Goal: Task Accomplishment & Management: Use online tool/utility

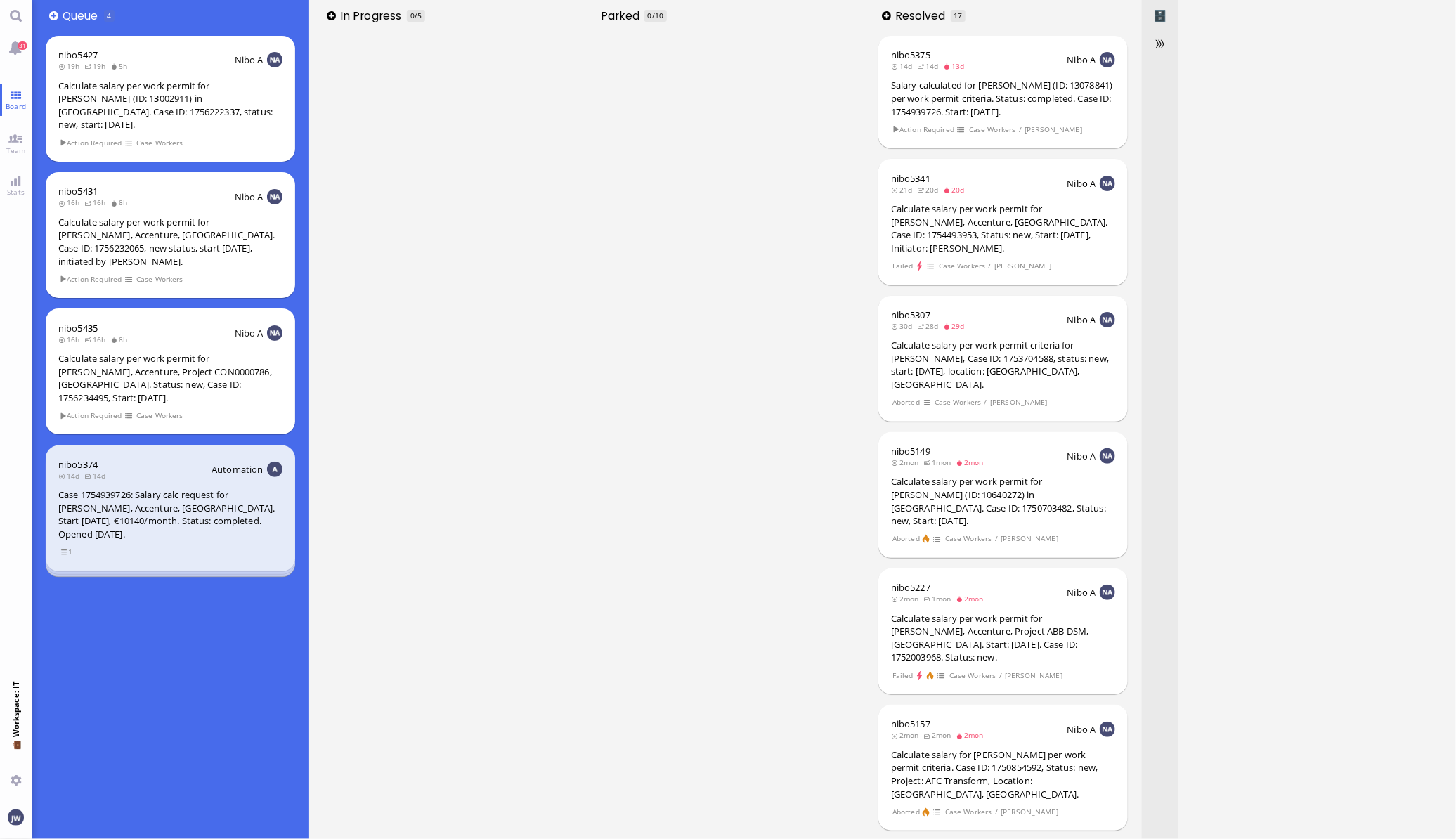
click at [17, 122] on nav "31 Board Team Stats 💼 Workspace: IT You" at bounding box center [16, 419] width 32 height 839
click at [2, 140] on link "Team" at bounding box center [16, 143] width 32 height 32
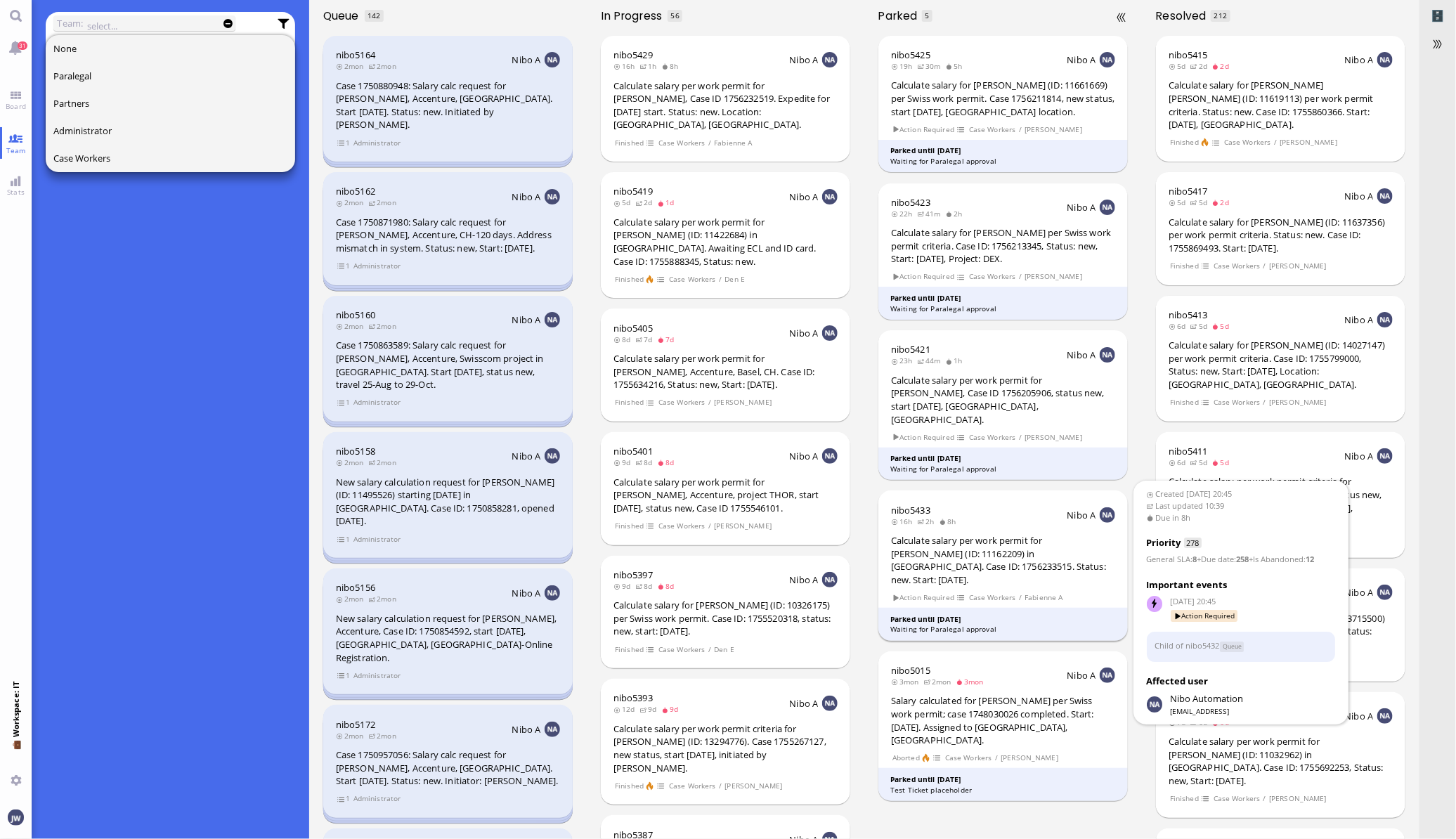
click at [964, 543] on div "Calculate salary per work permit for [PERSON_NAME] (ID: 11162209) in [GEOGRAPHI…" at bounding box center [1003, 559] width 224 height 52
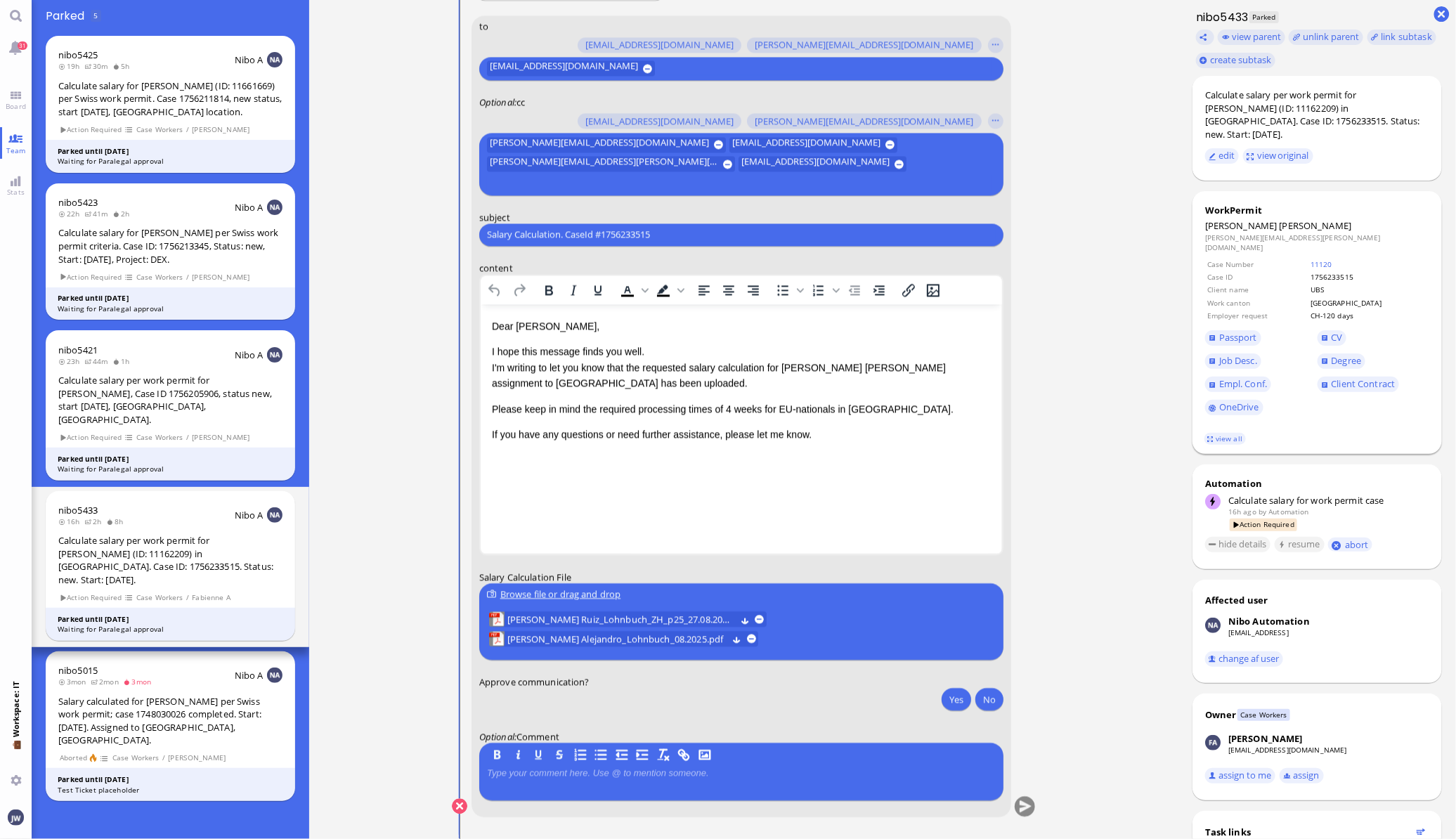
click at [1279, 219] on span "[PERSON_NAME]" at bounding box center [1315, 225] width 72 height 13
copy span "[PERSON_NAME]"
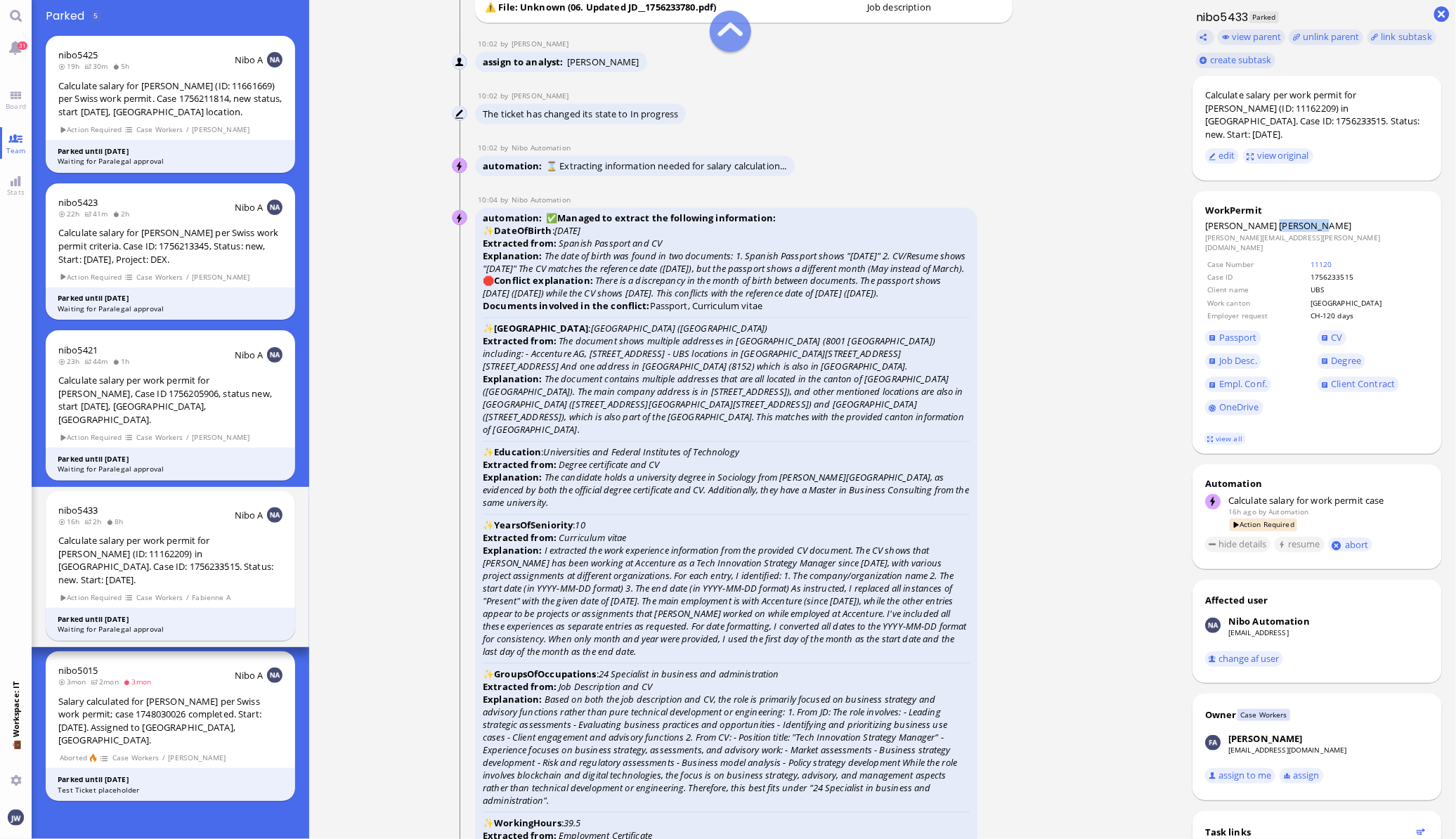
scroll to position [-3513, 0]
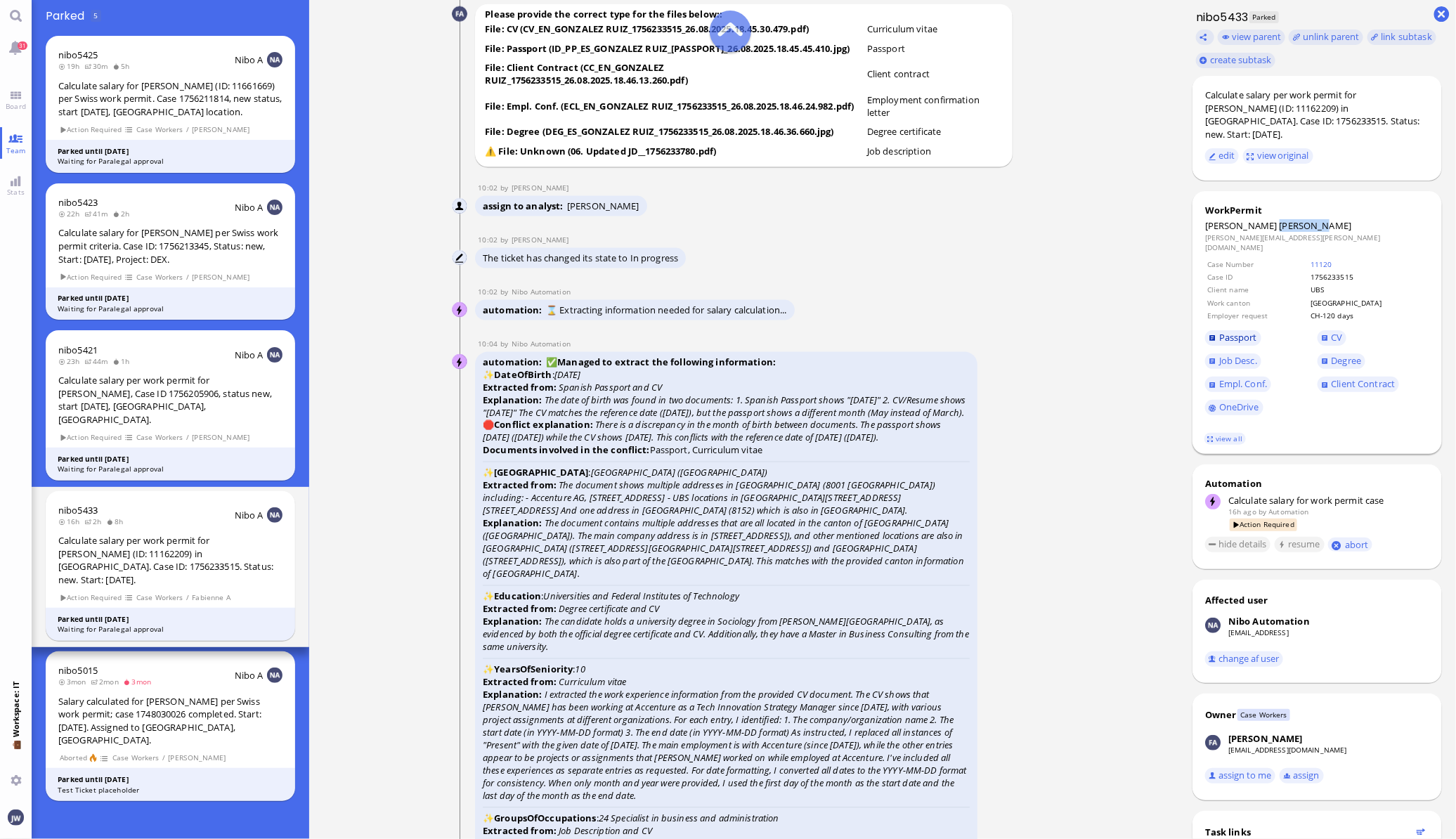
click at [1248, 331] on span "Passport" at bounding box center [1238, 337] width 38 height 13
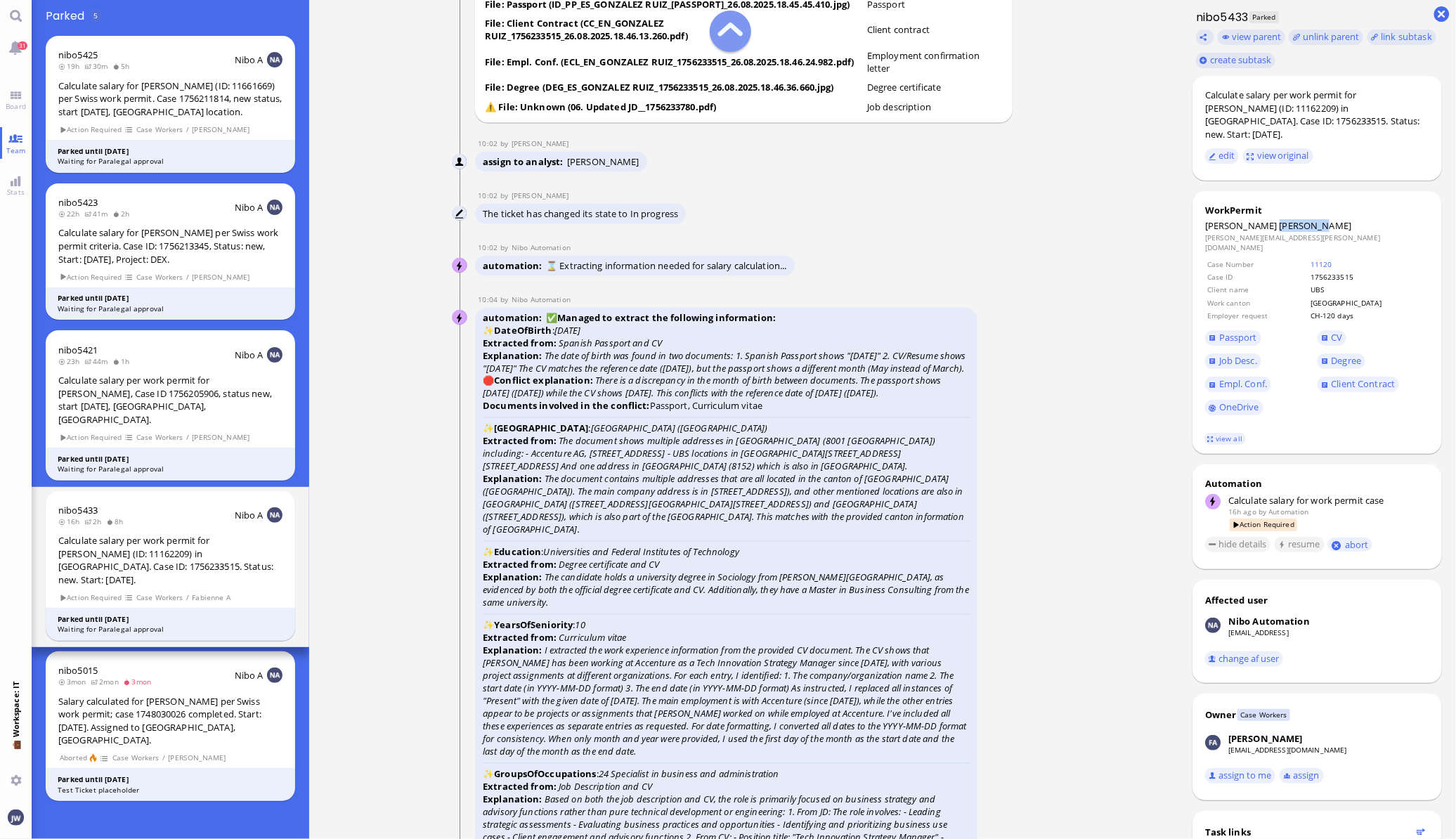
scroll to position [-3425, 0]
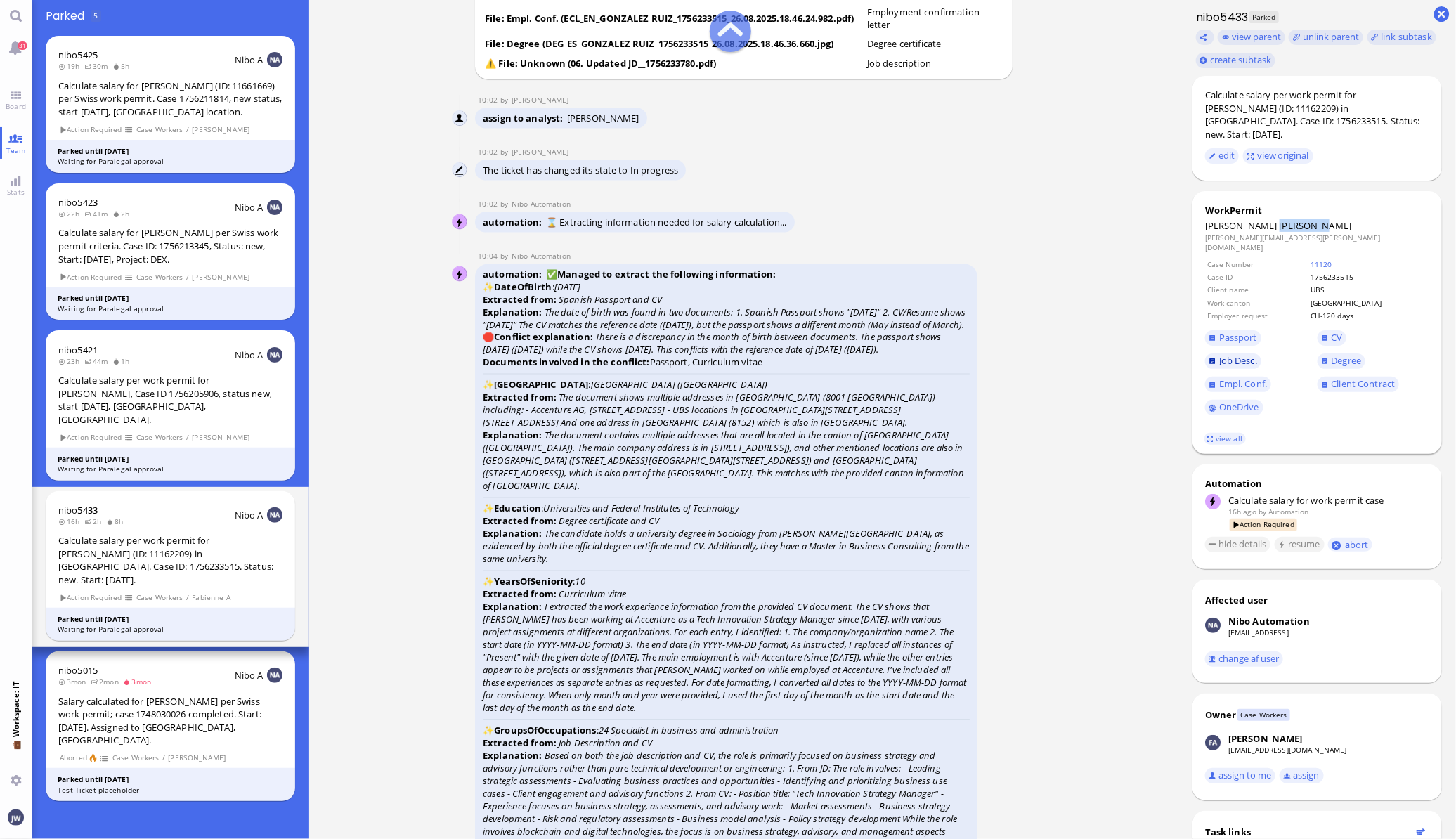
click at [1230, 354] on span "Job Desc." at bounding box center [1238, 360] width 38 height 13
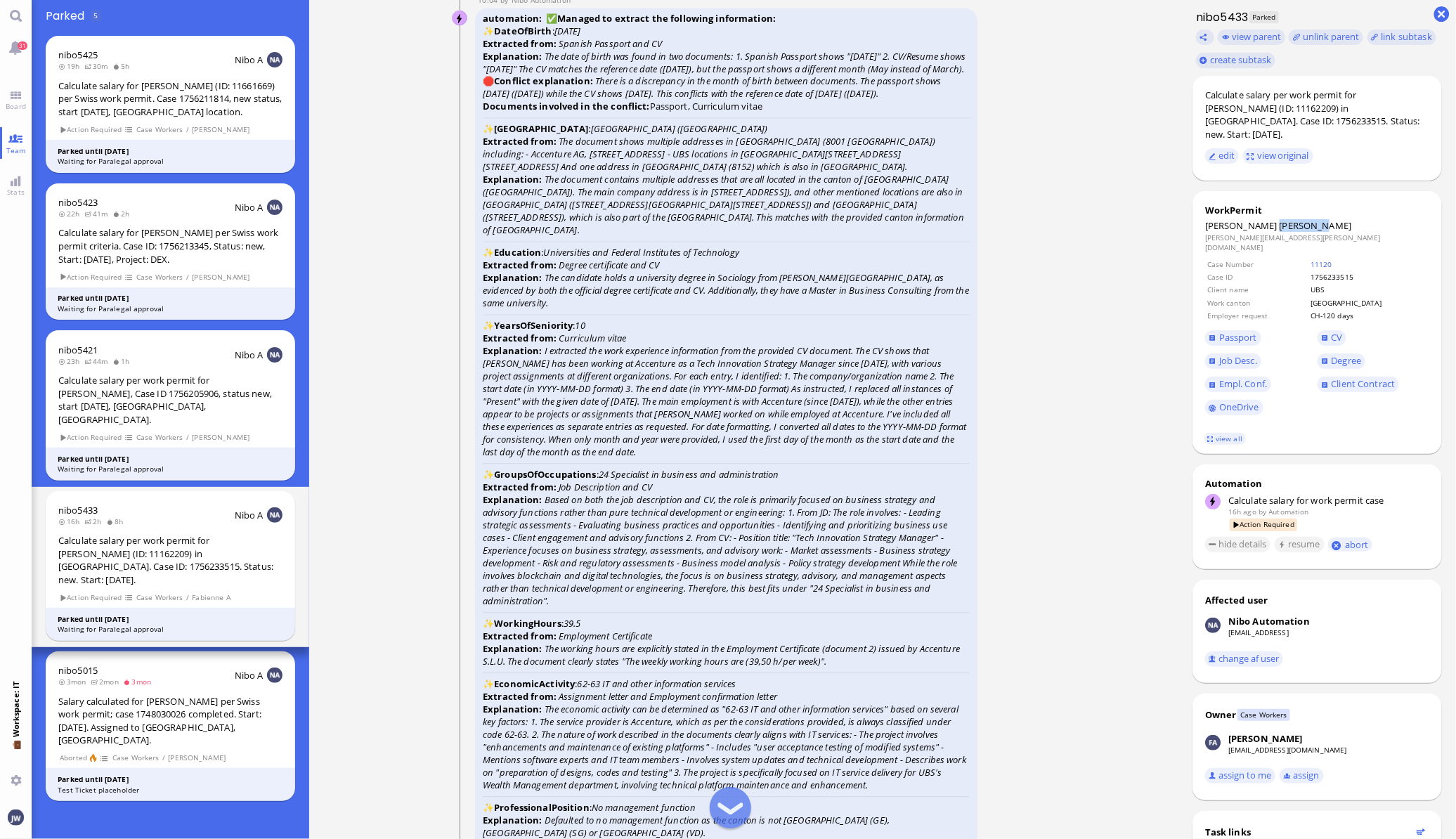
scroll to position [-3161, 0]
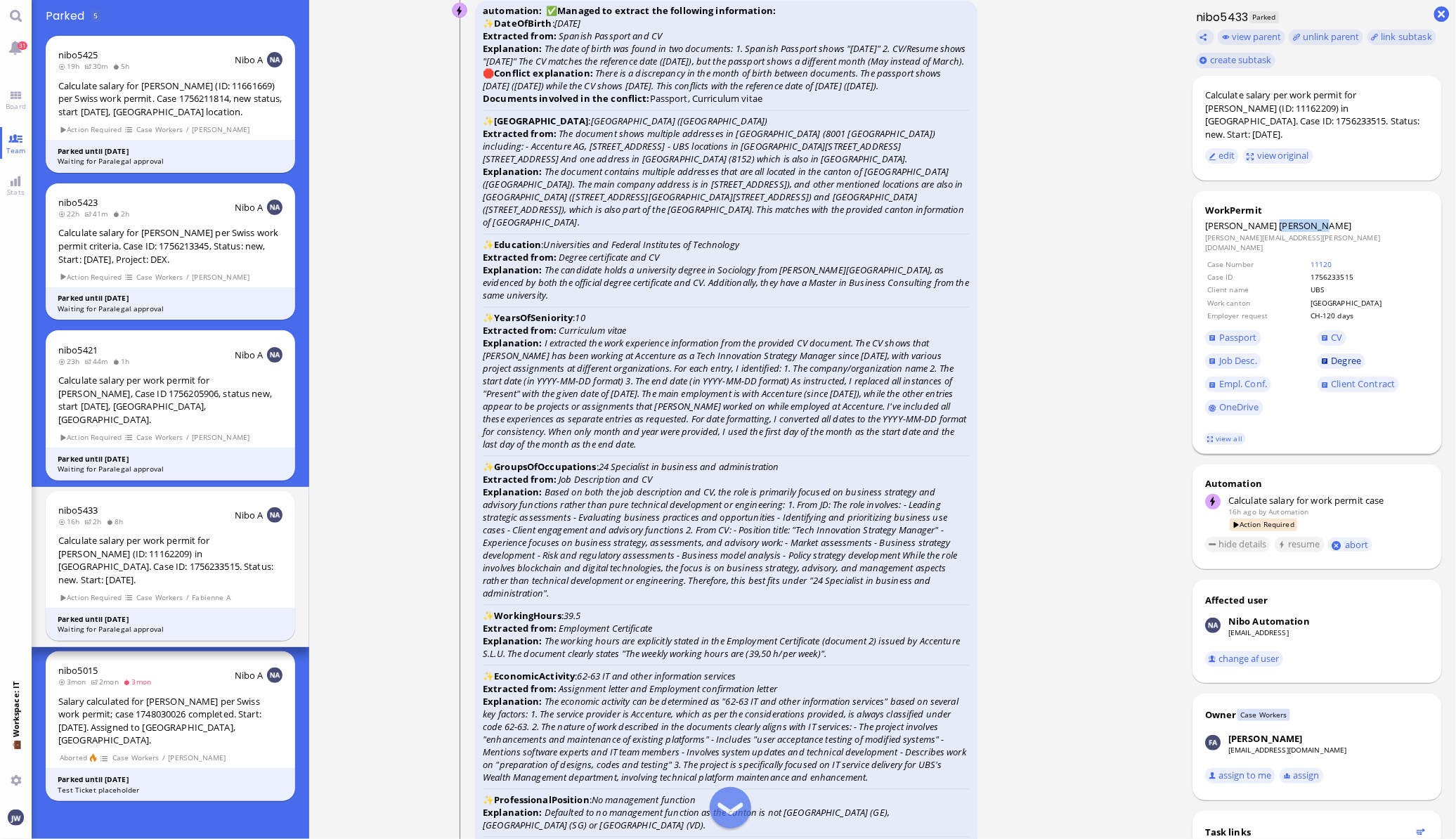
click at [1352, 354] on span "Degree" at bounding box center [1347, 360] width 30 height 13
click at [1337, 331] on span "CV" at bounding box center [1337, 337] width 11 height 13
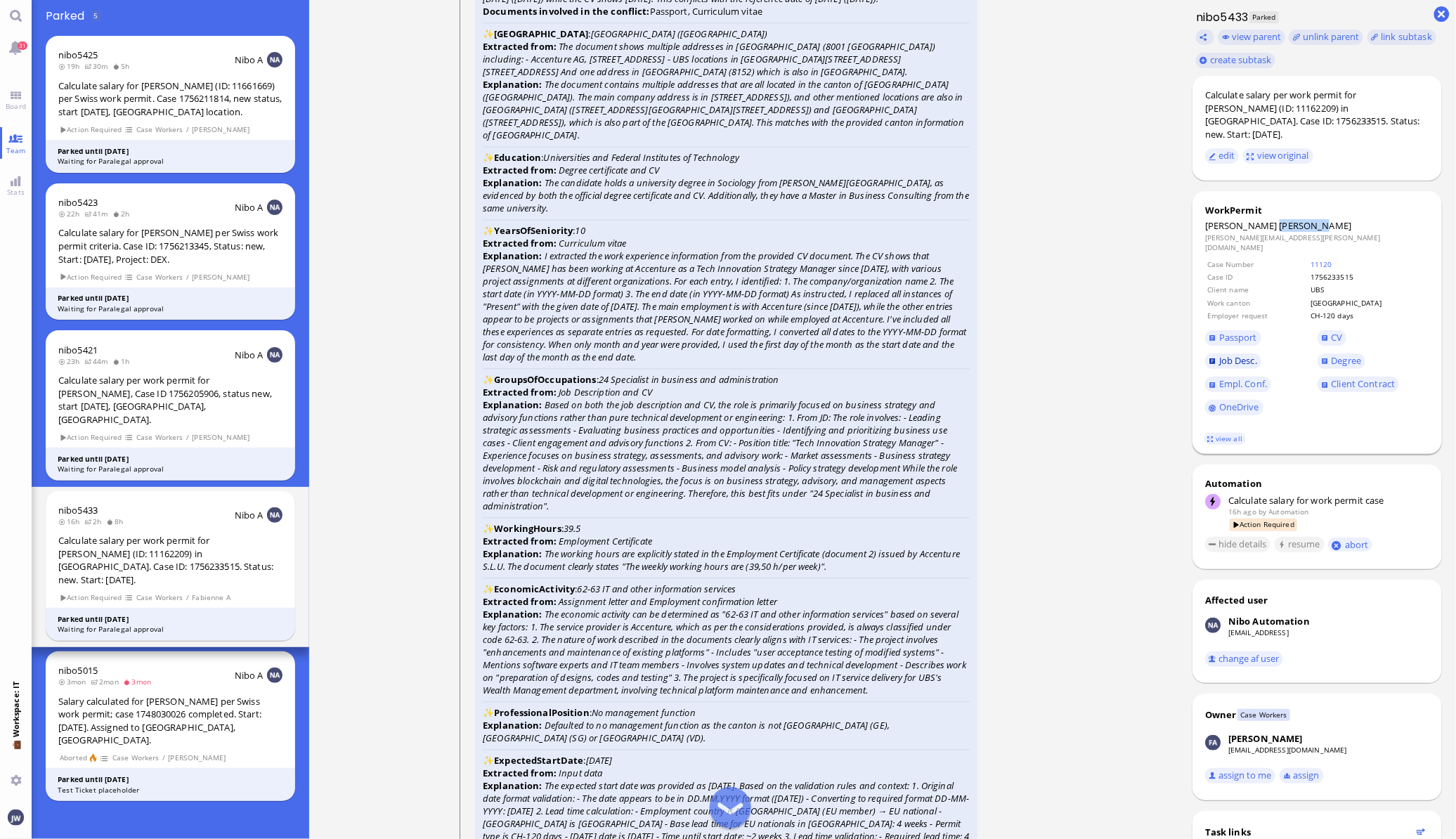
click at [1247, 354] on span "Job Desc." at bounding box center [1238, 360] width 38 height 13
click at [1341, 330] on link "CV" at bounding box center [1332, 338] width 30 height 15
click at [1229, 377] on span "Empl. Conf." at bounding box center [1242, 383] width 48 height 13
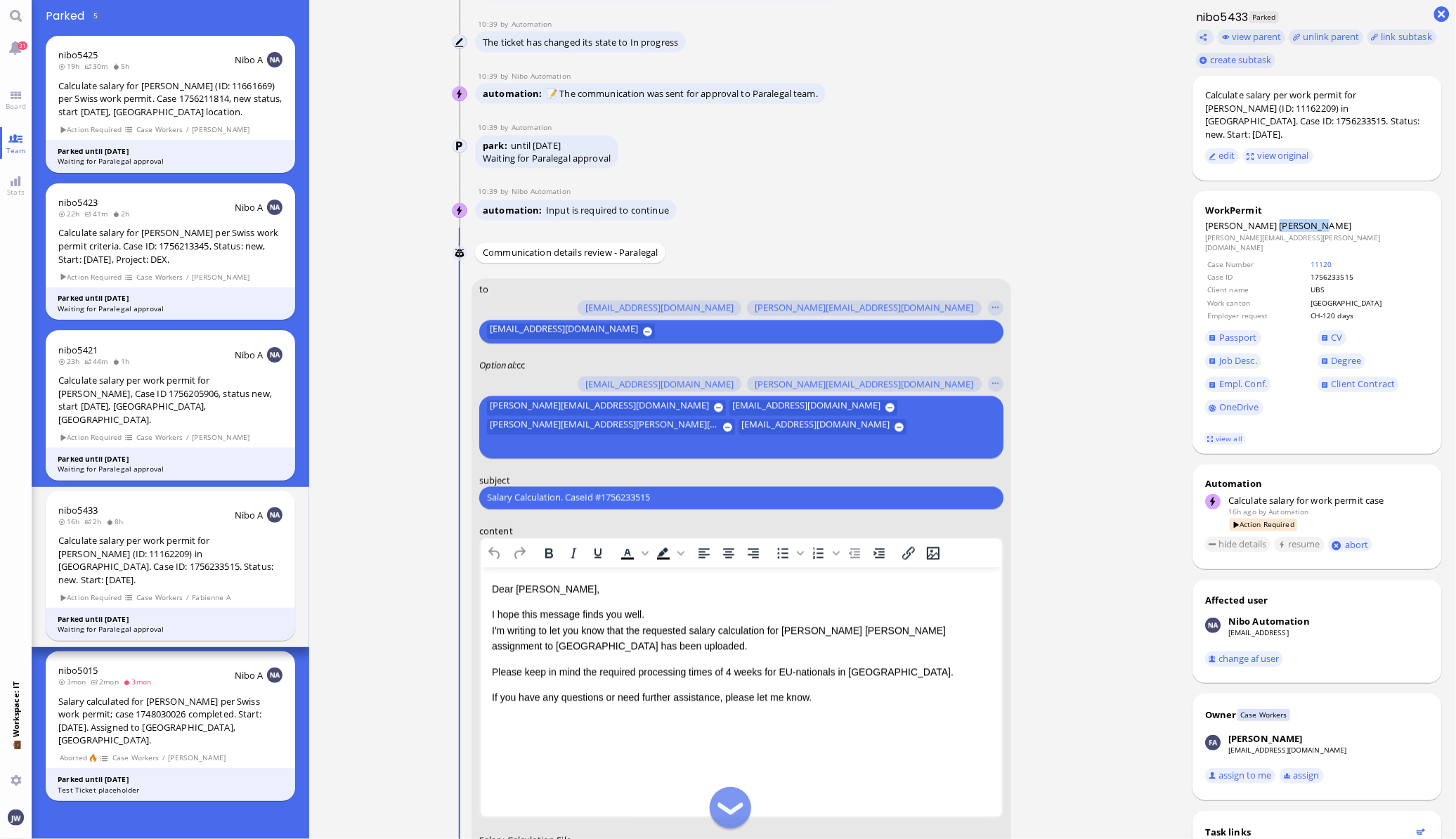
scroll to position [0, 0]
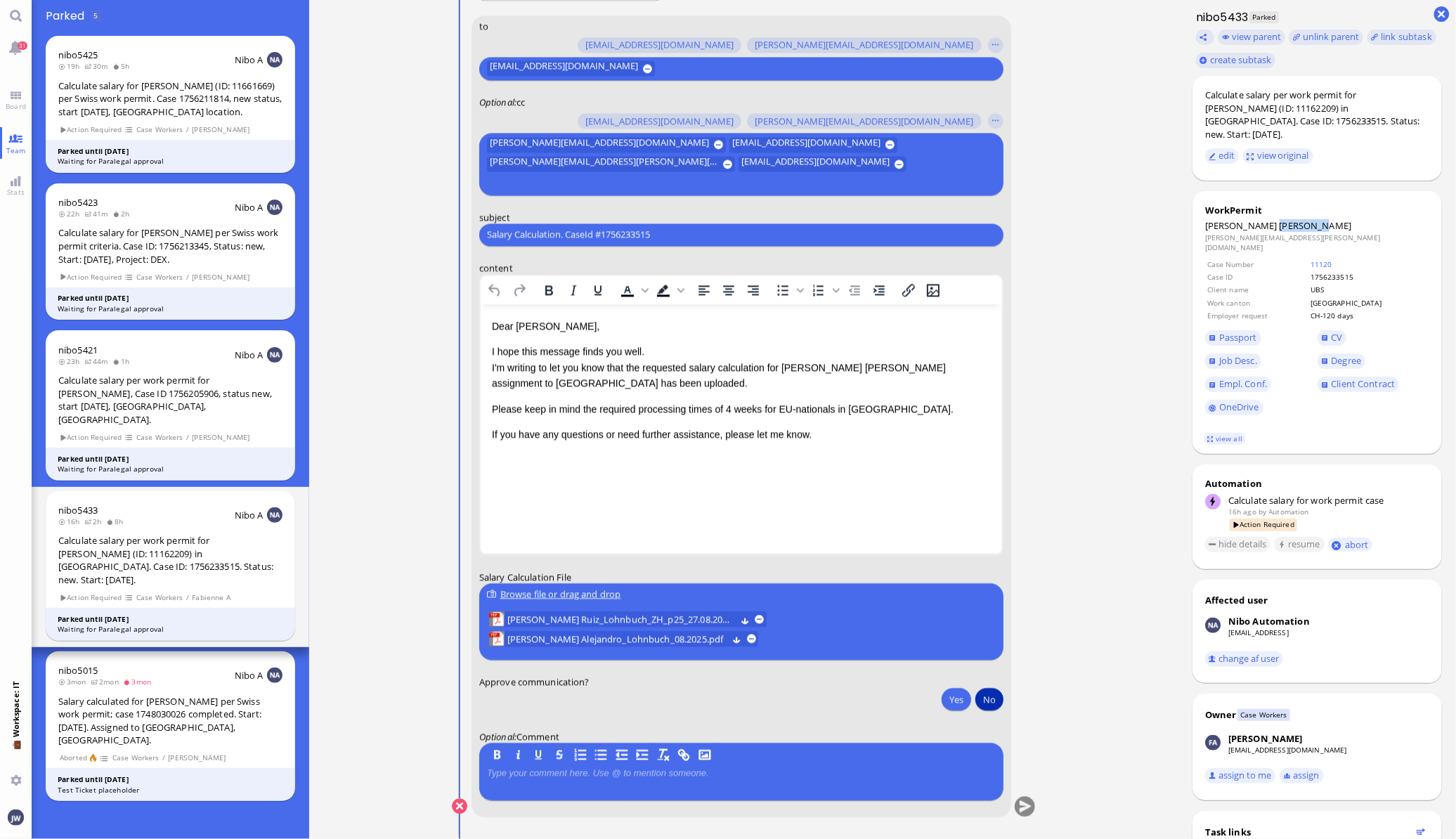
click at [987, 699] on button "No" at bounding box center [989, 699] width 28 height 23
click at [1031, 804] on button "submit" at bounding box center [1025, 806] width 21 height 21
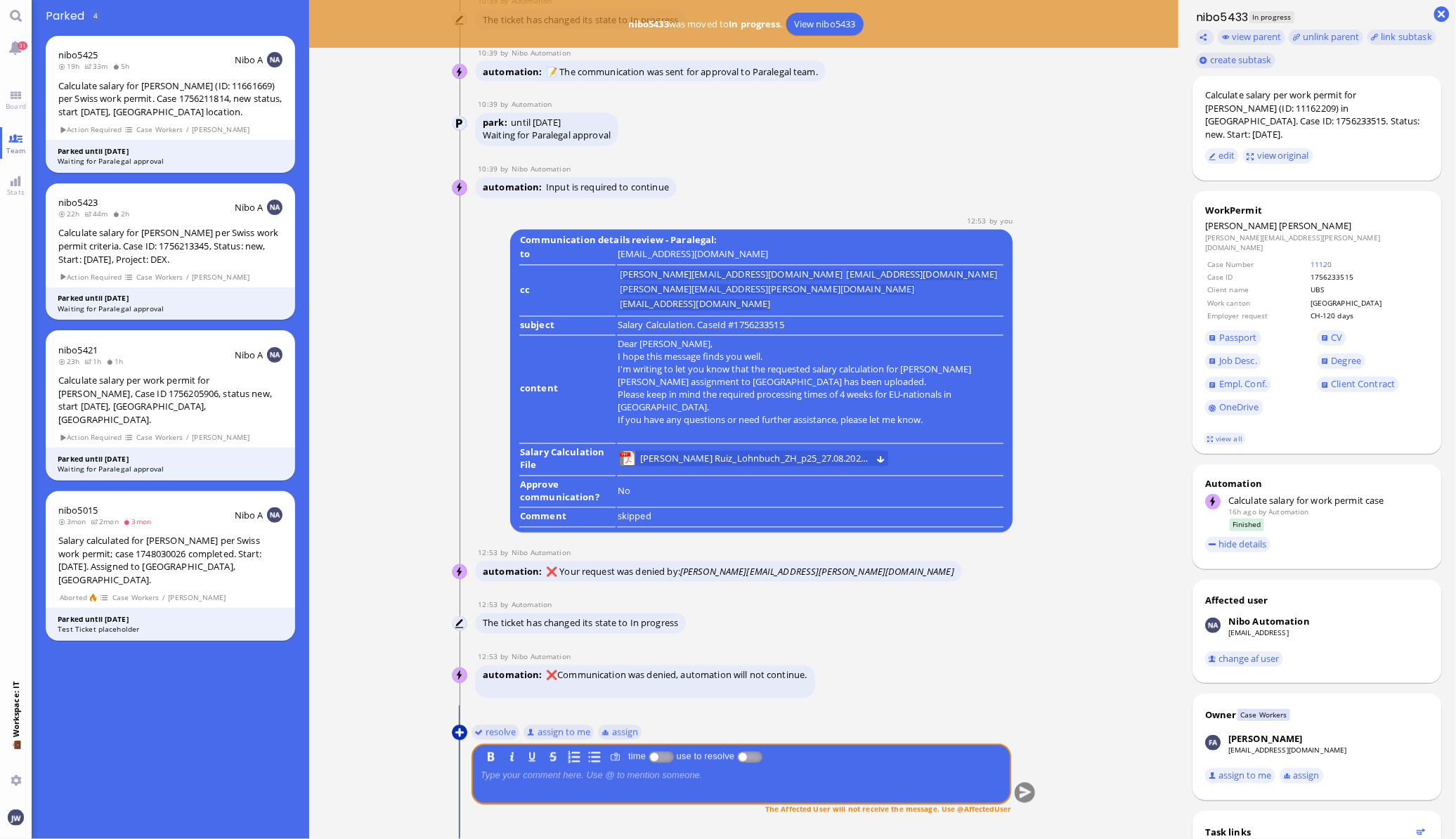
click at [453, 727] on button at bounding box center [459, 733] width 15 height 15
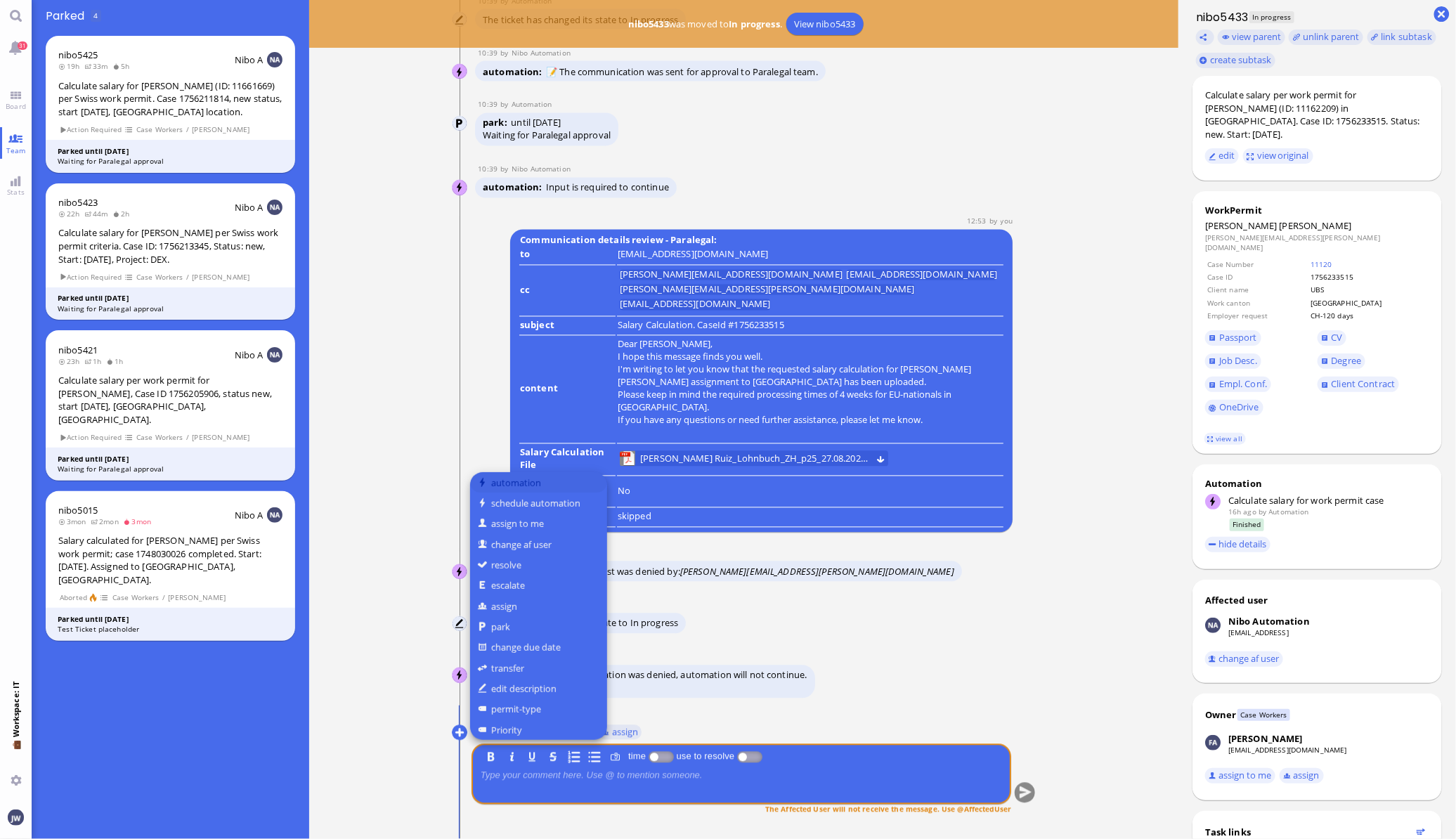
click at [524, 481] on button "automation" at bounding box center [538, 482] width 137 height 20
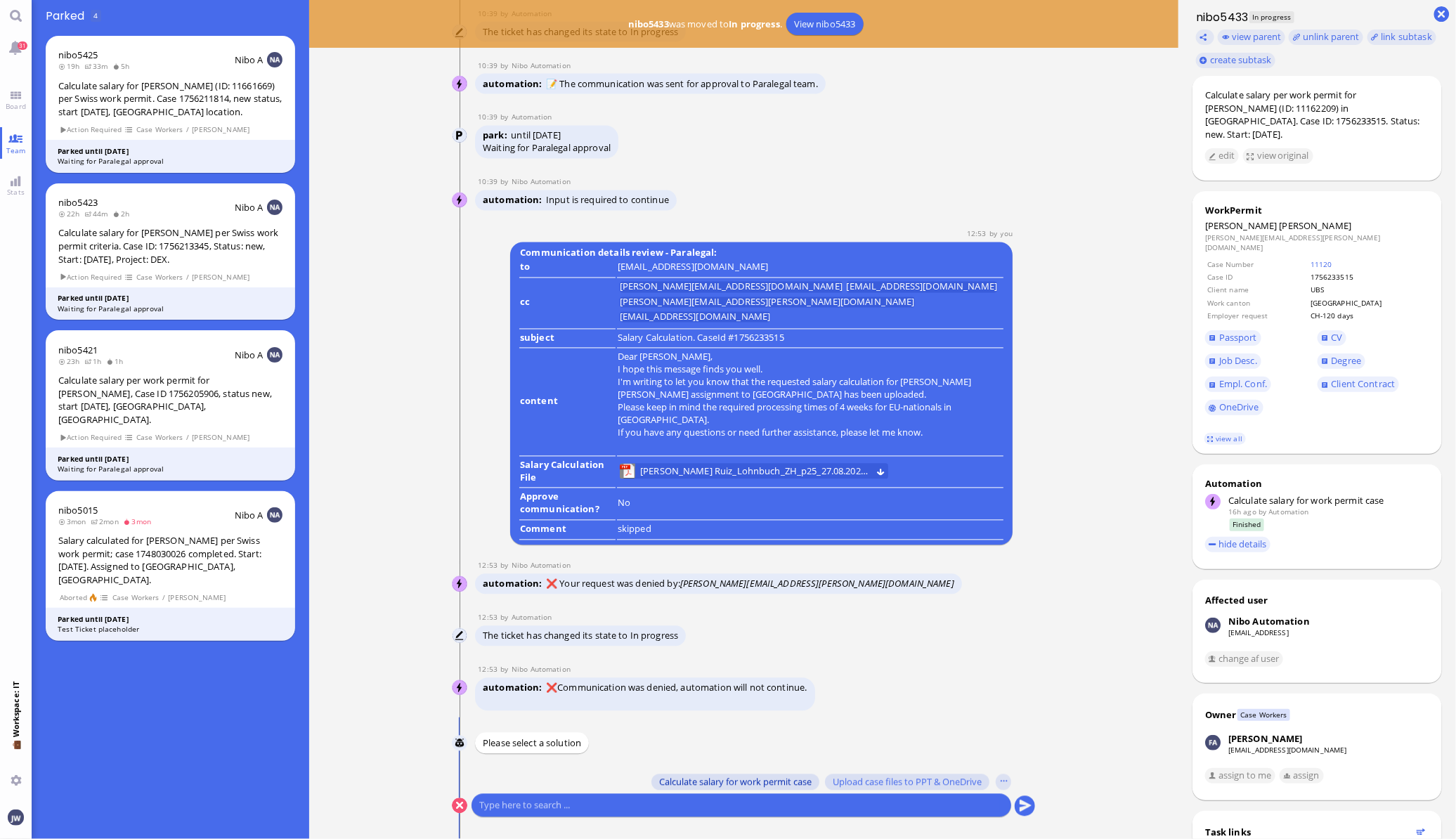
click at [688, 781] on span "Calculate salary for work permit case" at bounding box center [734, 781] width 152 height 11
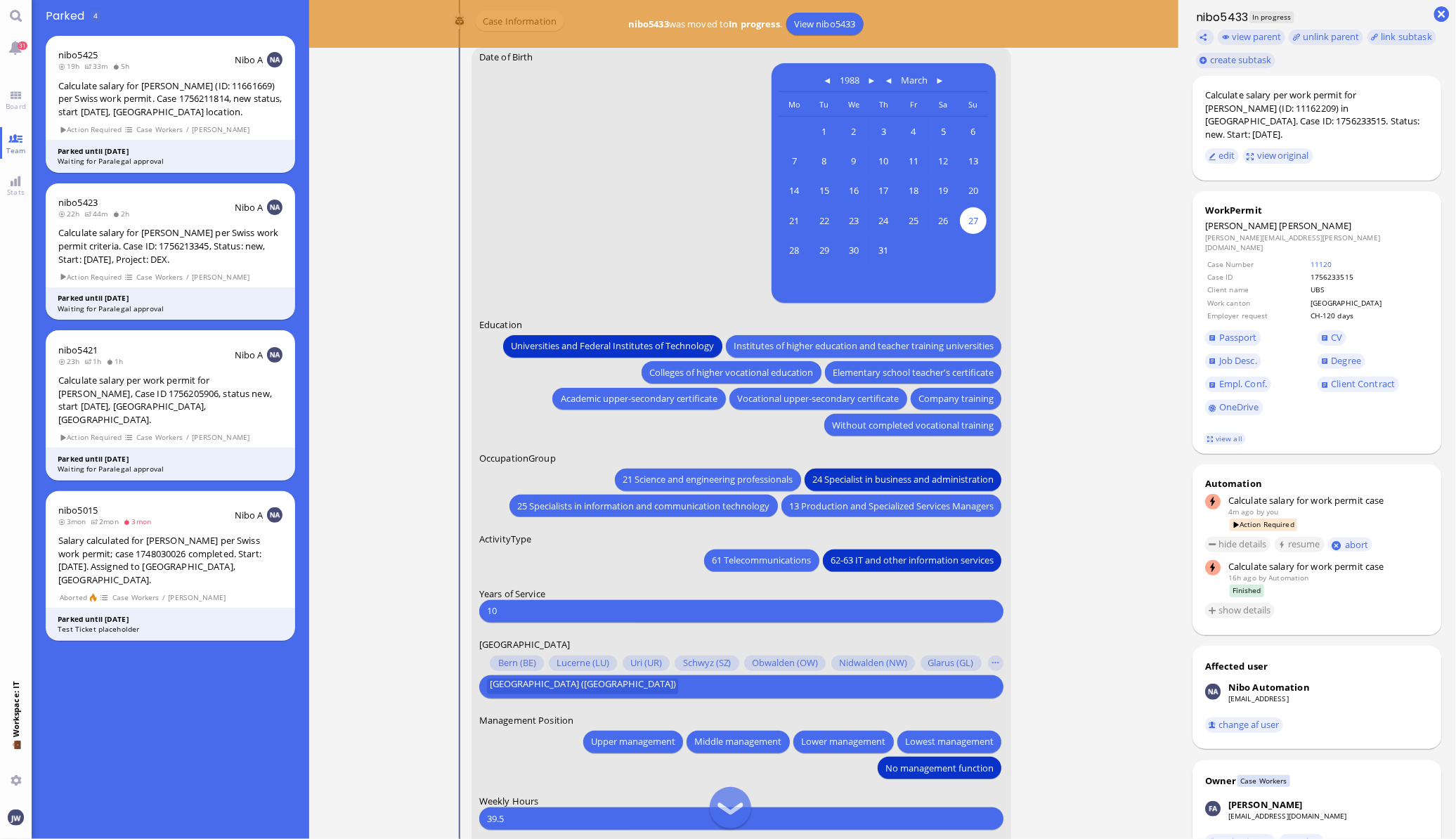
scroll to position [-264, 0]
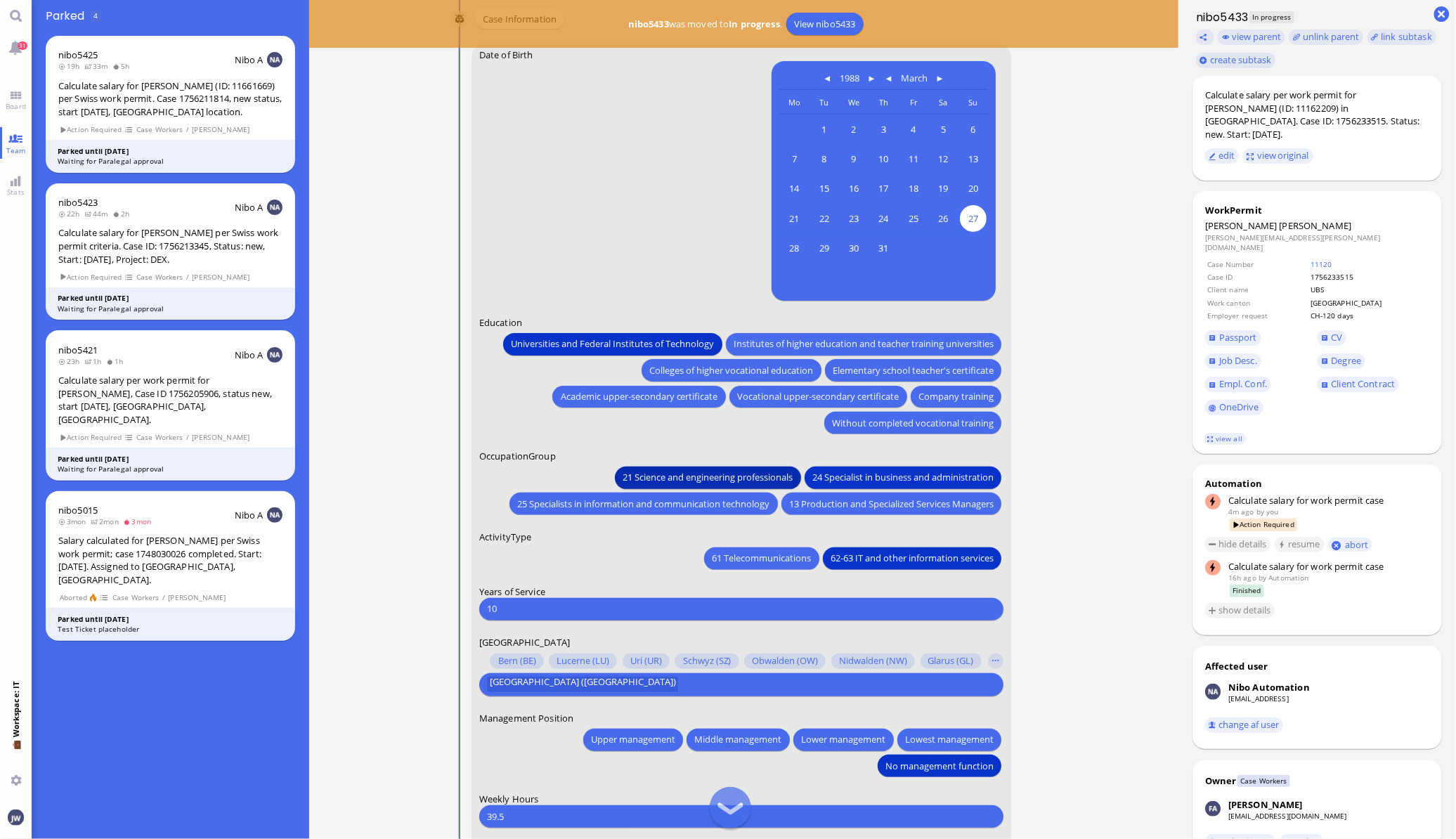
click at [667, 473] on span "21 Science and engineering professionals" at bounding box center [707, 477] width 170 height 14
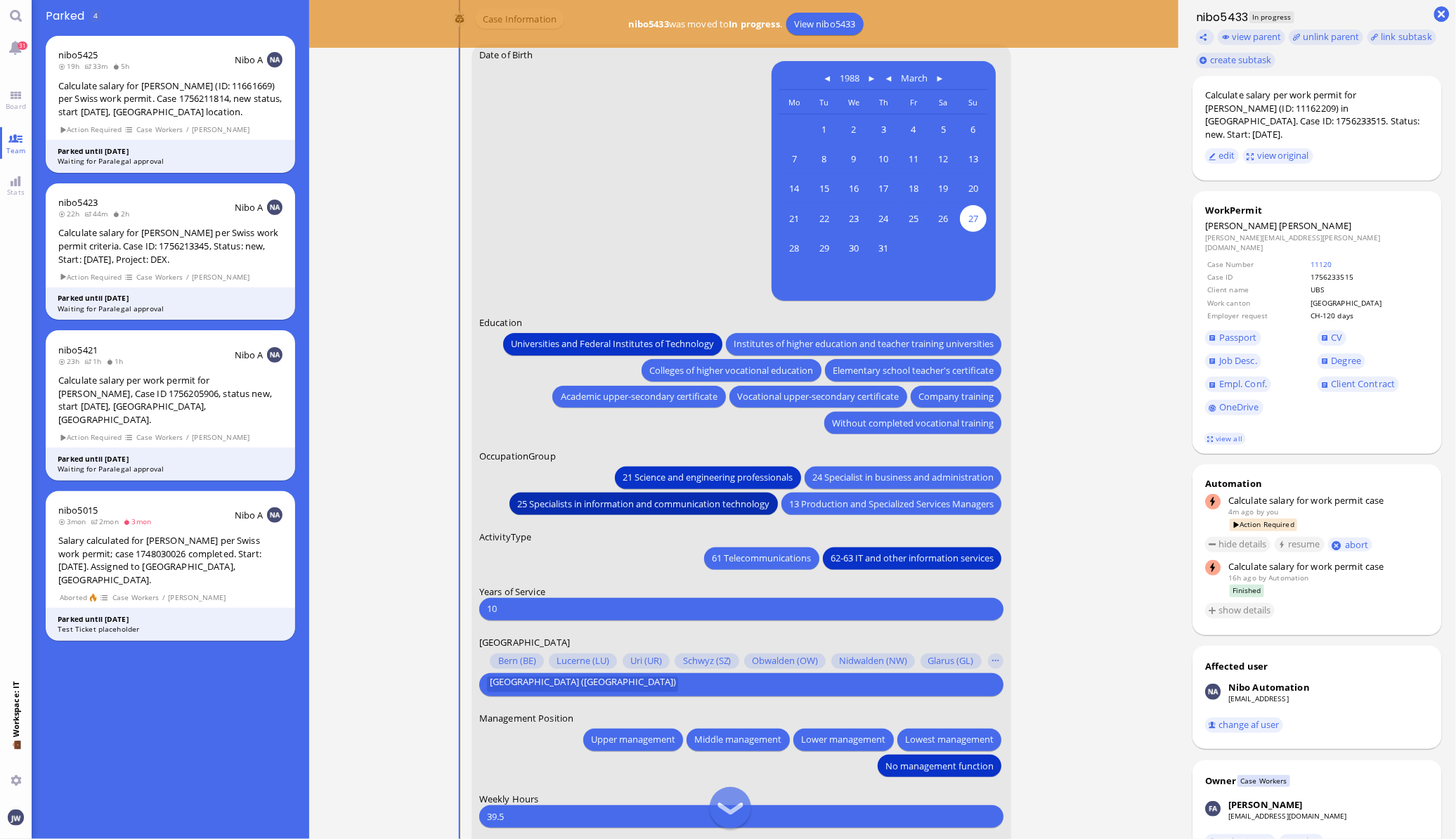
click at [647, 496] on span "25 Specialists in information and communication technology" at bounding box center [643, 503] width 252 height 14
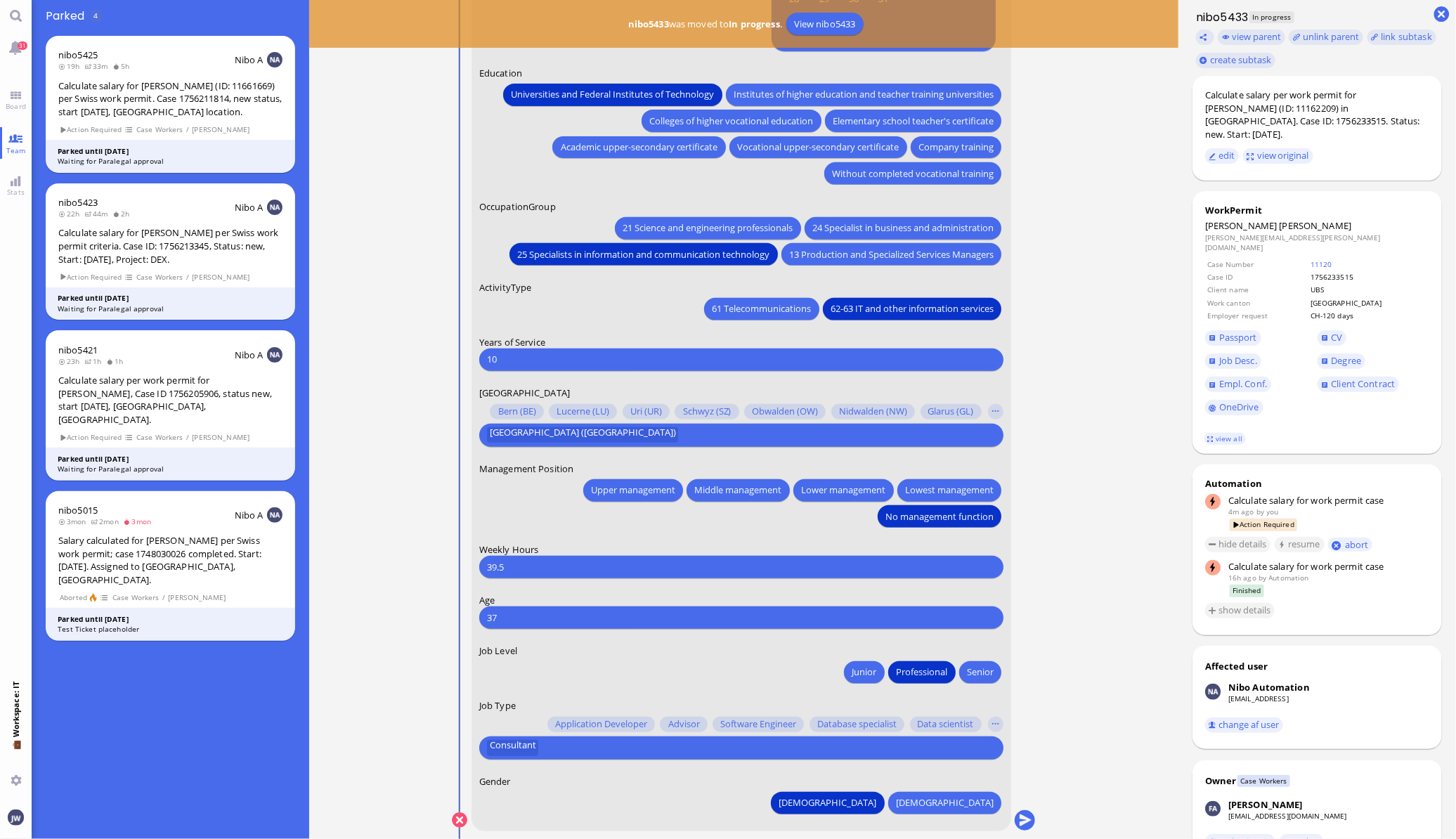
scroll to position [0, 0]
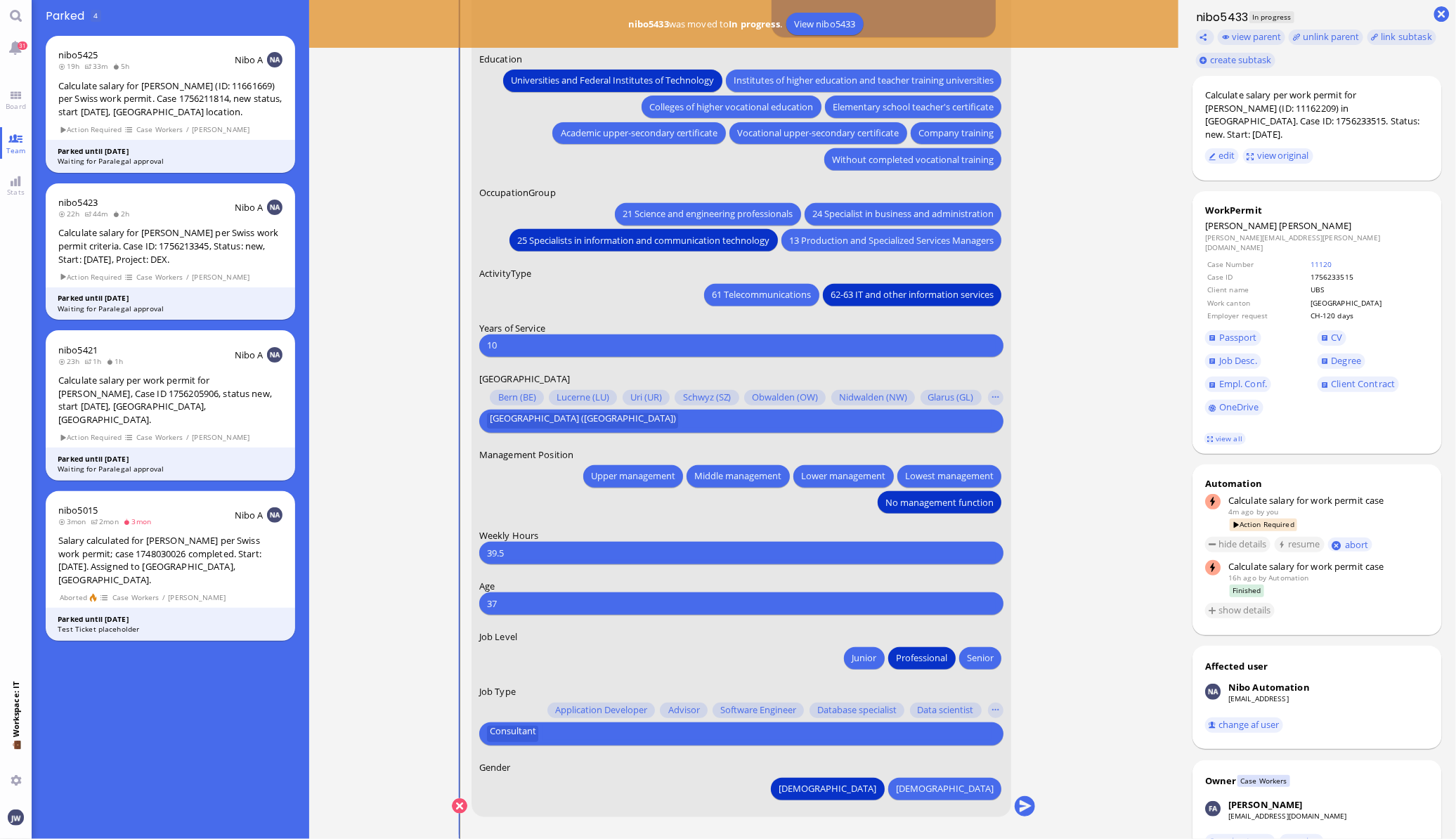
click at [528, 554] on input "39.5" at bounding box center [741, 553] width 509 height 14
type input "3"
type input "40"
click at [1054, 644] on nitautoscroll "[DATE] 20:45 by Automation Automation Calculate eligible salary for work permit…" at bounding box center [744, 419] width 650 height 839
click at [1019, 804] on button "submit" at bounding box center [1025, 806] width 21 height 21
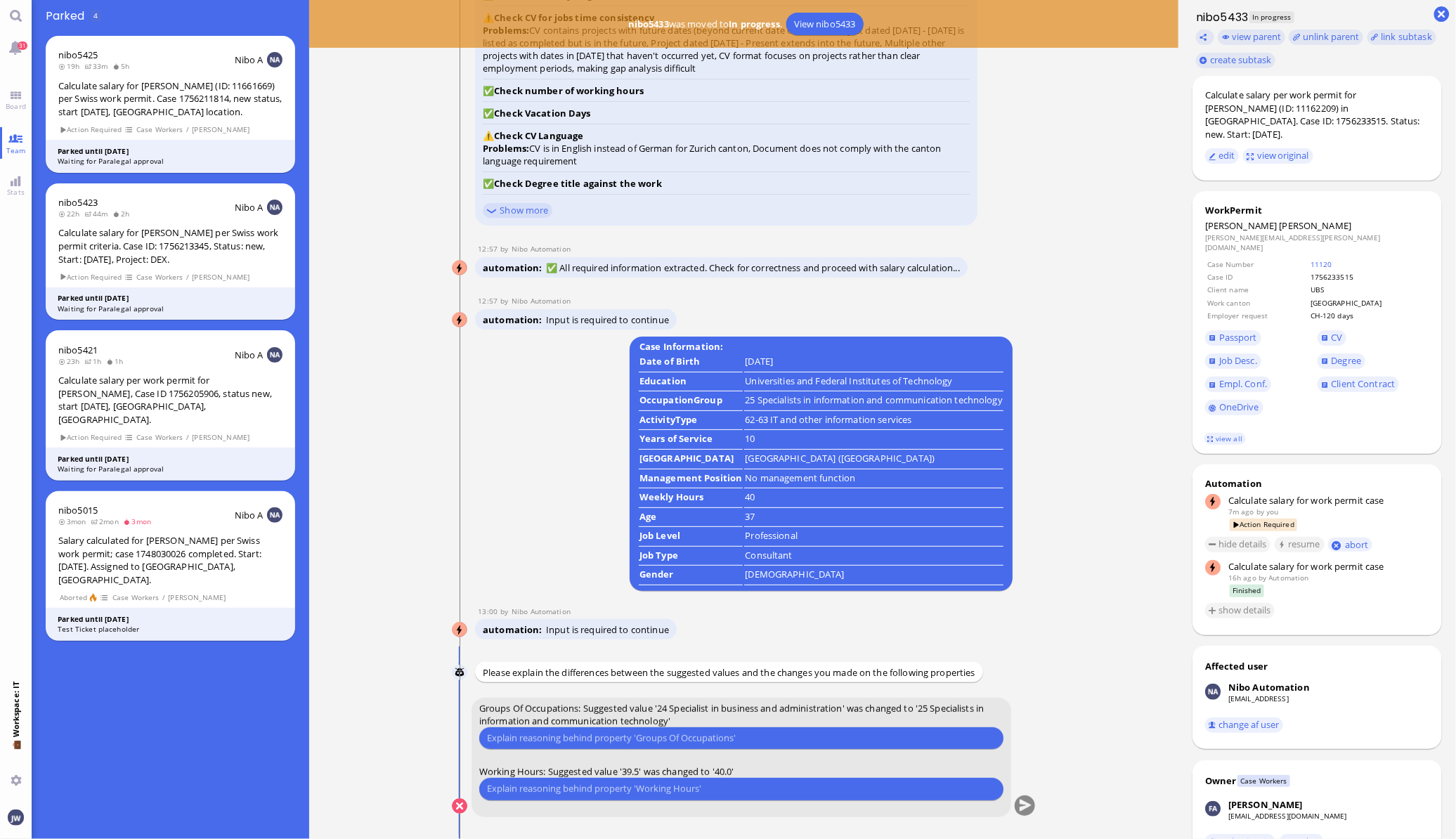
click at [690, 737] on input "text" at bounding box center [741, 737] width 509 height 14
type input "He has technical knowledge and is an expert in Blockchain"
drag, startPoint x: 748, startPoint y: 736, endPoint x: 464, endPoint y: 735, distance: 284.0
click at [464, 735] on conversation-line "You Groups Of Occupations: Suggested value '24 Specialist in business and admin…" at bounding box center [744, 765] width 584 height 137
click at [534, 733] on input "text" at bounding box center [741, 737] width 509 height 14
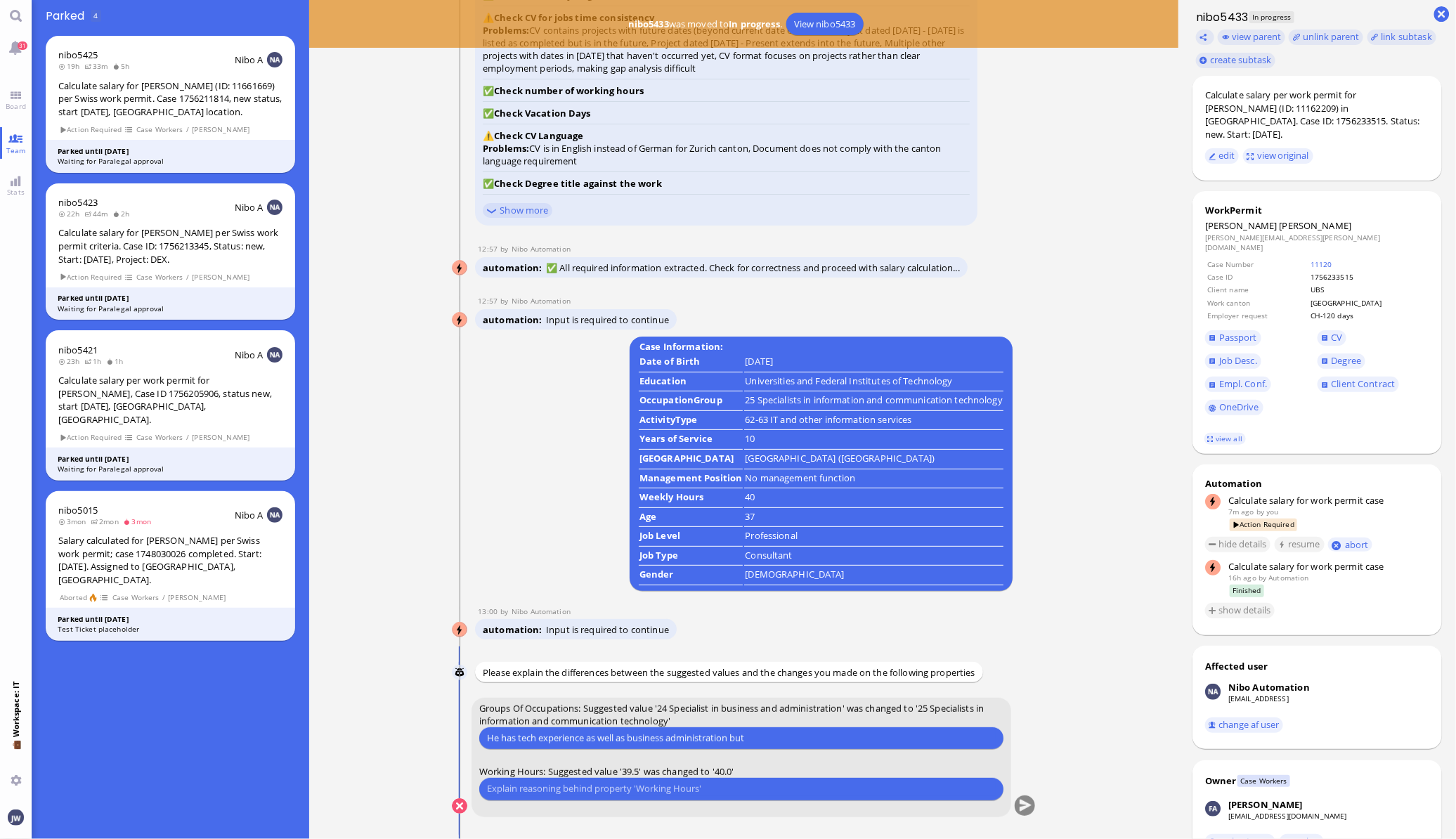
drag, startPoint x: 772, startPoint y: 738, endPoint x: 590, endPoint y: 733, distance: 182.1
click at [590, 733] on input "He has tech experience as well as business administration but" at bounding box center [741, 737] width 509 height 14
type input "He has tech experience."
click at [591, 788] on input "text" at bounding box center [741, 788] width 509 height 14
type input "ZH requires at least 40h."
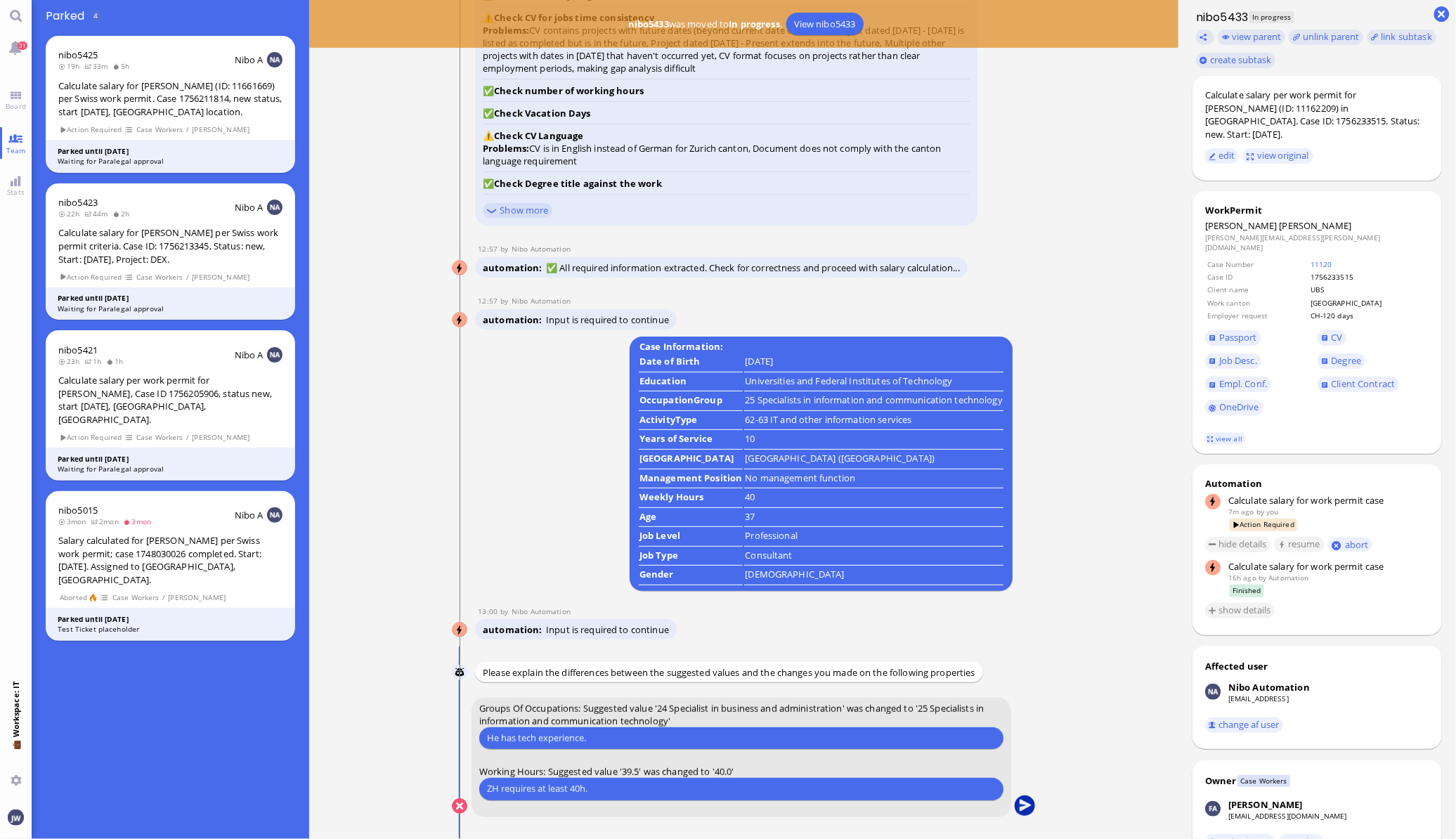
click at [1022, 806] on button "submit" at bounding box center [1025, 806] width 21 height 21
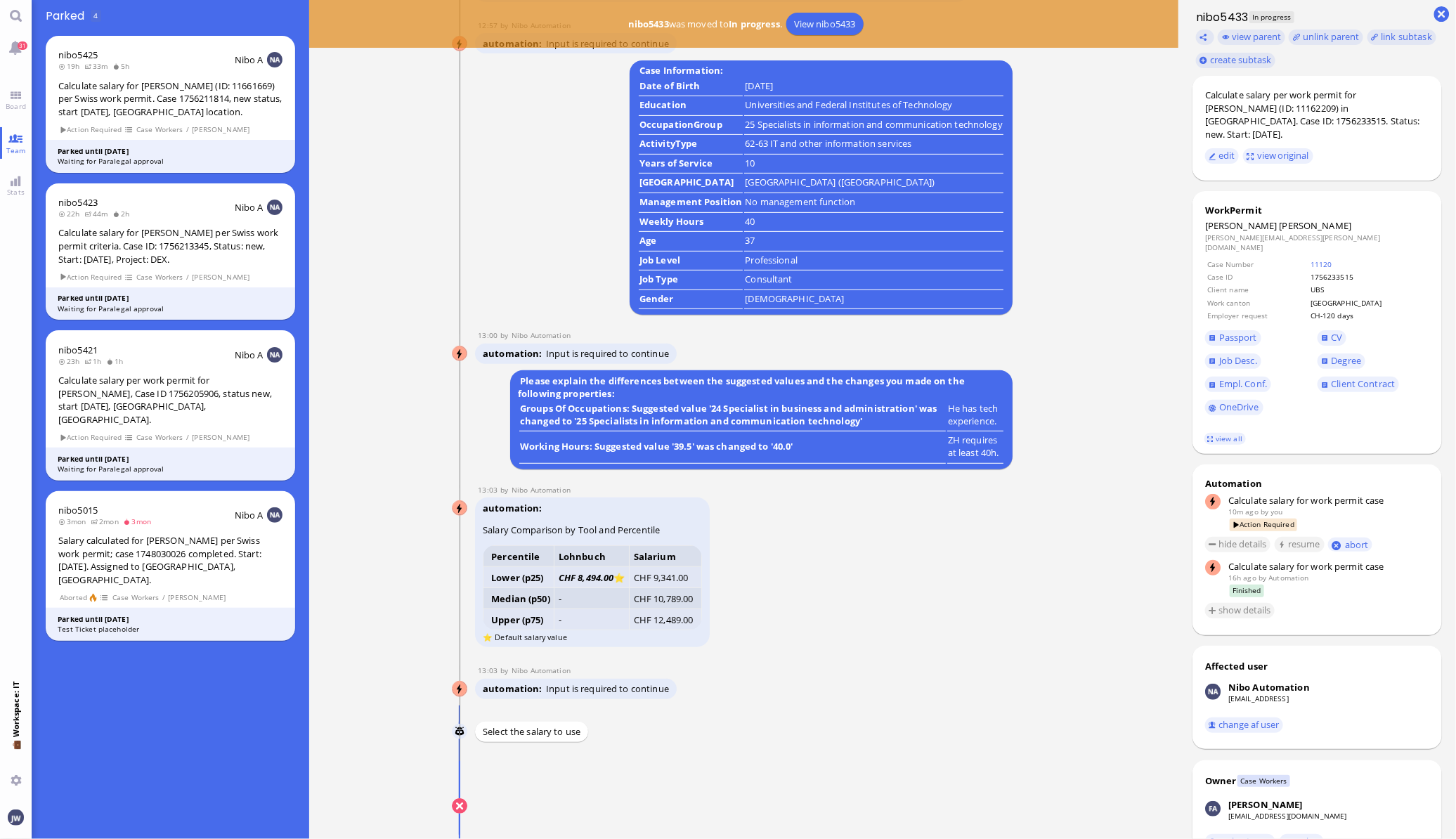
click at [819, 788] on div "Salarium p25" at bounding box center [819, 788] width 54 height 14
click at [1029, 809] on button "submit" at bounding box center [1025, 806] width 21 height 21
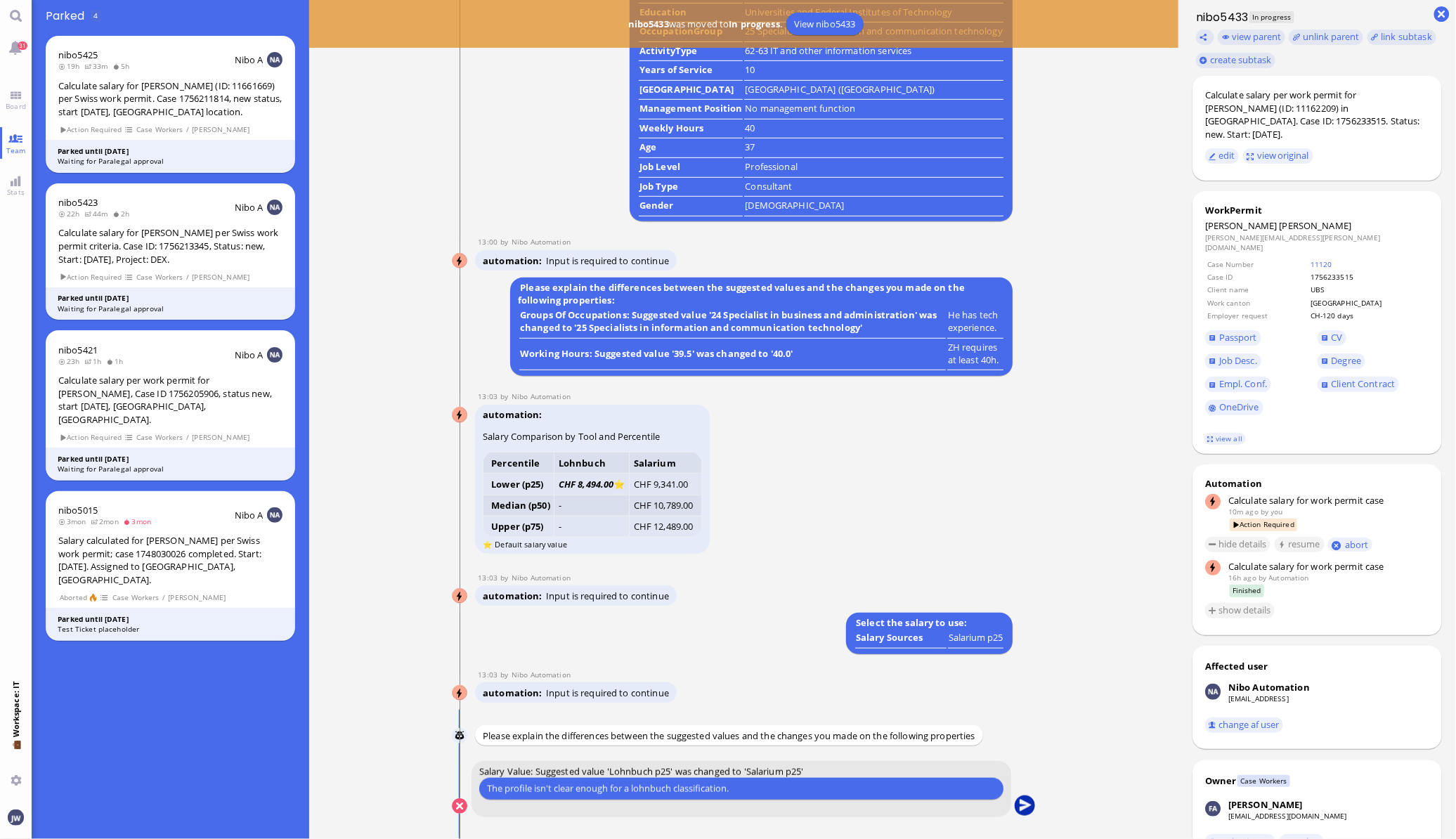
type input "The profile isn't clear enough for a lohnbuch classification."
click at [1020, 804] on button "submit" at bounding box center [1025, 806] width 21 height 21
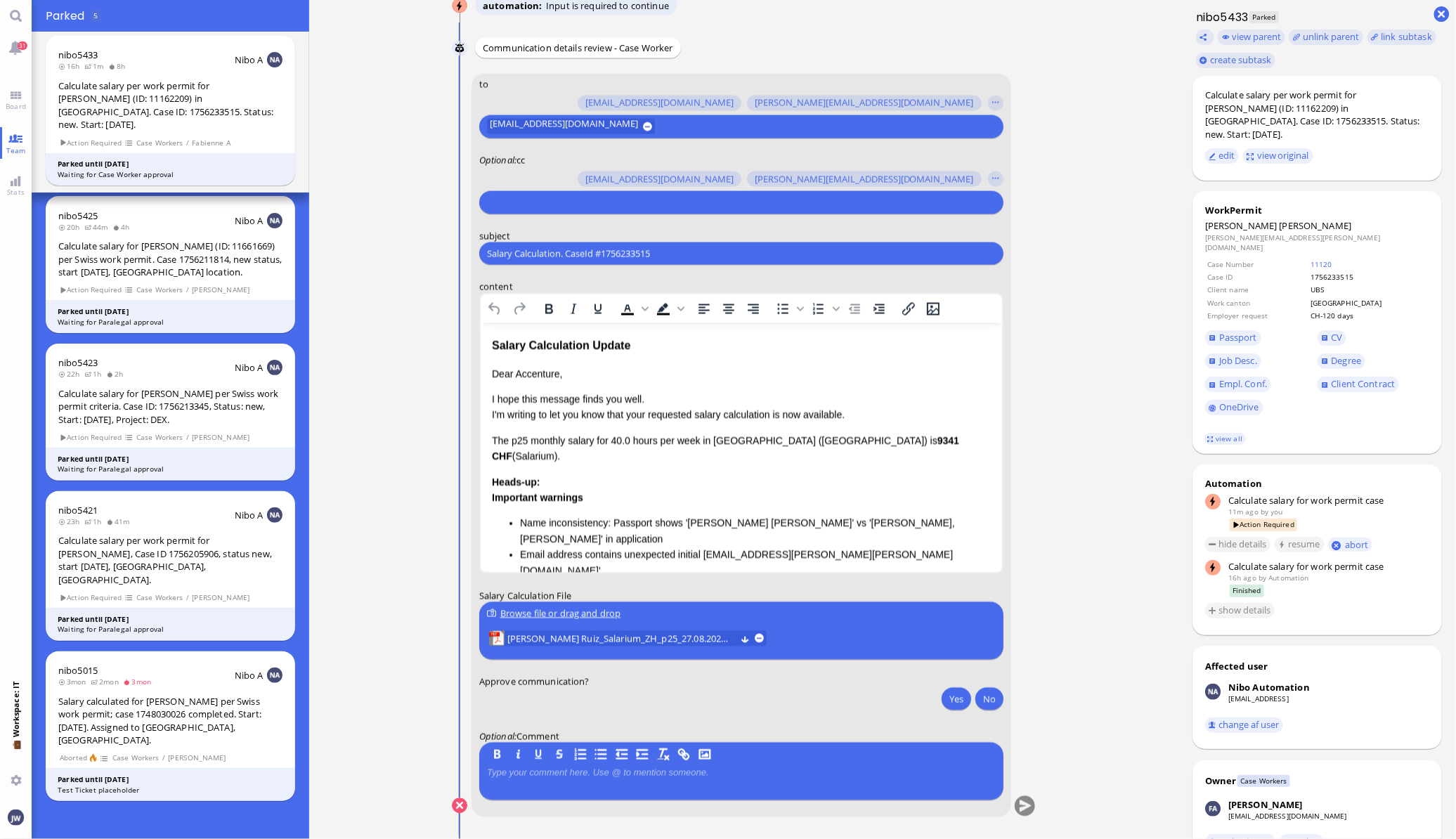
click at [574, 206] on input "text" at bounding box center [739, 202] width 505 height 14
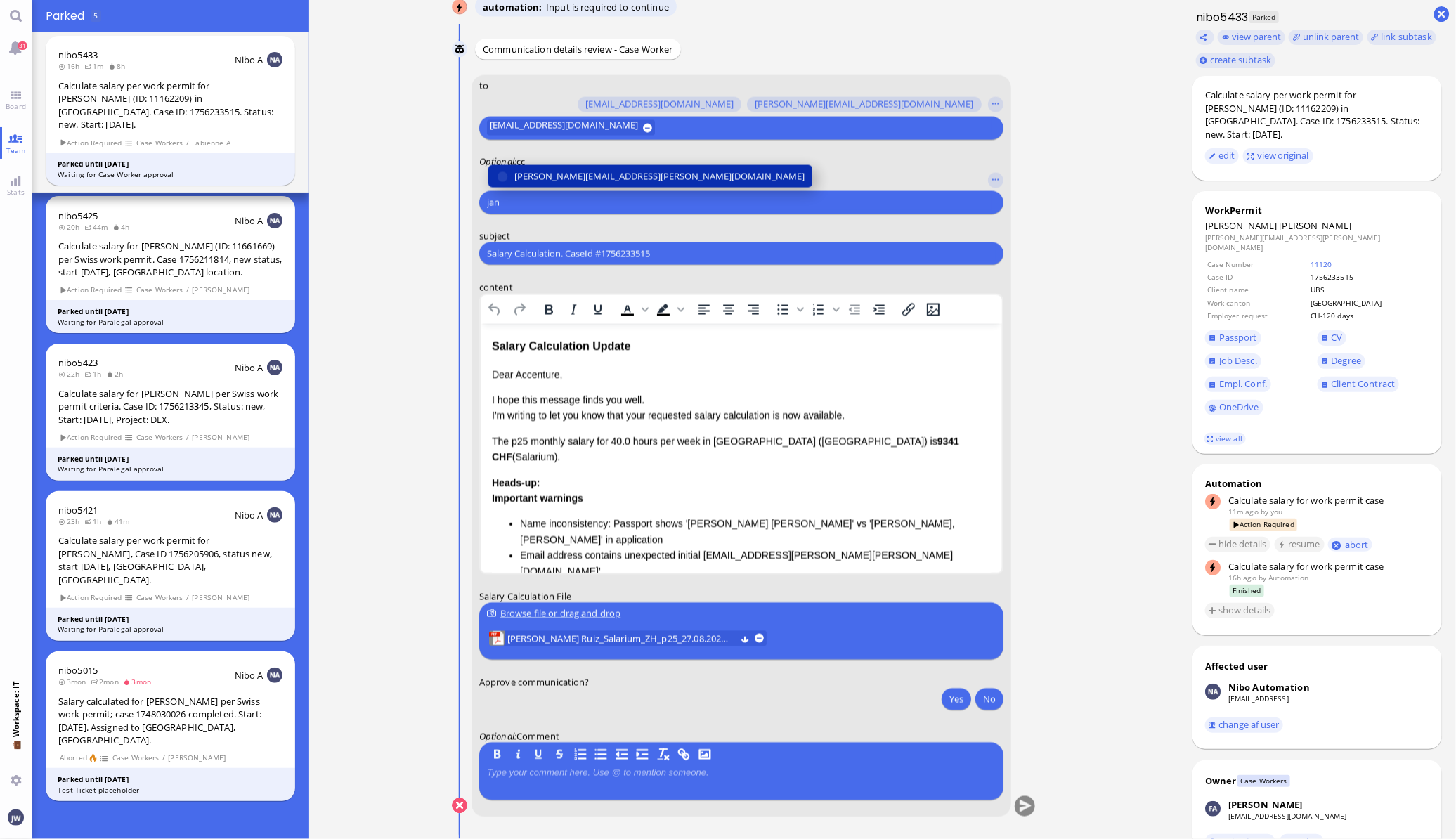
type input "jan"
click at [571, 169] on span "[PERSON_NAME][EMAIL_ADDRESS][PERSON_NAME][DOMAIN_NAME]" at bounding box center [659, 176] width 290 height 14
type input "anu"
click at [571, 170] on span "[PERSON_NAME][EMAIL_ADDRESS][DOMAIN_NAME]" at bounding box center [624, 176] width 219 height 14
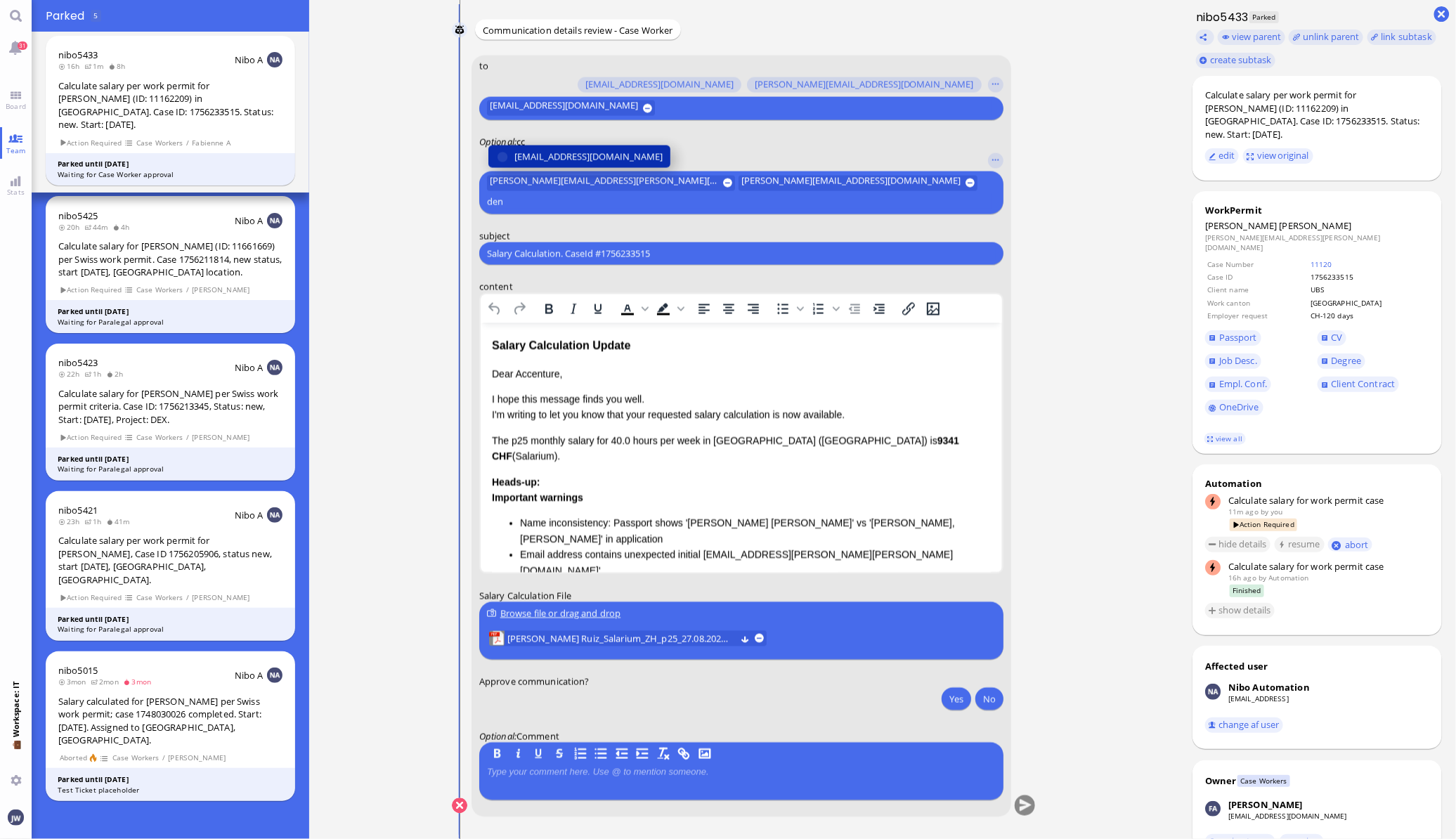
type input "den"
click at [571, 164] on span "[EMAIL_ADDRESS][DOMAIN_NAME]" at bounding box center [589, 156] width 149 height 14
type input "fab"
click at [575, 160] on span "[EMAIL_ADDRESS][DOMAIN_NAME]" at bounding box center [589, 156] width 149 height 14
type input "a"
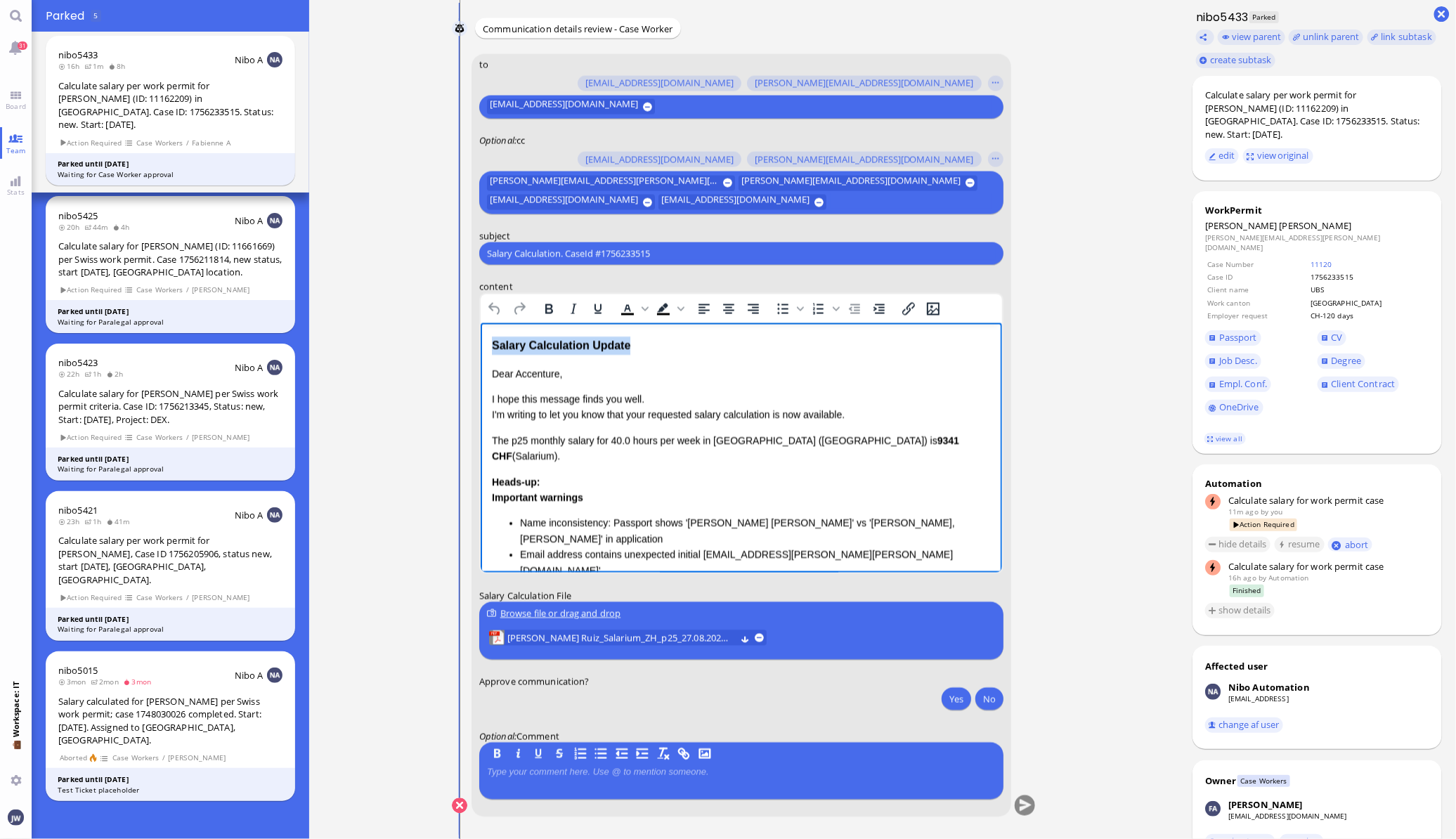
drag, startPoint x: 637, startPoint y: 346, endPoint x: 884, endPoint y: 669, distance: 406.6
click at [480, 347] on html "Salary Calculation Update Dear Accenture, I hope this message finds you well. I…" at bounding box center [741, 553] width 521 height 460
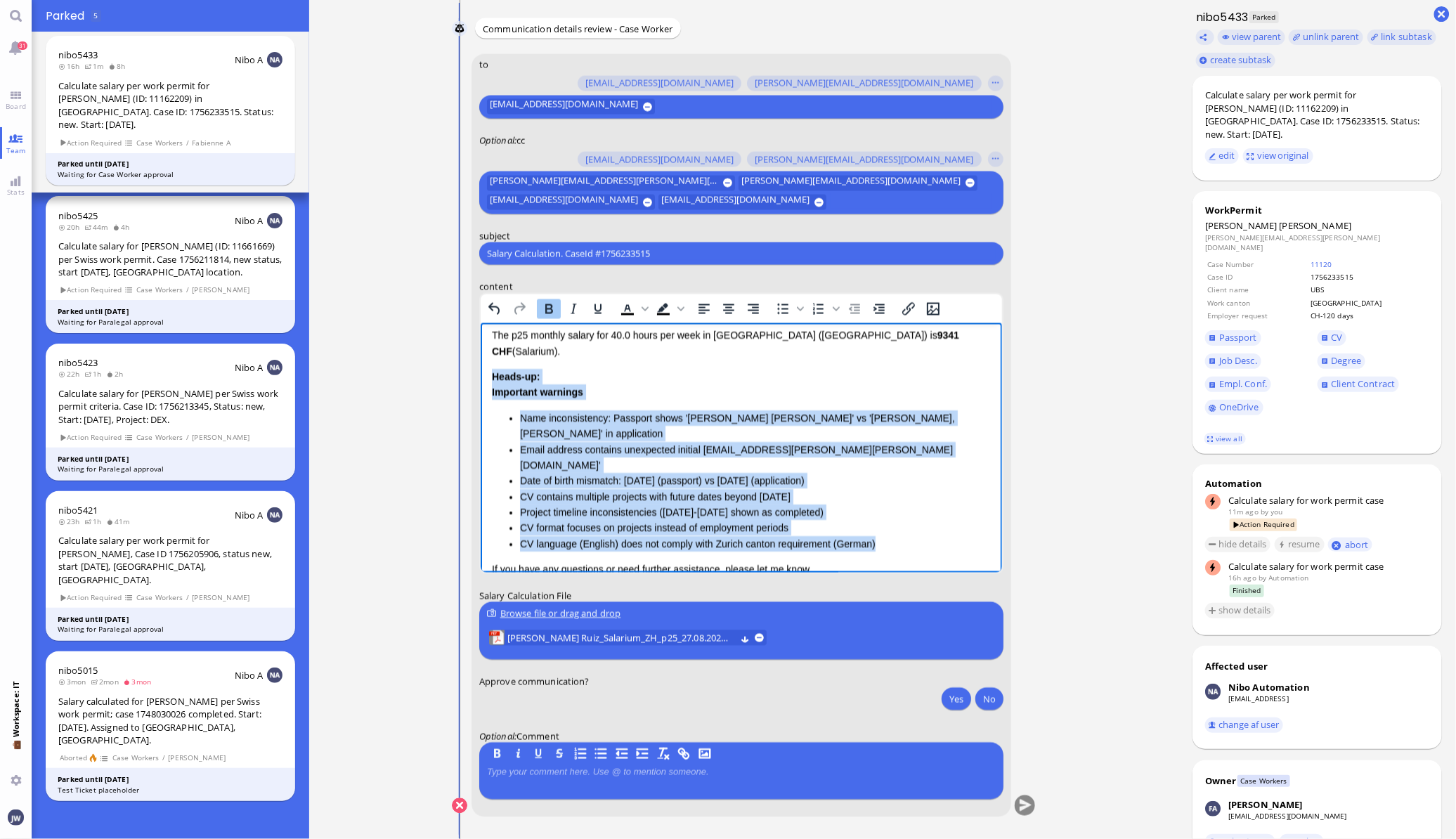
scroll to position [149, 0]
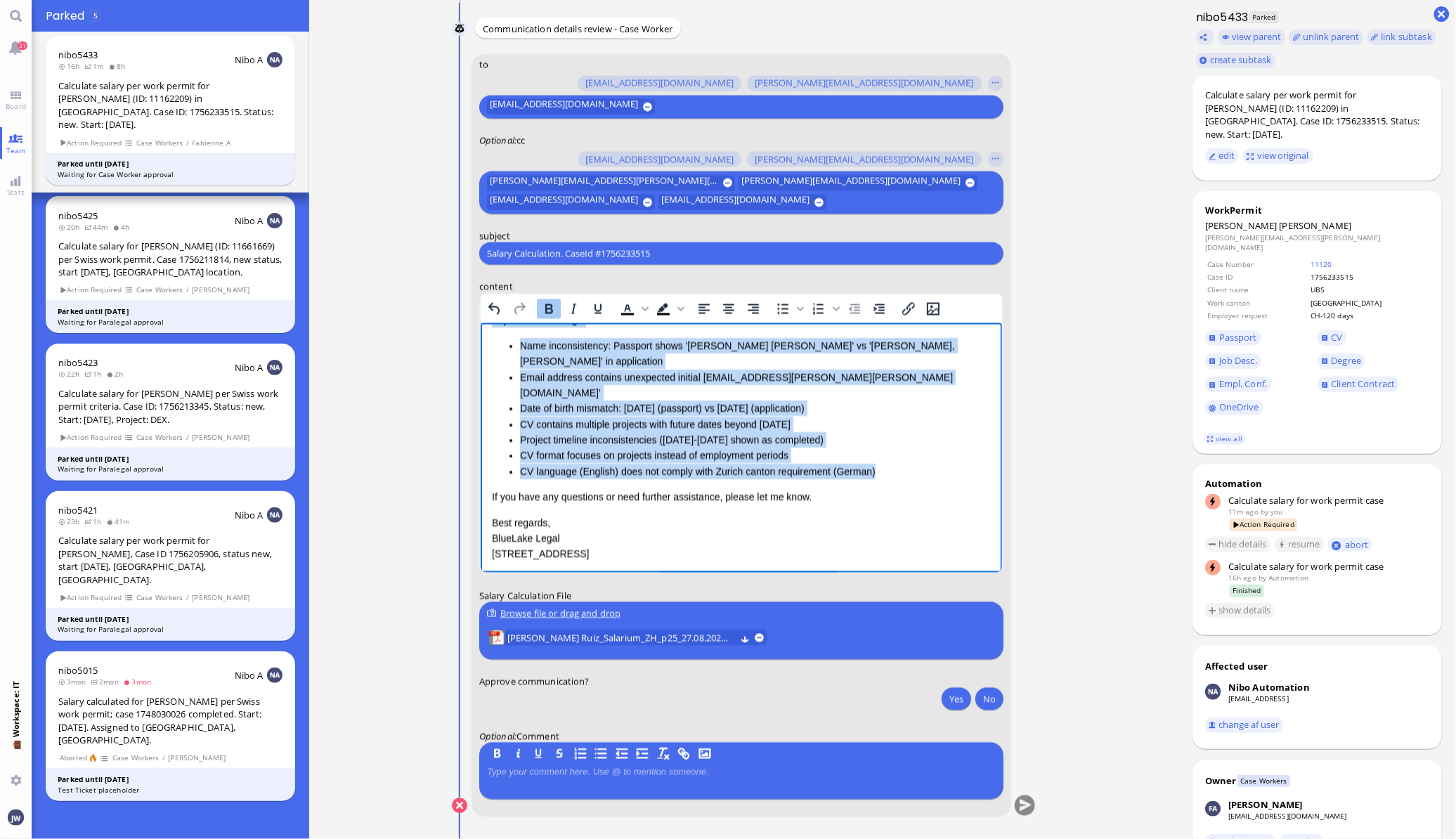
drag, startPoint x: 494, startPoint y: 379, endPoint x: 893, endPoint y: 437, distance: 403.2
click at [893, 437] on div "Heads-up: Important warnings Name inconsistency: Passport shows '[PERSON_NAME] …" at bounding box center [741, 387] width 499 height 183
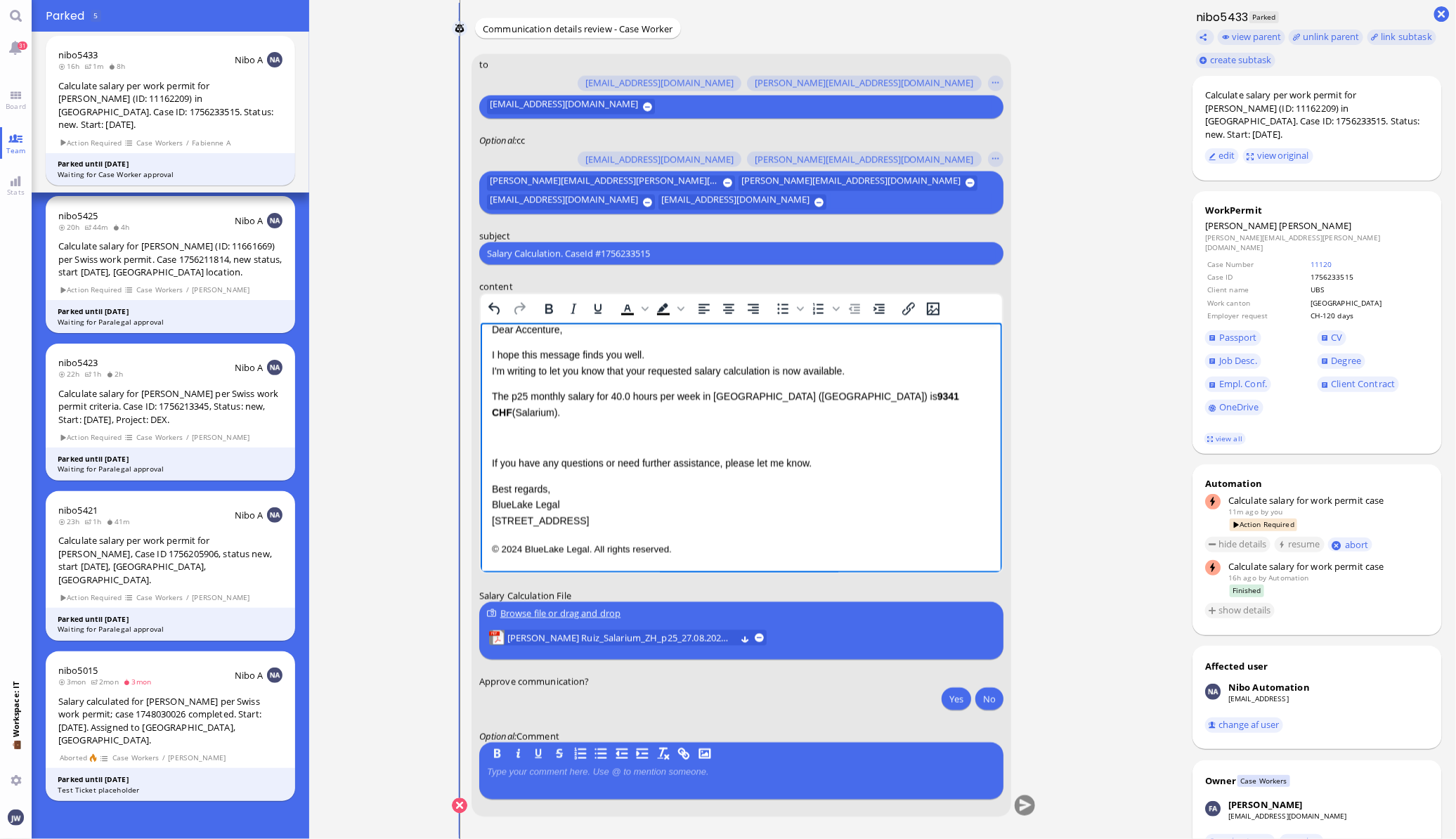
scroll to position [0, 0]
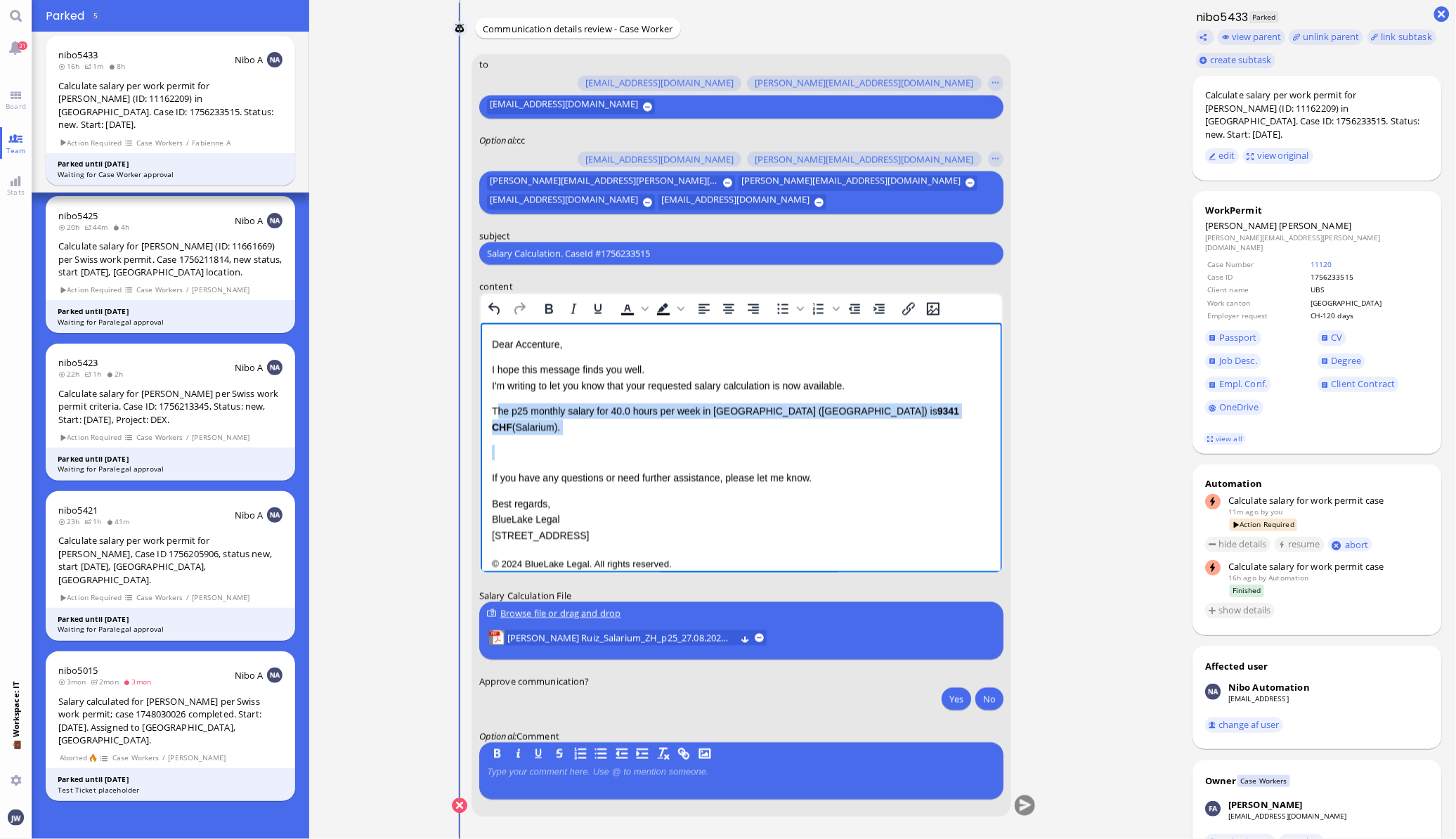
click at [493, 411] on p "The p25 monthly salary for 40.0 hours per week in [GEOGRAPHIC_DATA] ([GEOGRAPHI…" at bounding box center [741, 420] width 499 height 32
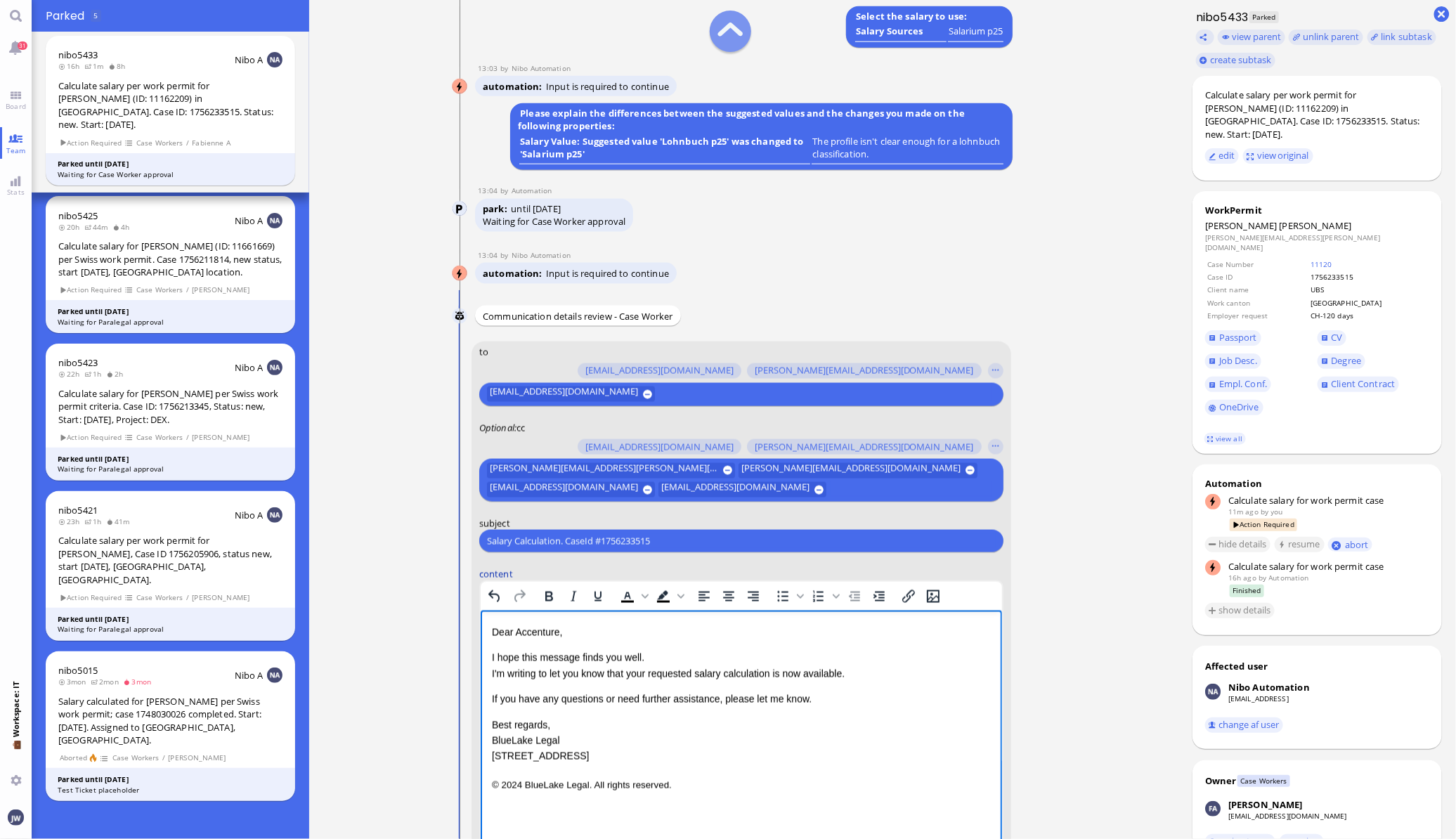
scroll to position [-264, 0]
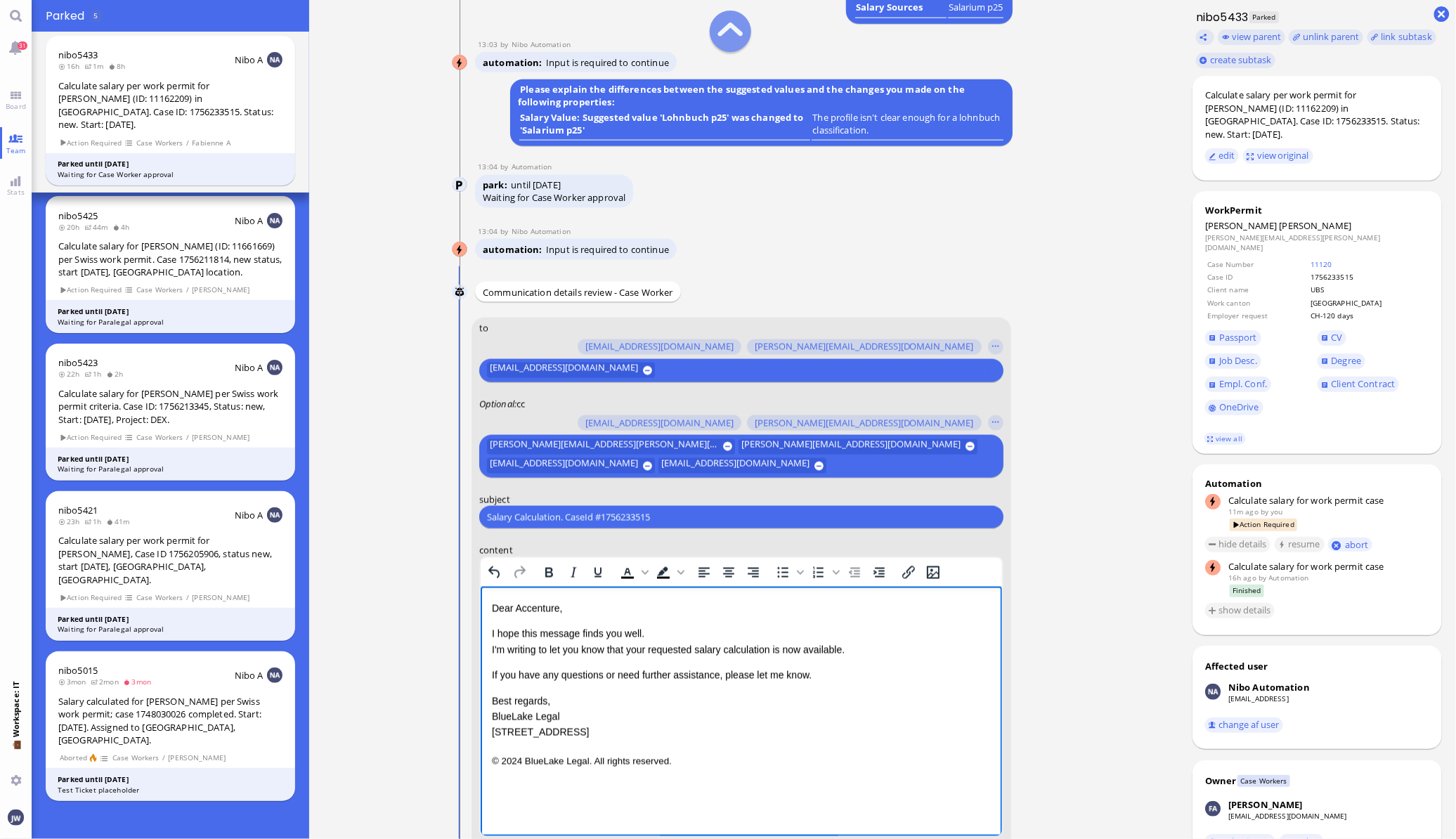
click at [611, 503] on label "subject" at bounding box center [741, 499] width 524 height 13
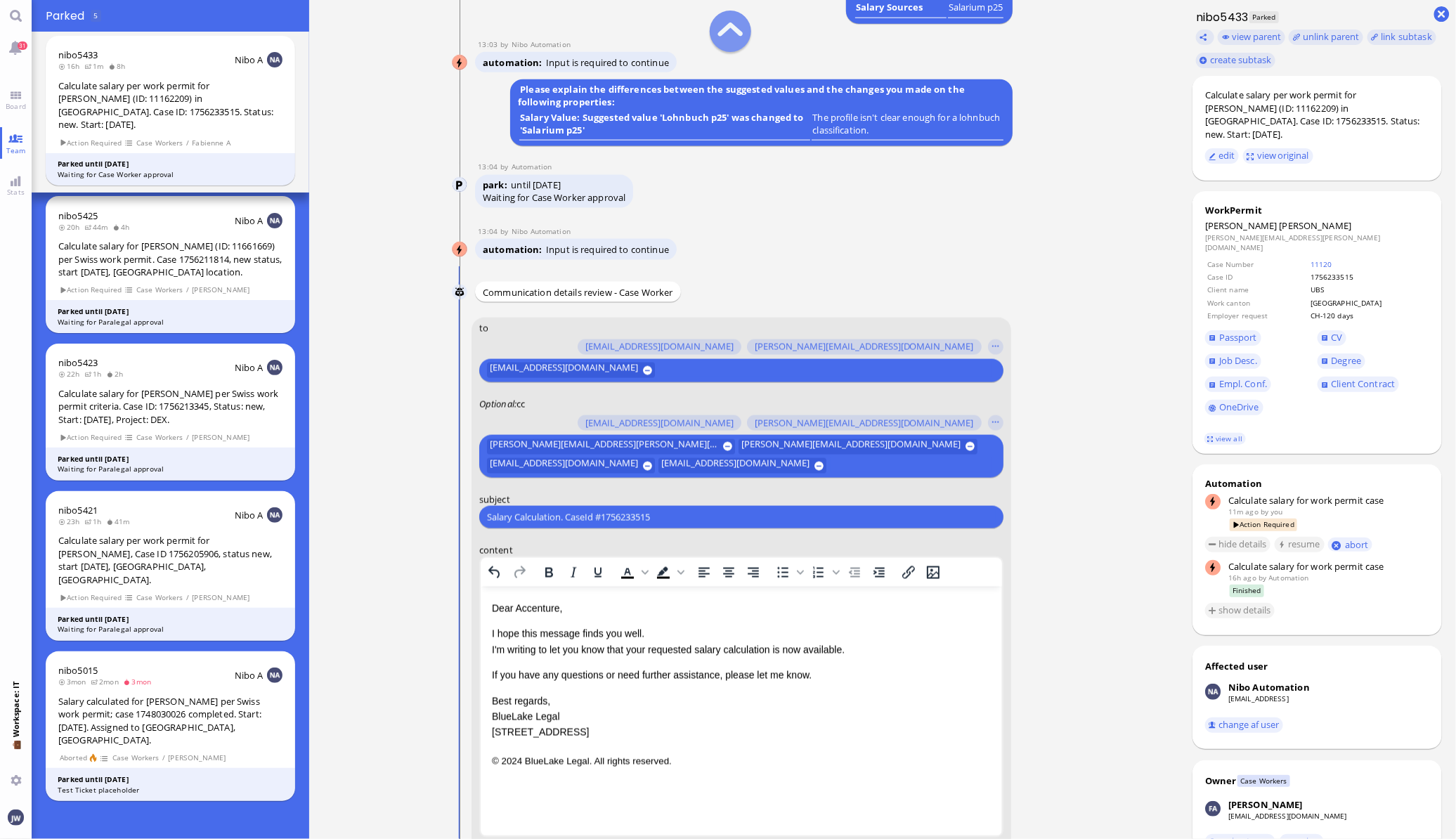
click at [612, 516] on input "Salary Calculation. CaseId #1756233515" at bounding box center [741, 517] width 509 height 14
paste input "PazPerTout new case: [PERSON_NAME] (1756233515 / 11162209), Employer Request: C…"
type input "PazPerTout new case: [PERSON_NAME] (1756233515 / 11162209), Employer Request: C…"
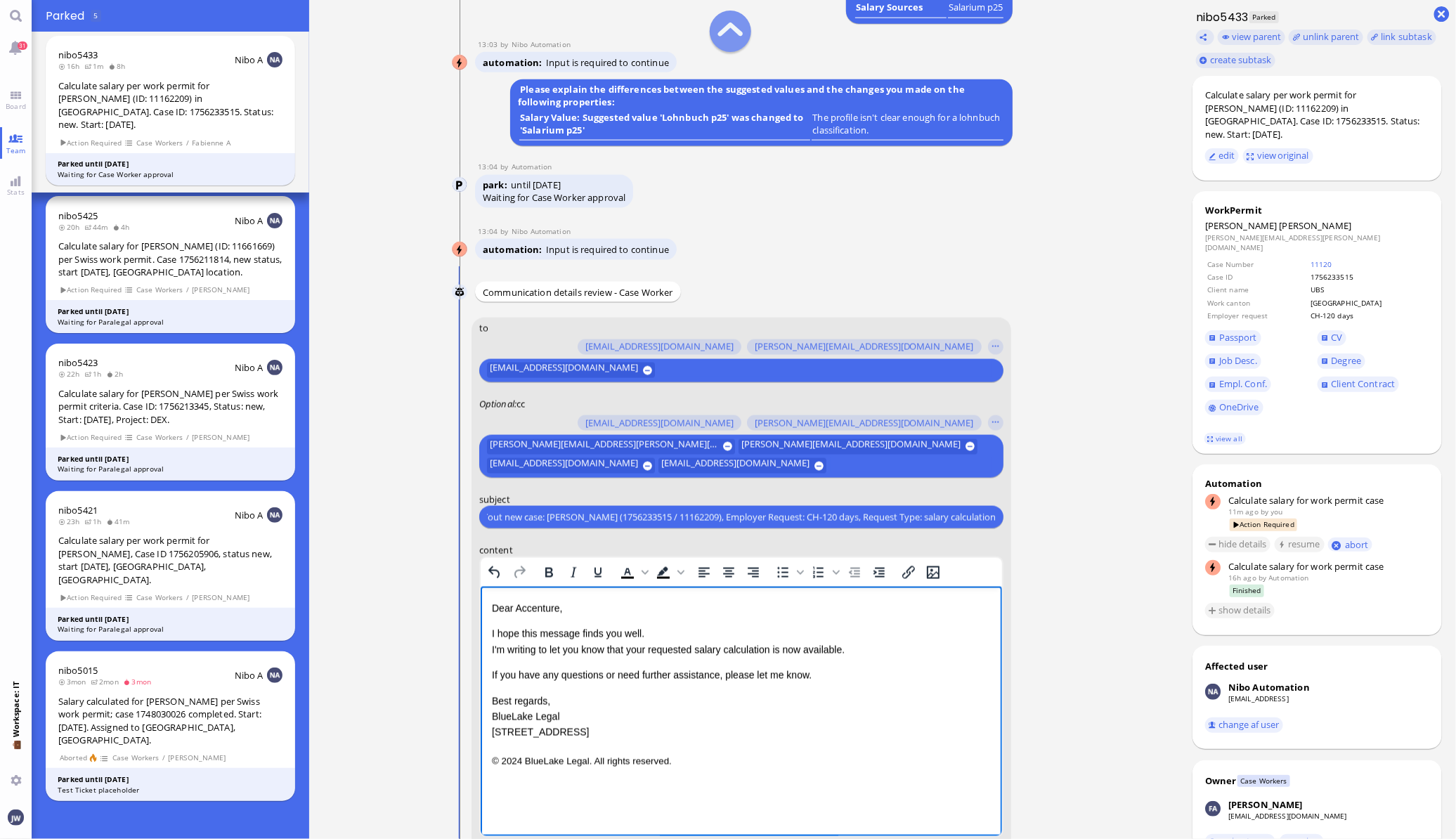
click at [534, 608] on p "Dear Accenture," at bounding box center [741, 609] width 499 height 15
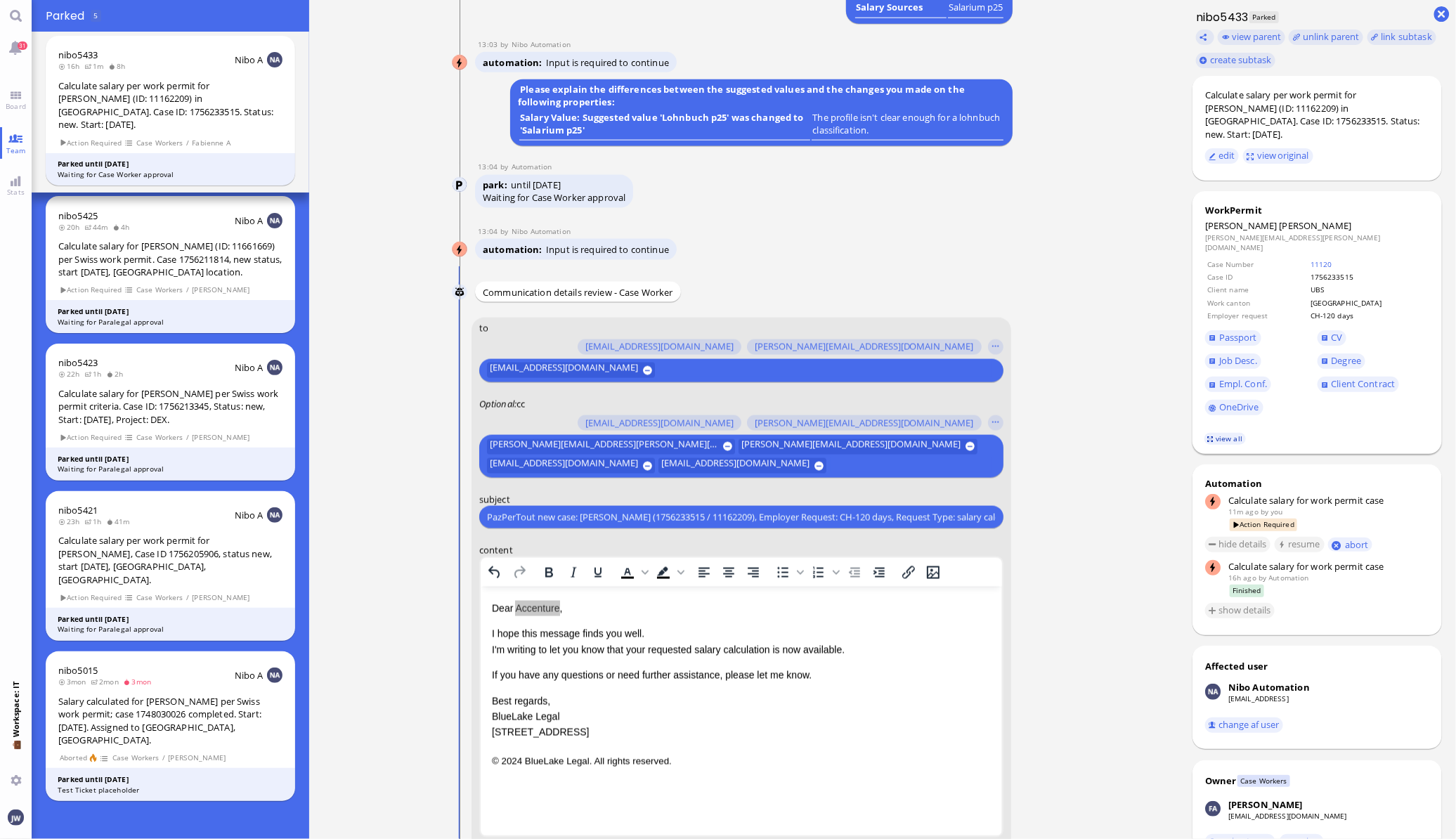
click at [1223, 433] on link "view all" at bounding box center [1225, 439] width 41 height 12
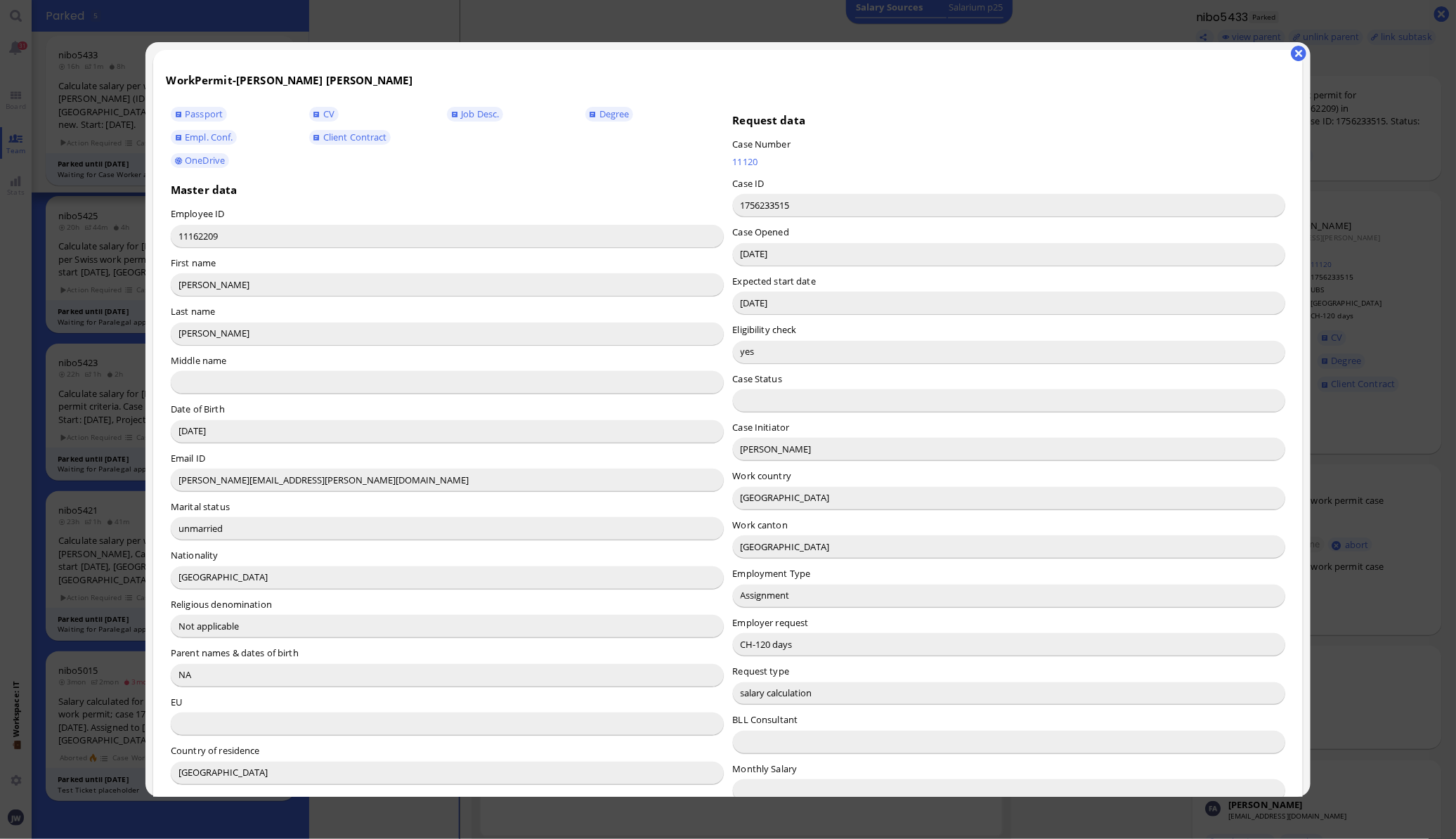
click at [753, 446] on input "[PERSON_NAME]" at bounding box center [1009, 449] width 553 height 23
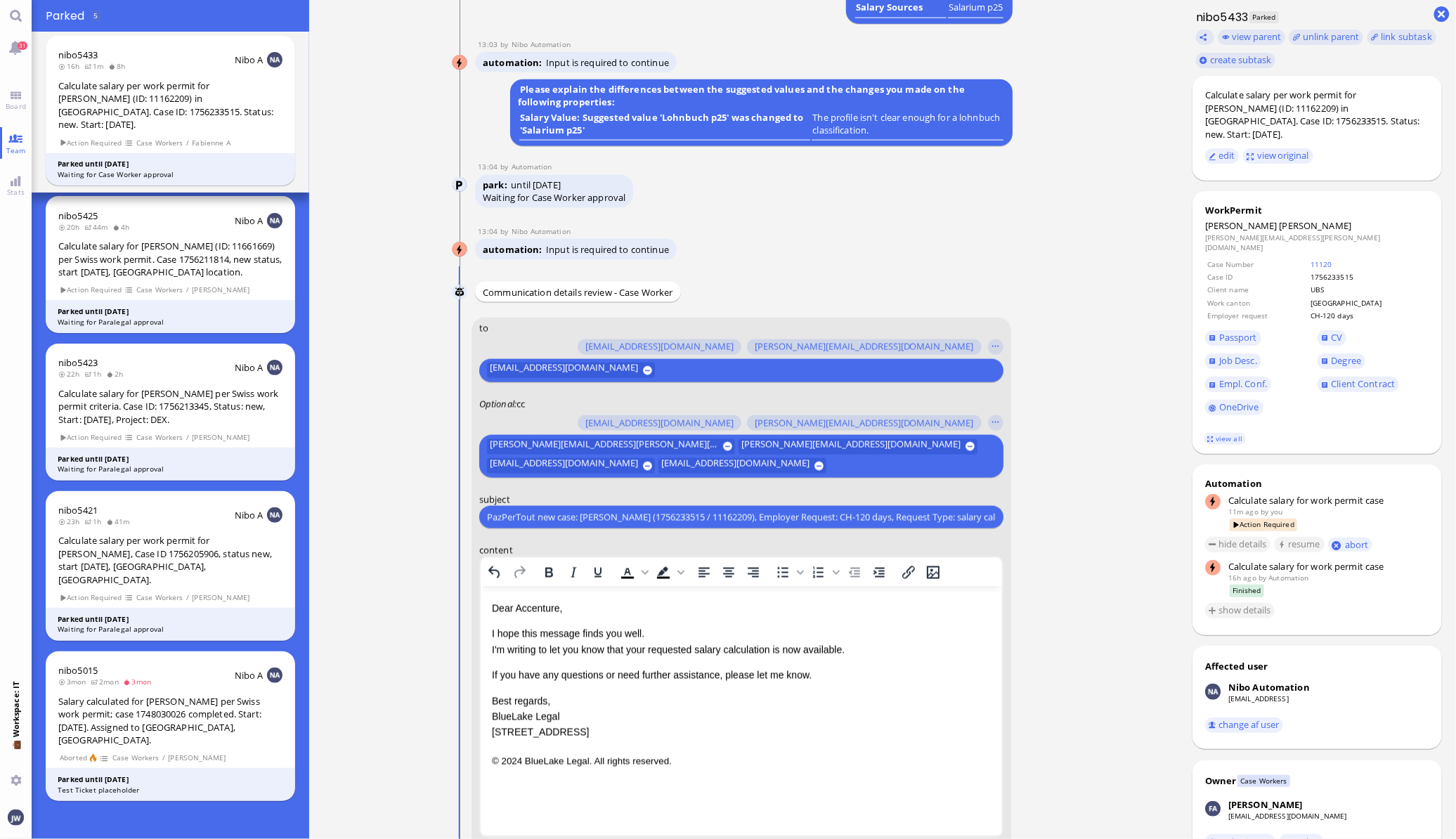
click at [519, 590] on html "Dear Accenture, I hope this message finds you well. I'm writing to let you know…" at bounding box center [741, 685] width 521 height 197
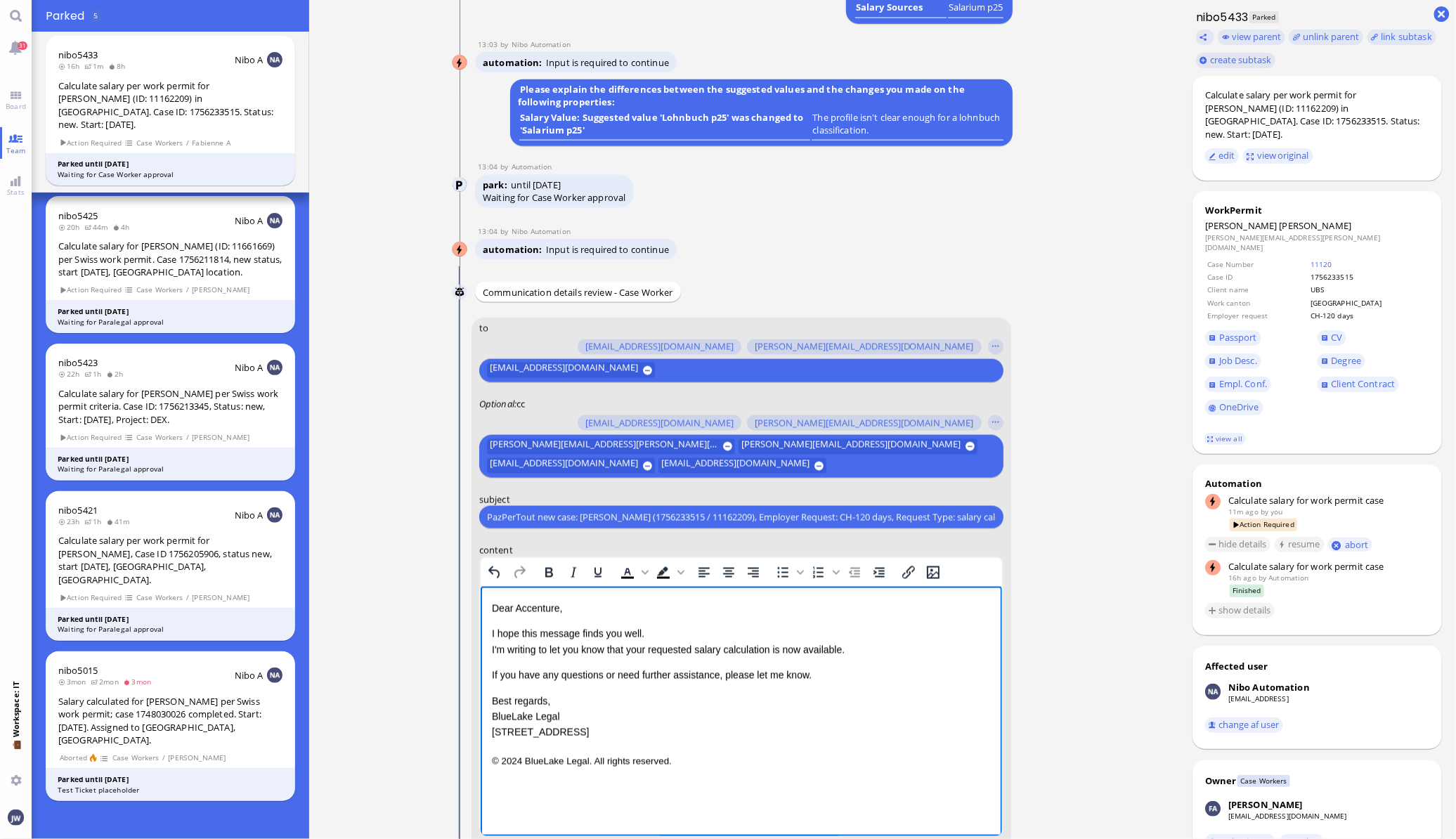
click at [535, 607] on p "Dear Accenture," at bounding box center [741, 609] width 499 height 15
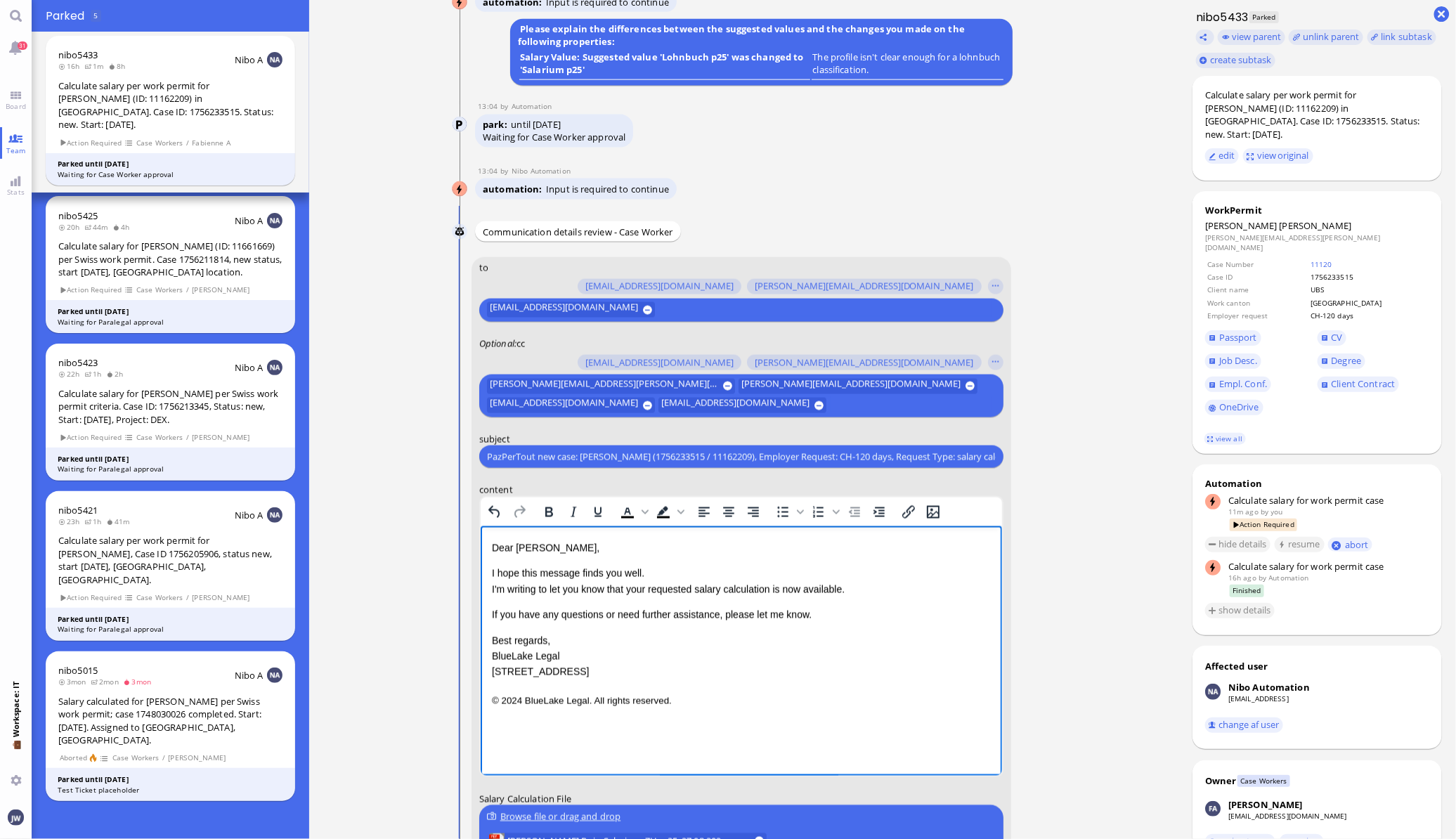
scroll to position [-175, 0]
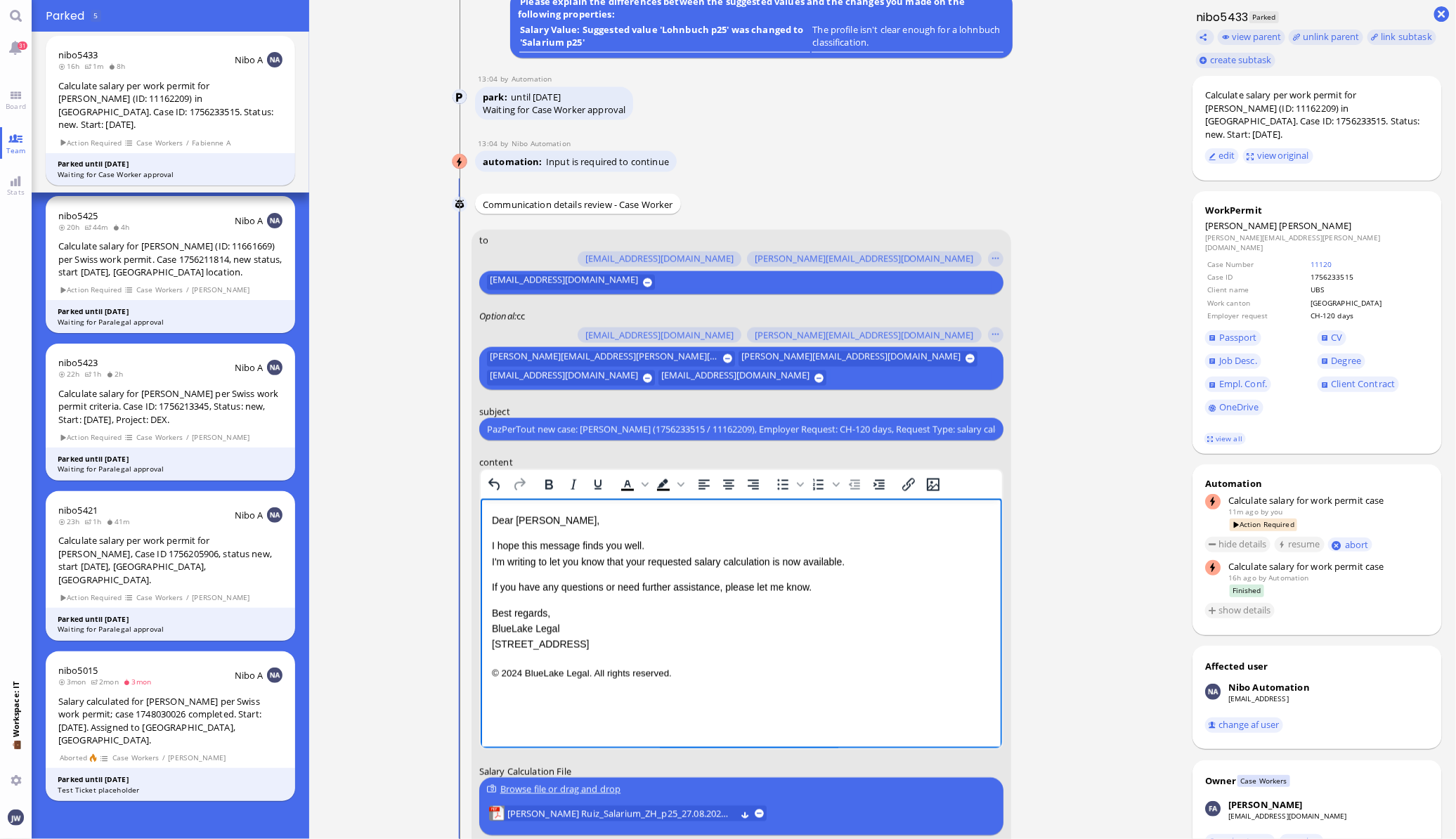
click at [647, 564] on p "I hope this message finds you well. I'm writing to let you know that your reque…" at bounding box center [741, 554] width 499 height 32
click at [778, 563] on p "I hope this message finds you well. I'm writing to let you know that the reques…" at bounding box center [741, 554] width 499 height 32
click at [772, 563] on p "I hope this message finds you well. I'm writing to let you know that the reques…" at bounding box center [741, 554] width 499 height 32
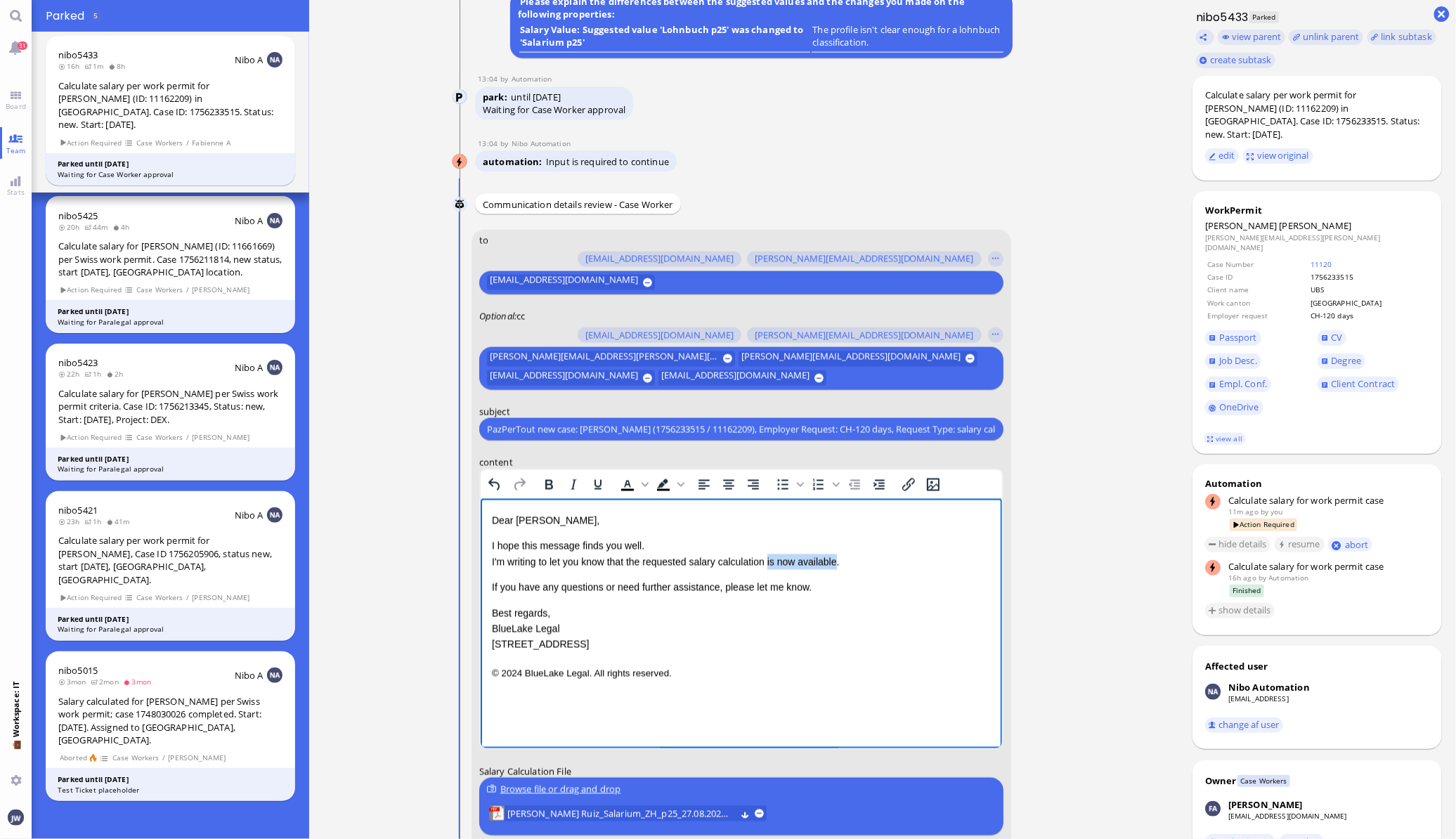
click at [799, 562] on p "I hope this message finds you well. I'm writing to let you know that the reques…" at bounding box center [741, 554] width 499 height 32
click at [1279, 219] on span "[PERSON_NAME]" at bounding box center [1315, 225] width 72 height 13
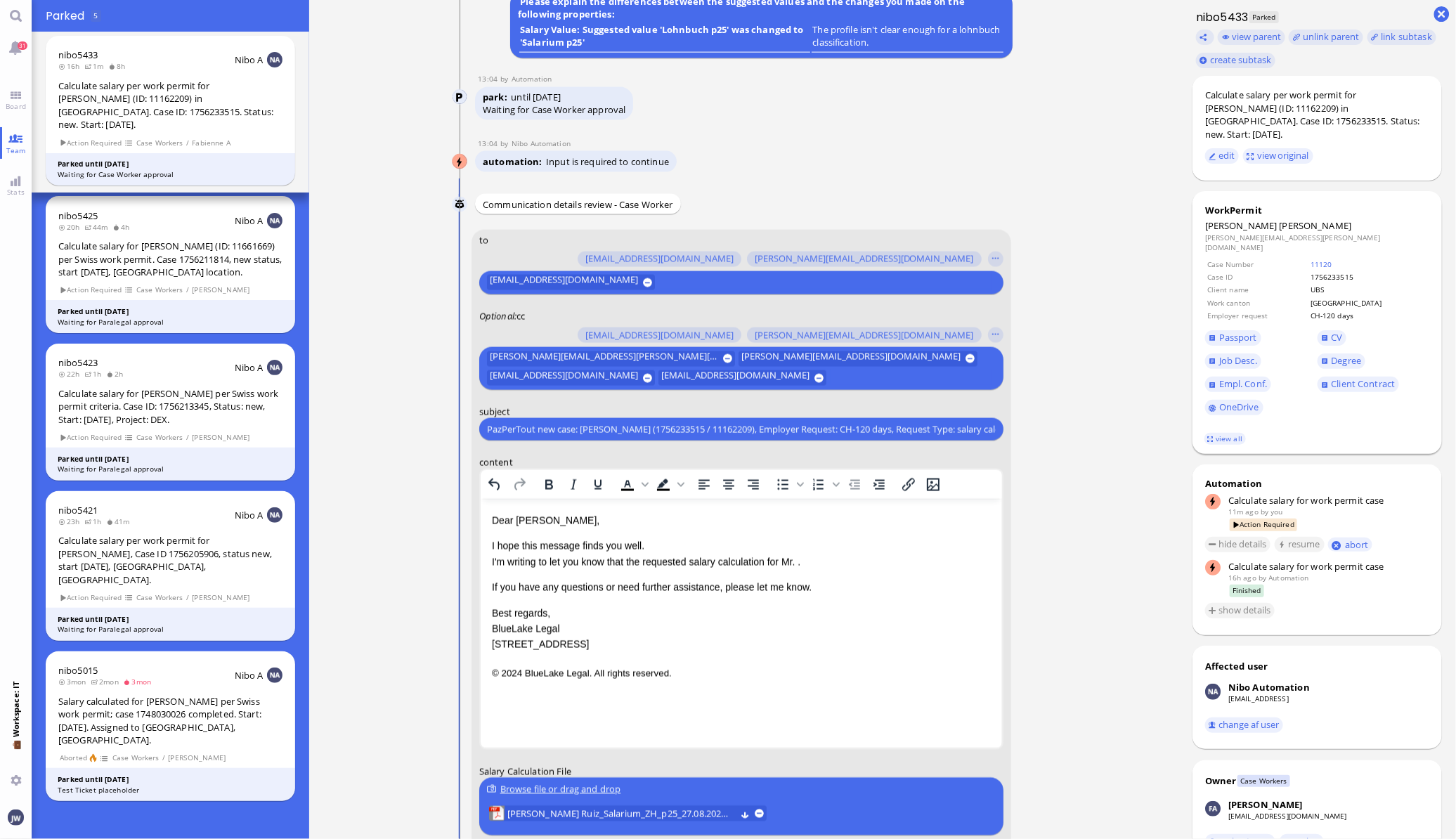
click at [1282, 219] on span "[PERSON_NAME]" at bounding box center [1315, 225] width 72 height 13
drag, startPoint x: 1282, startPoint y: 217, endPoint x: 1303, endPoint y: 216, distance: 21.0
click at [1303, 219] on span "[PERSON_NAME]" at bounding box center [1315, 225] width 72 height 13
copy span "[PERSON_NAME]"
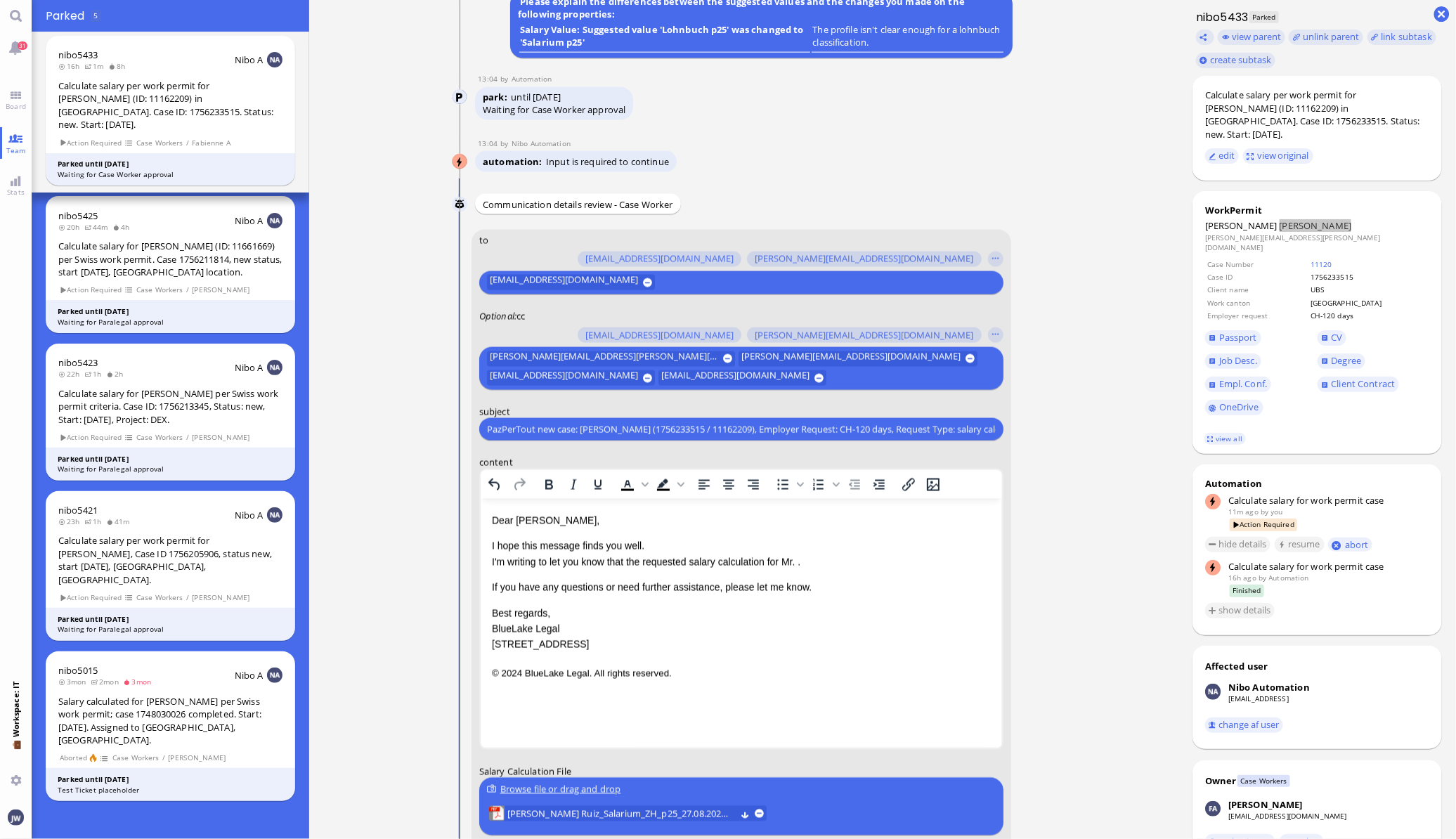
drag, startPoint x: 801, startPoint y: 554, endPoint x: 838, endPoint y: 554, distance: 37.0
click at [803, 554] on p "I hope this message finds you well. I'm writing to let you know that the reques…" at bounding box center [741, 554] width 499 height 32
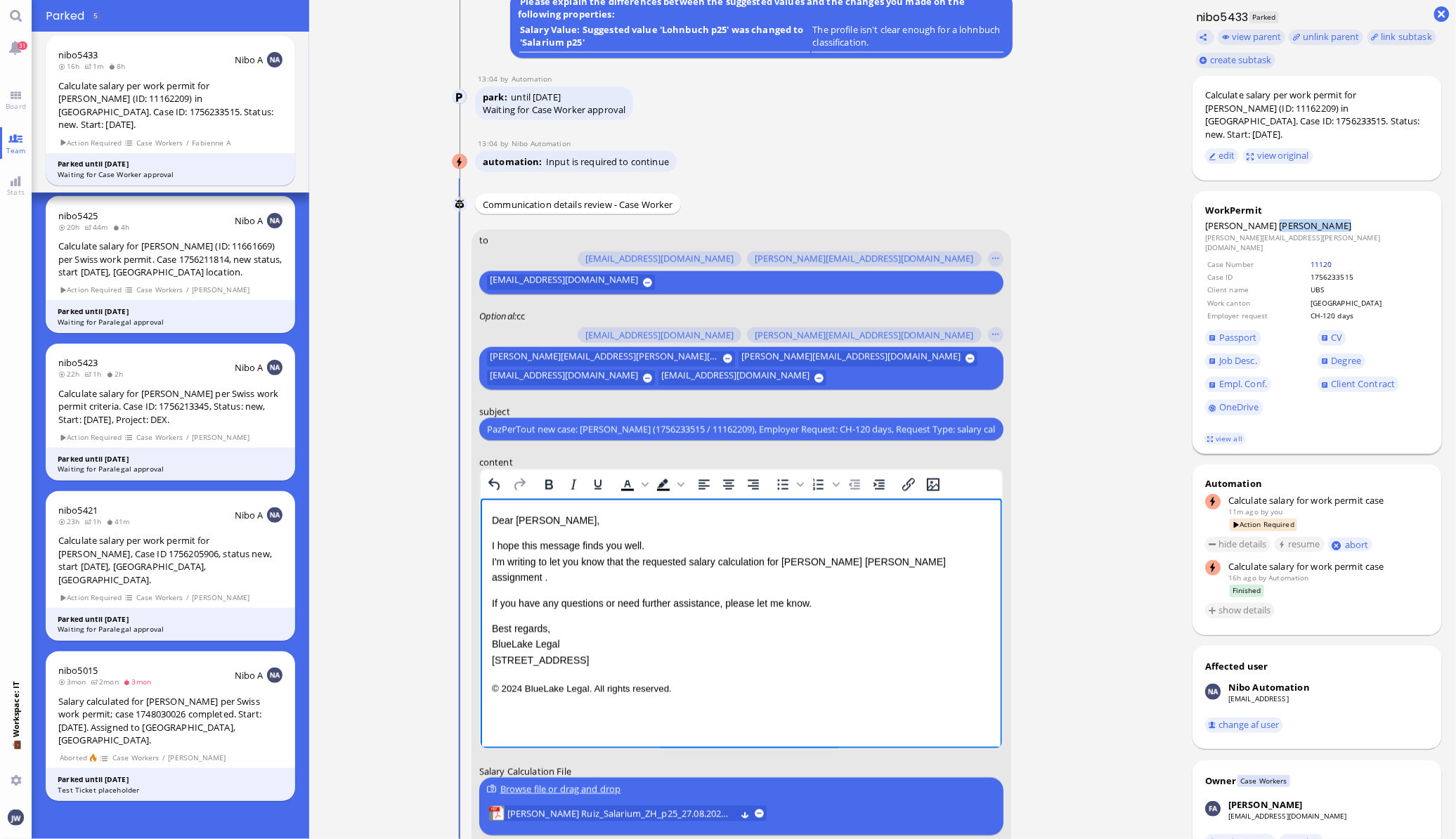
click at [1332, 259] on link "11120" at bounding box center [1321, 264] width 22 height 10
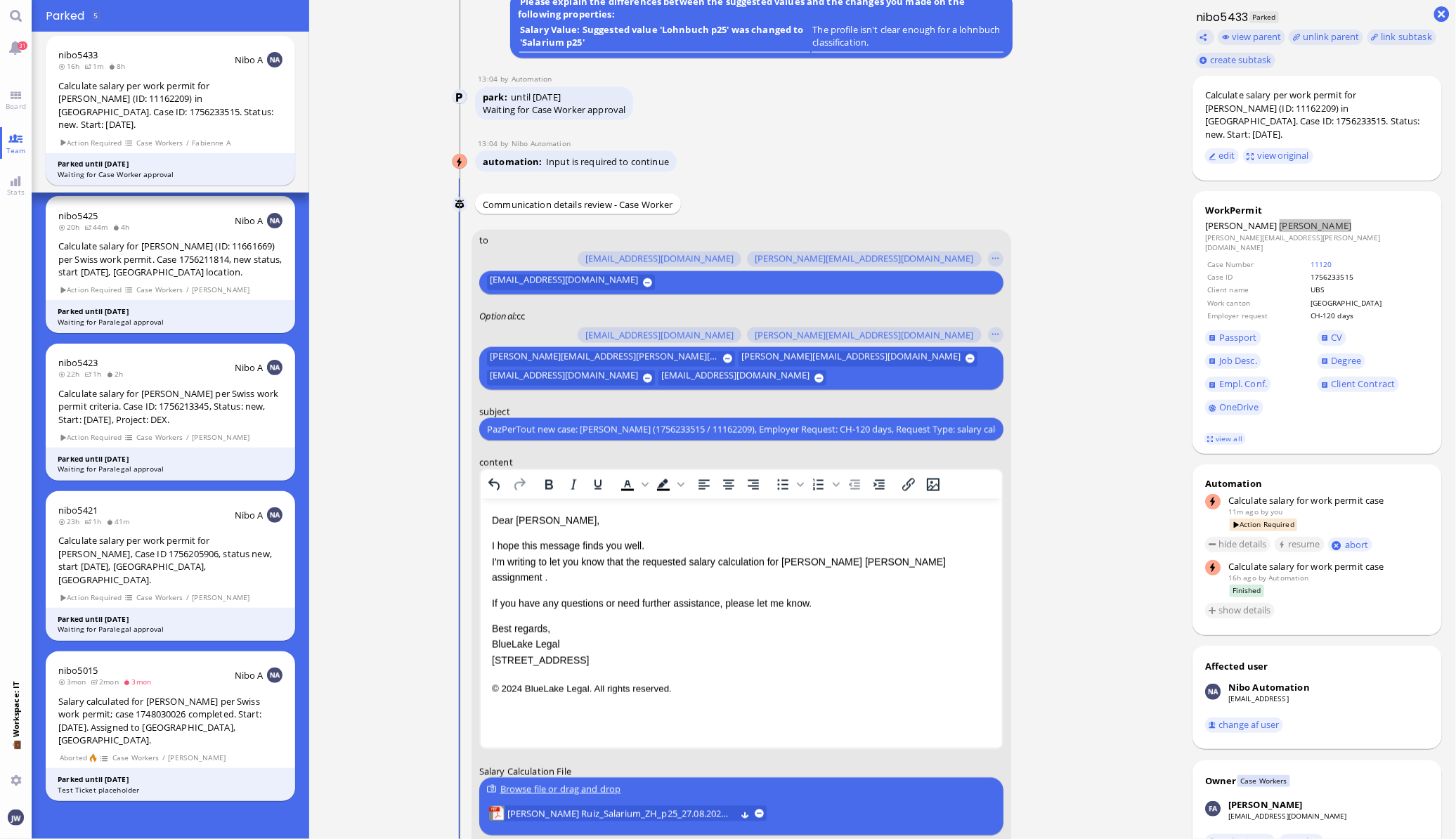
click at [922, 565] on p "I hope this message finds you well. I'm writing to let you know that the reques…" at bounding box center [741, 562] width 499 height 47
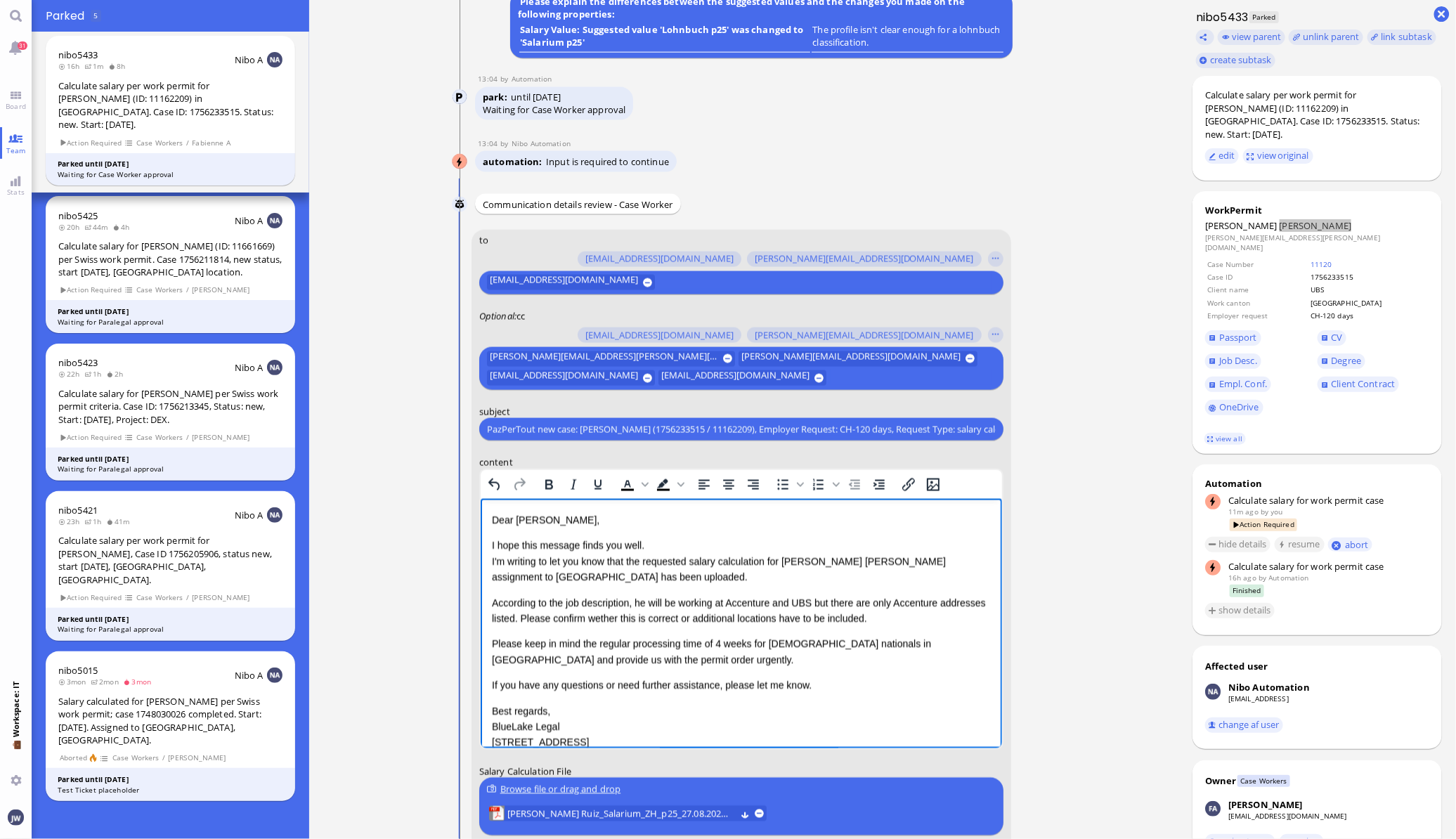
click at [857, 698] on div "Dear [PERSON_NAME], I hope this message finds you well. I'm writing to let you …" at bounding box center [741, 632] width 499 height 238
click at [845, 685] on p "If you have any questions or need further assistance, please let me know." at bounding box center [741, 686] width 499 height 15
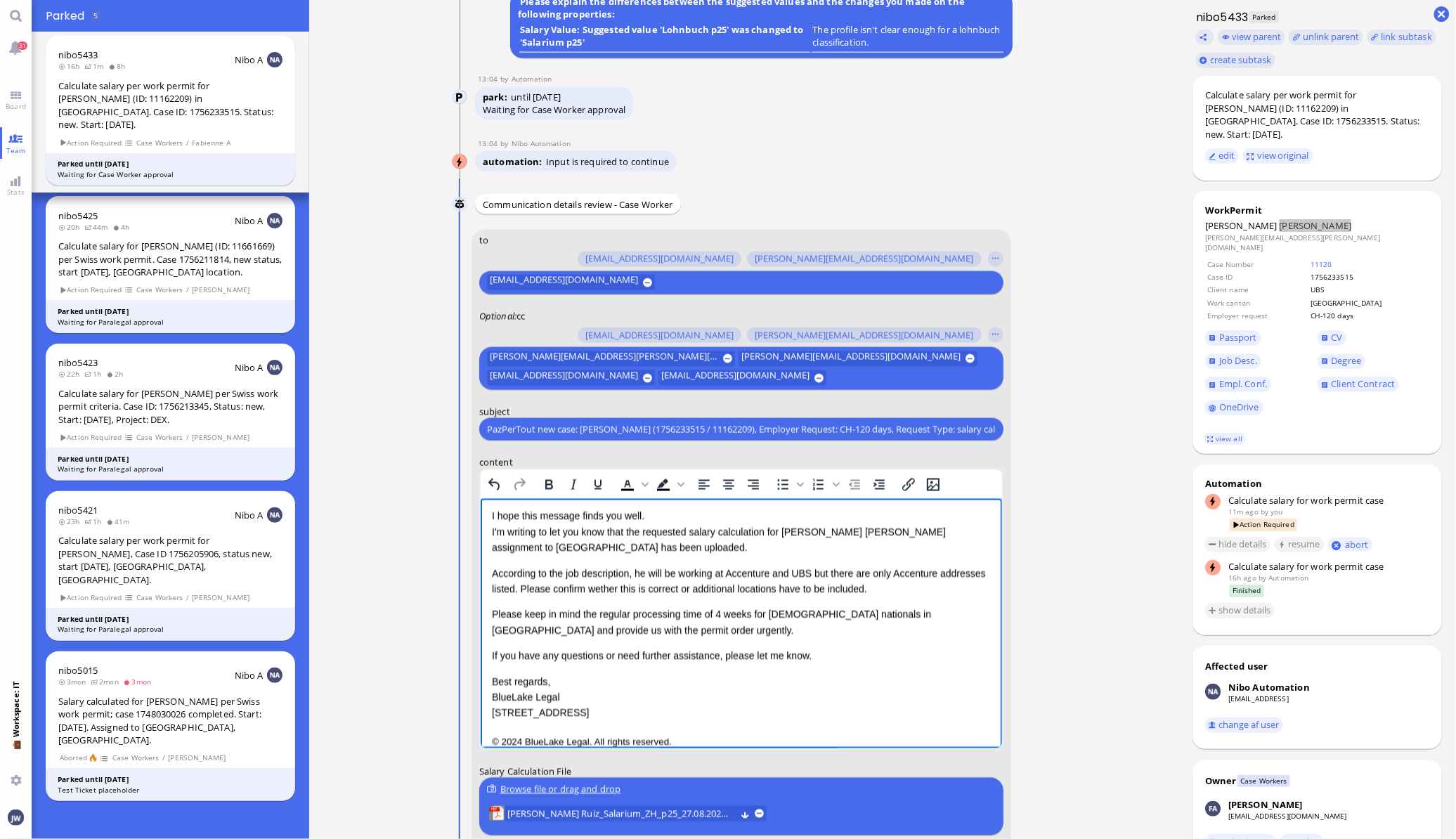
scroll to position [45, 0]
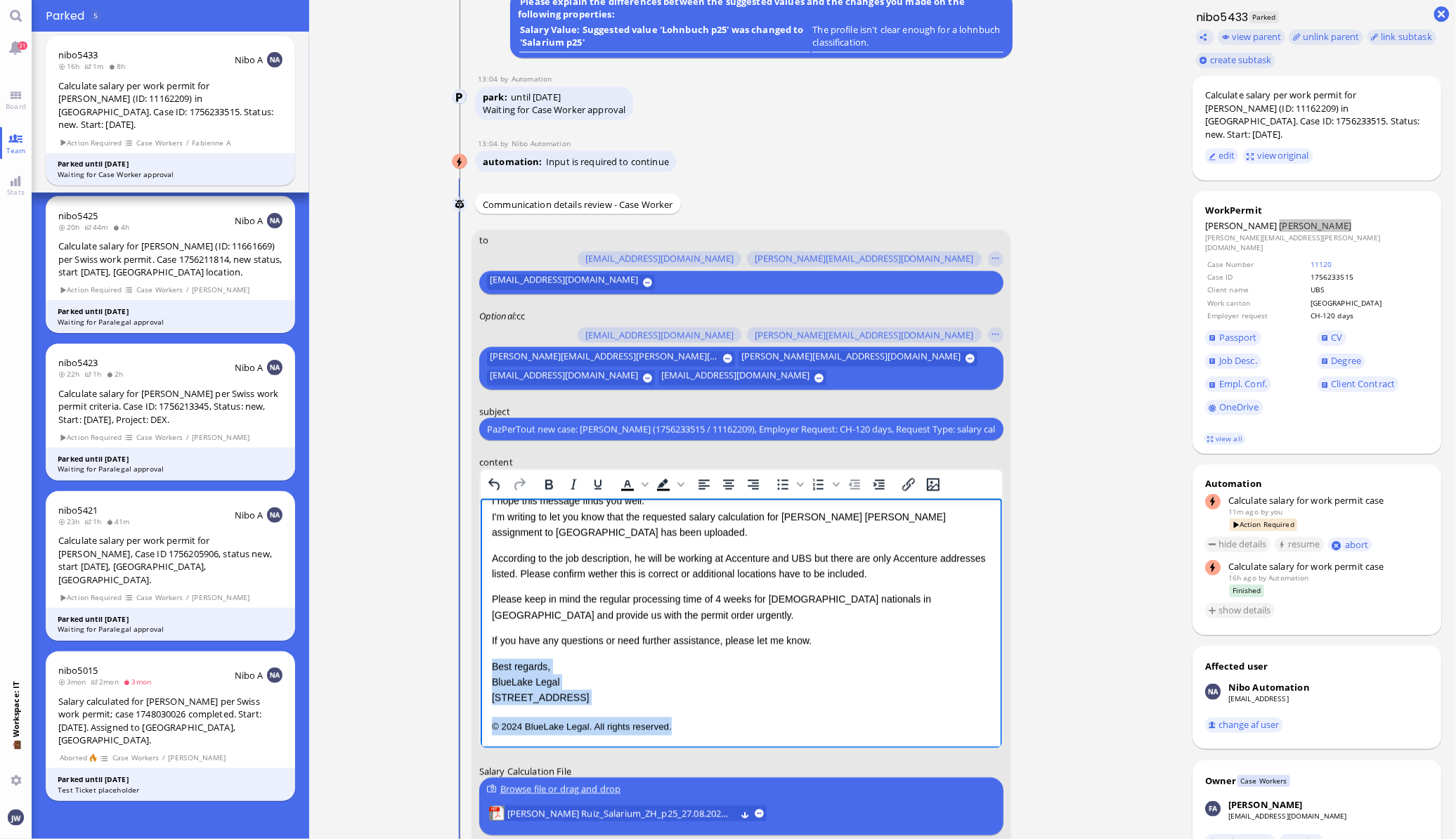
click at [758, 729] on p "© 2024 BlueLake Legal. All rights reserved." at bounding box center [741, 726] width 499 height 18
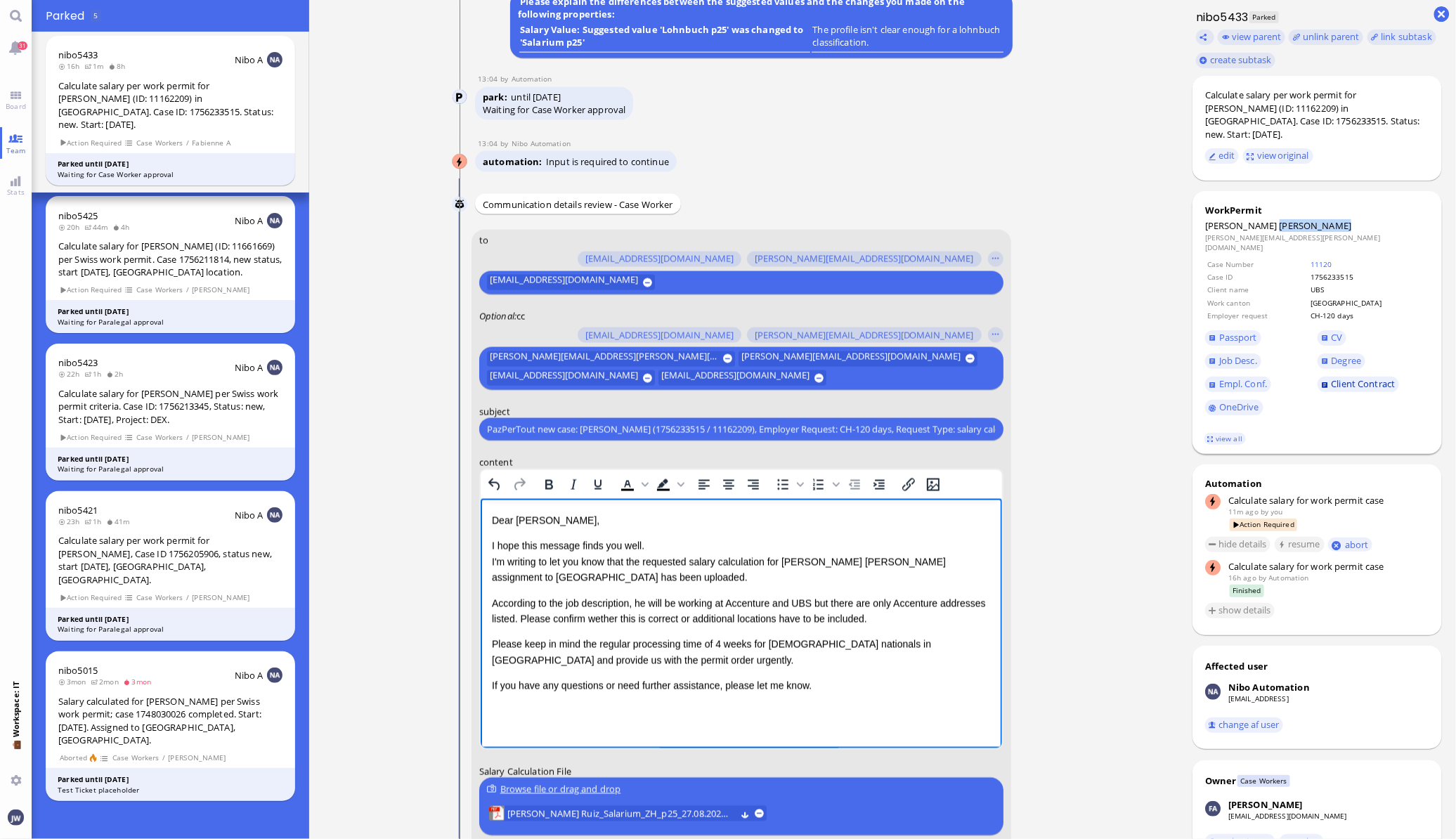
click at [1348, 377] on span "Client Contract" at bounding box center [1364, 383] width 64 height 13
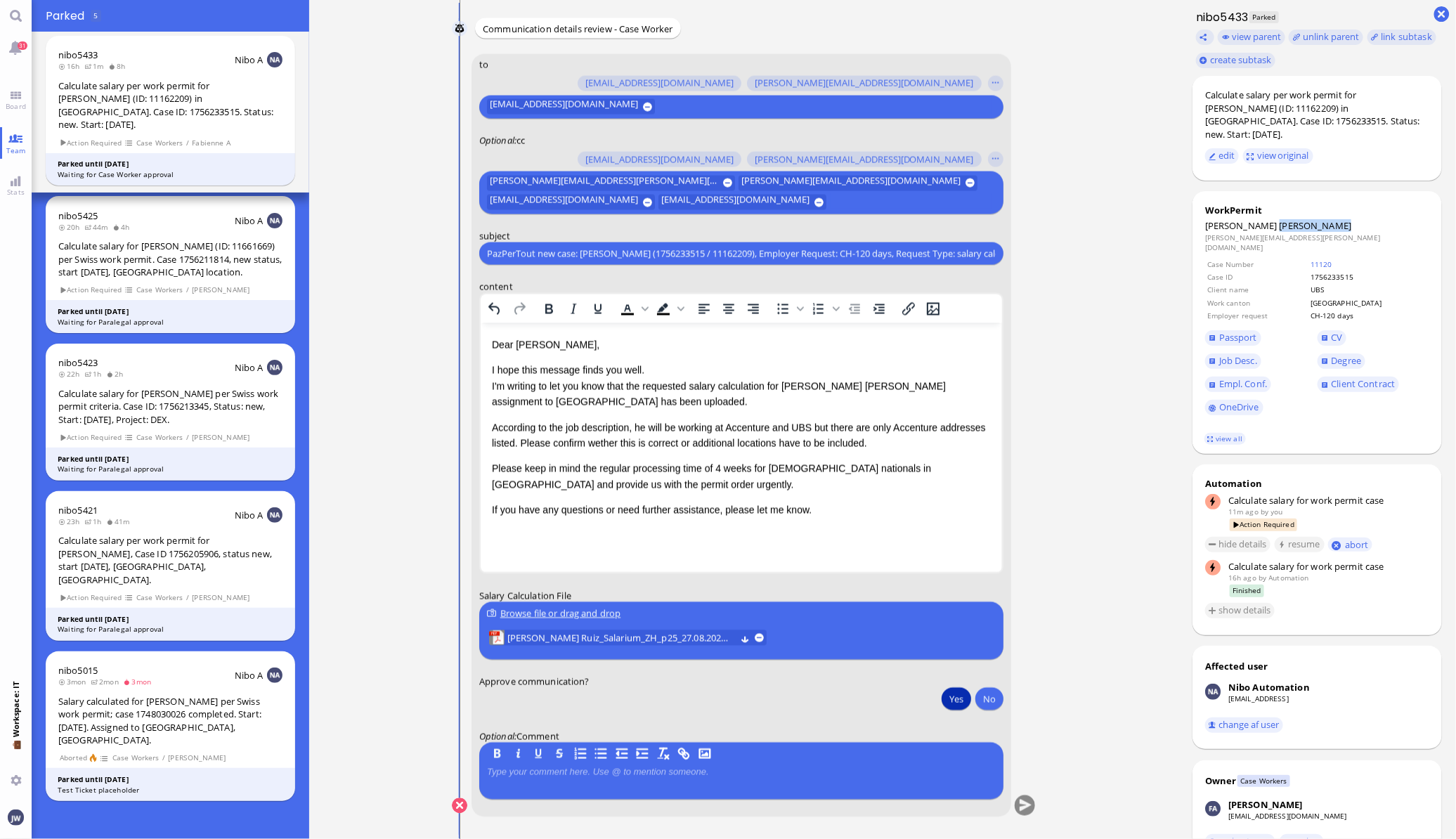
click at [960, 701] on button "Yes" at bounding box center [956, 699] width 30 height 23
click at [1019, 804] on button "submit" at bounding box center [1025, 806] width 21 height 21
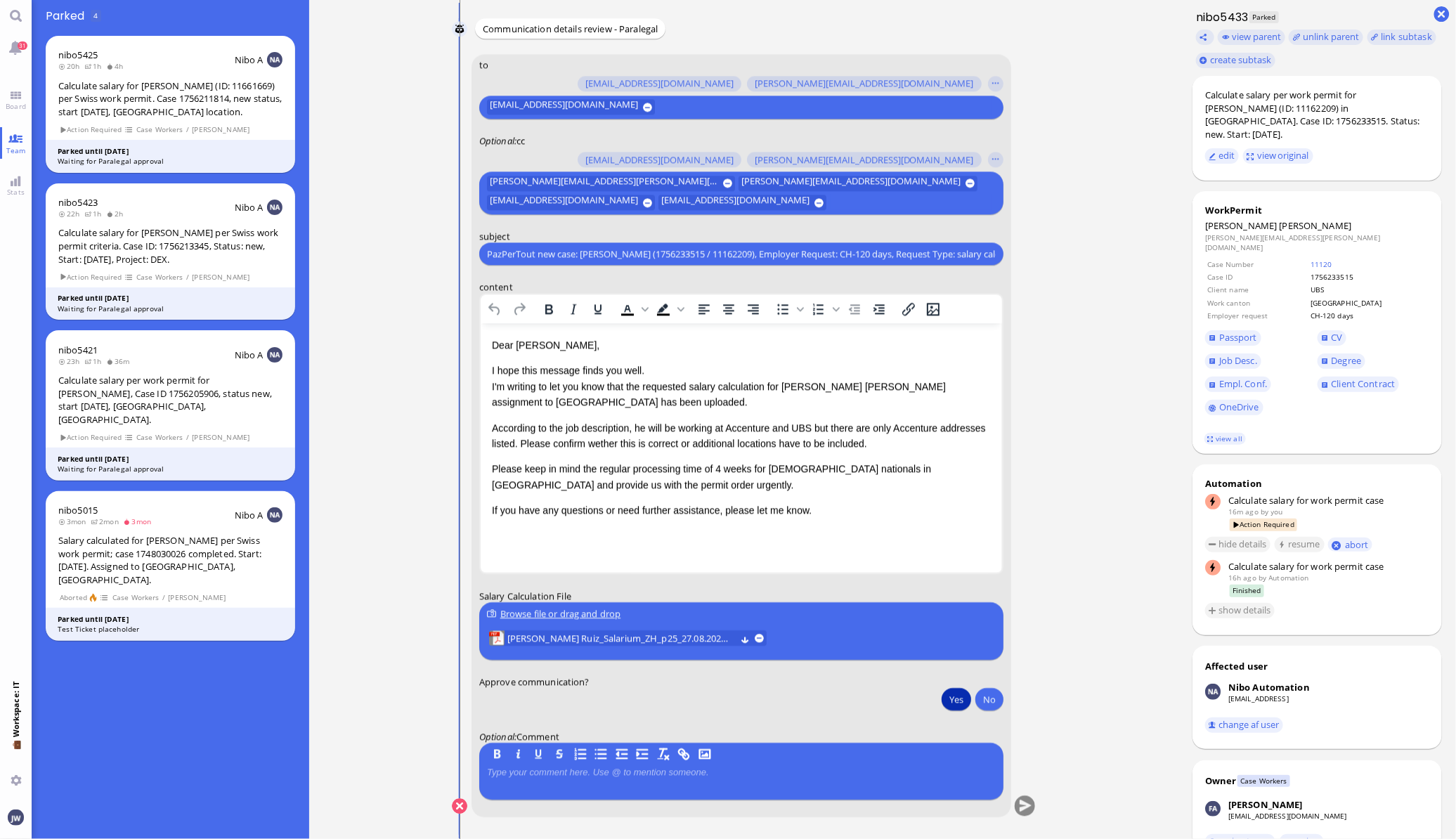
click at [949, 701] on button "Yes" at bounding box center [956, 699] width 30 height 23
click at [1016, 804] on button "submit" at bounding box center [1025, 806] width 21 height 21
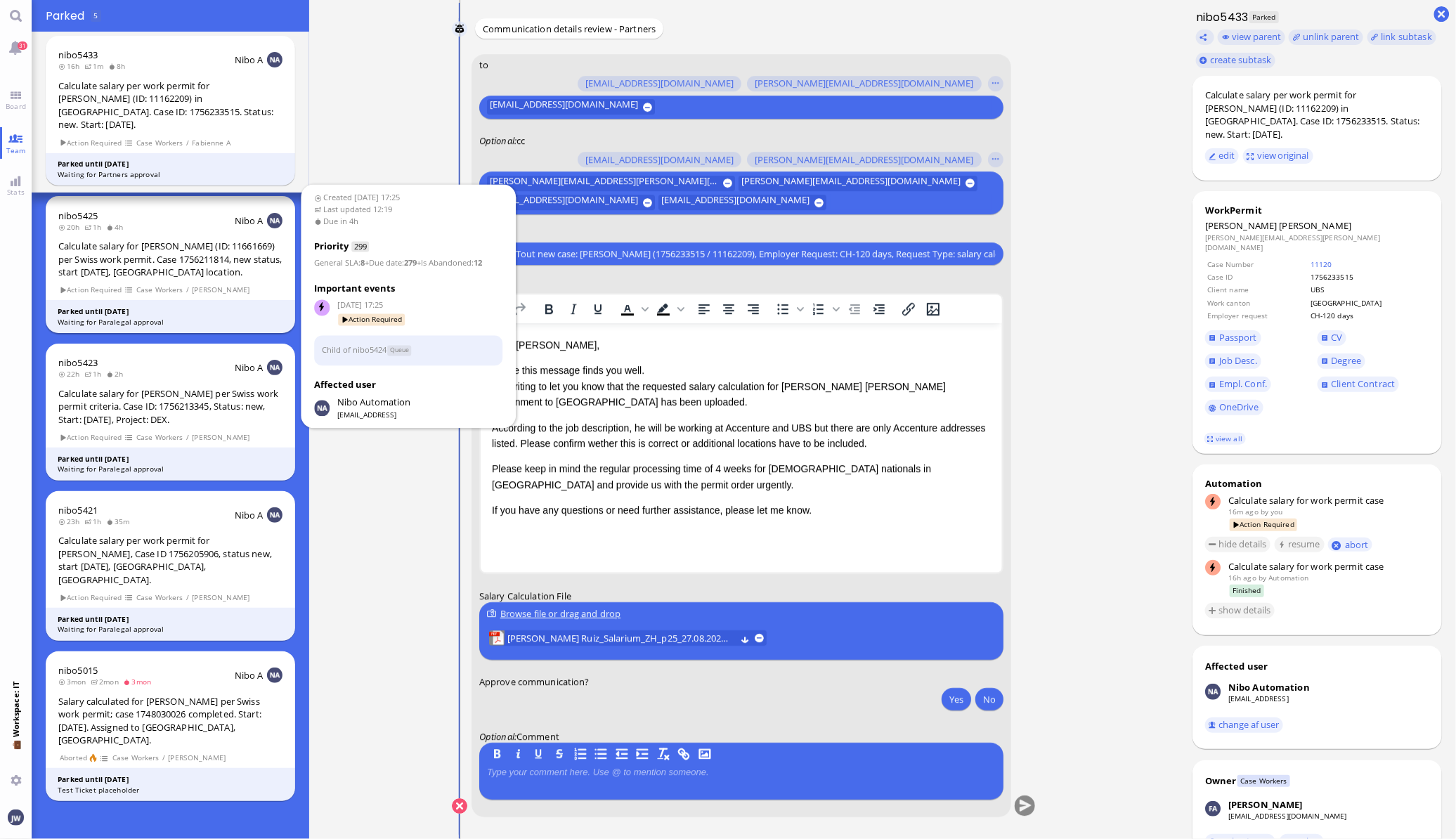
click at [183, 255] on div "Calculate salary for [PERSON_NAME] (ID: 11661669) per Swiss work permit. Case 1…" at bounding box center [171, 259] width 224 height 39
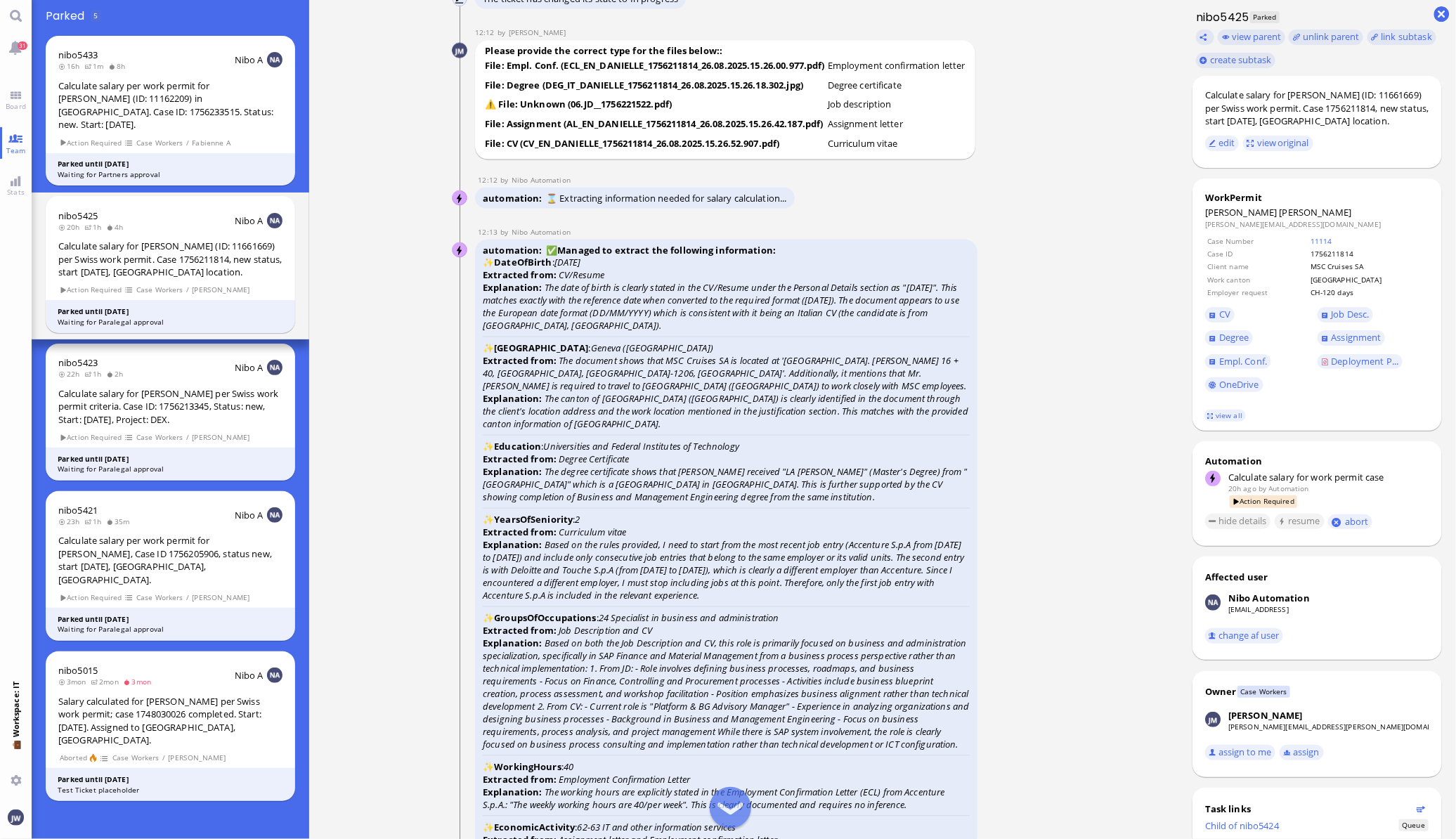
scroll to position [-2898, 0]
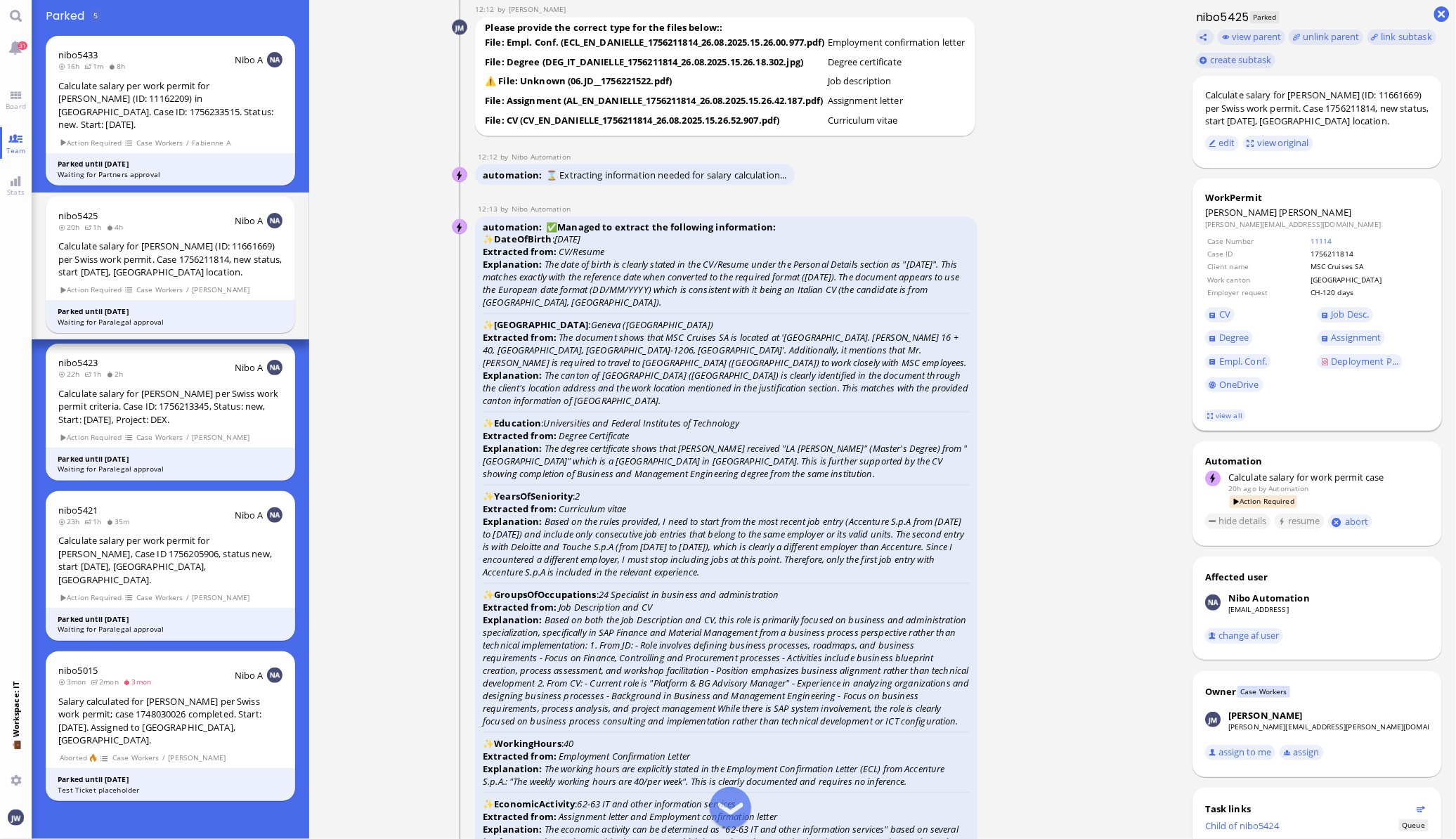
click at [1330, 236] on td "11114" at bounding box center [1369, 241] width 118 height 11
click at [1331, 239] on link "11114" at bounding box center [1321, 240] width 22 height 10
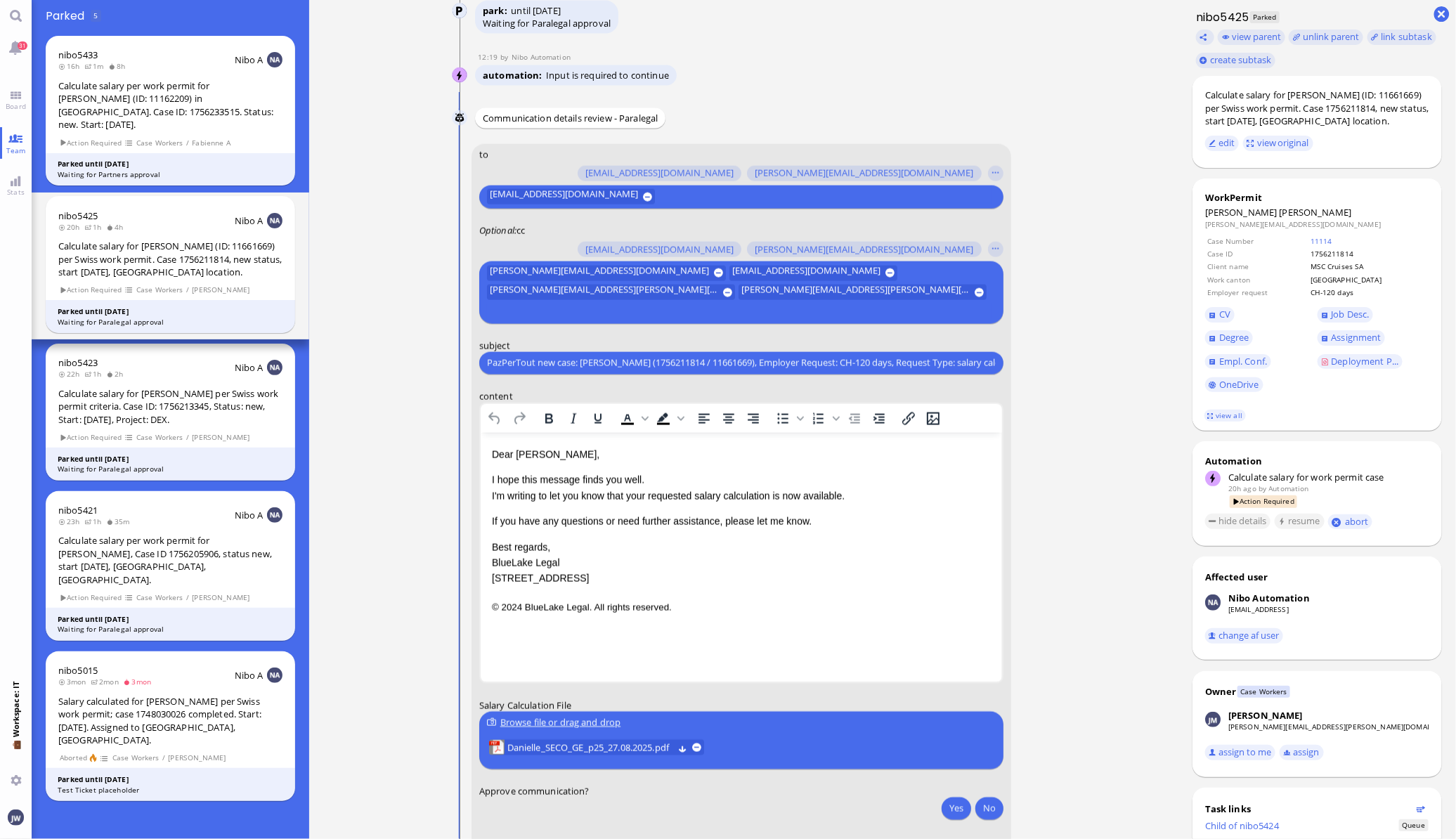
scroll to position [0, 0]
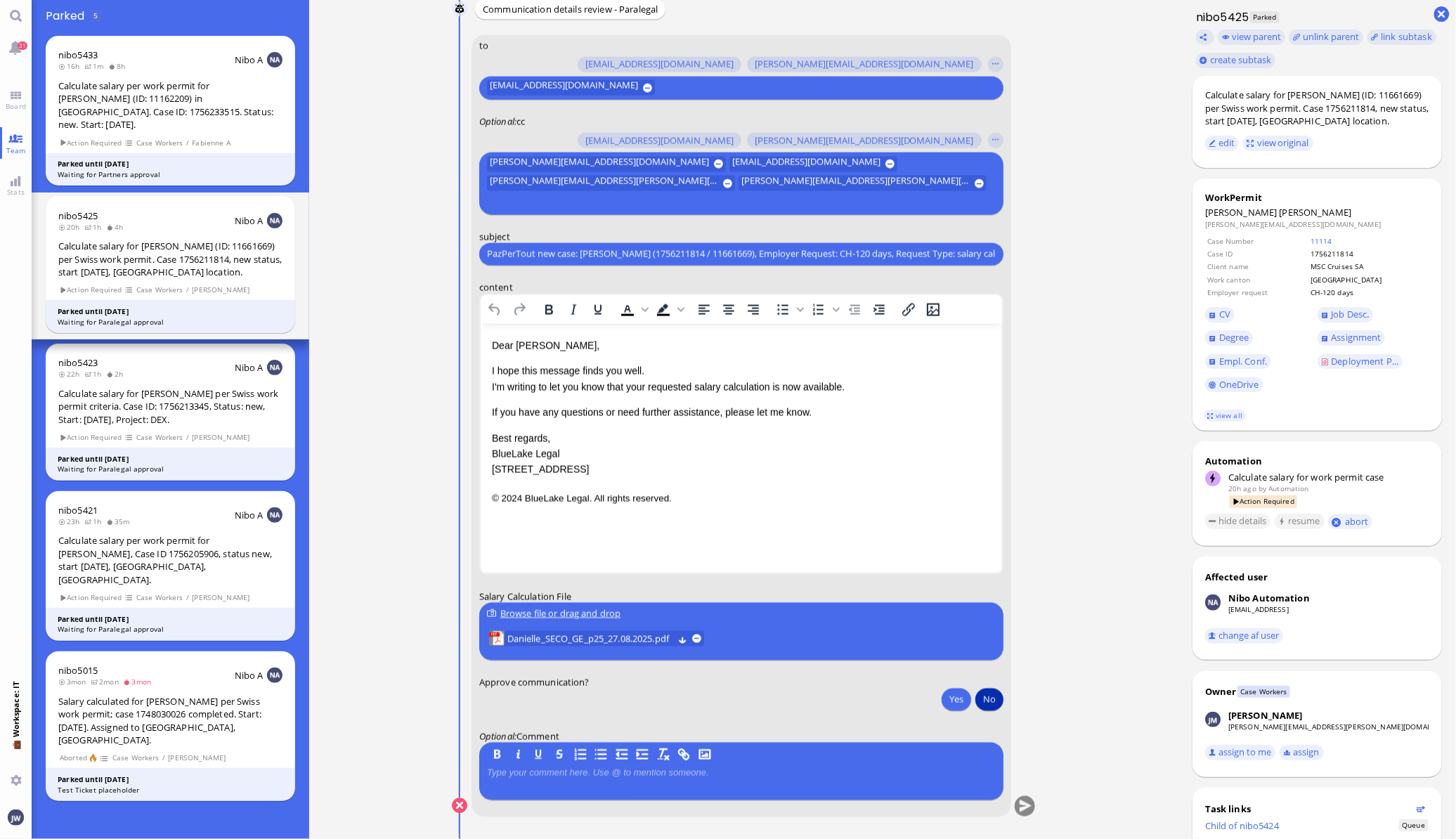
click at [997, 697] on button "No" at bounding box center [989, 699] width 28 height 23
click at [1023, 809] on button "submit" at bounding box center [1025, 806] width 21 height 21
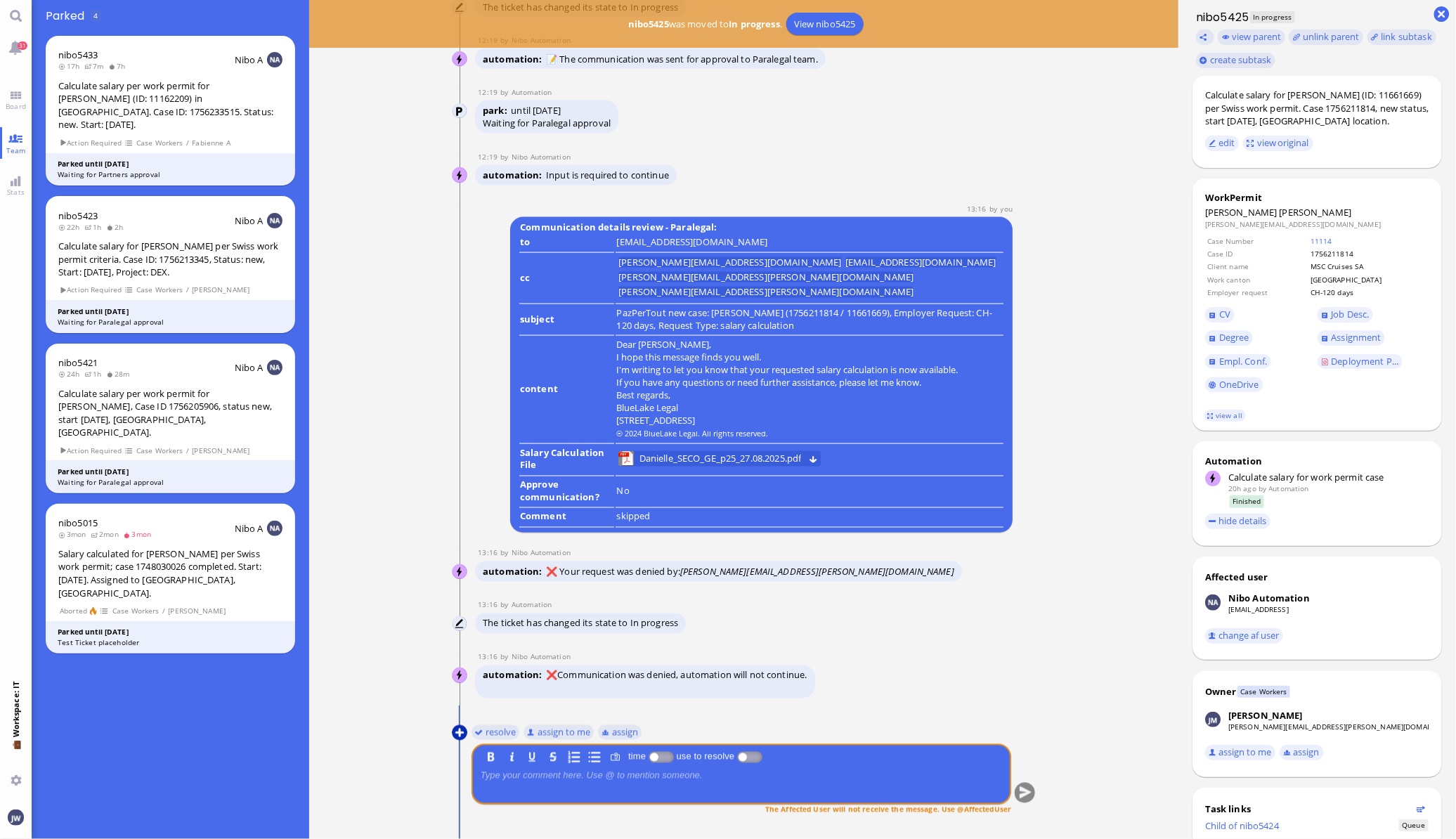
click at [456, 732] on button at bounding box center [459, 733] width 15 height 15
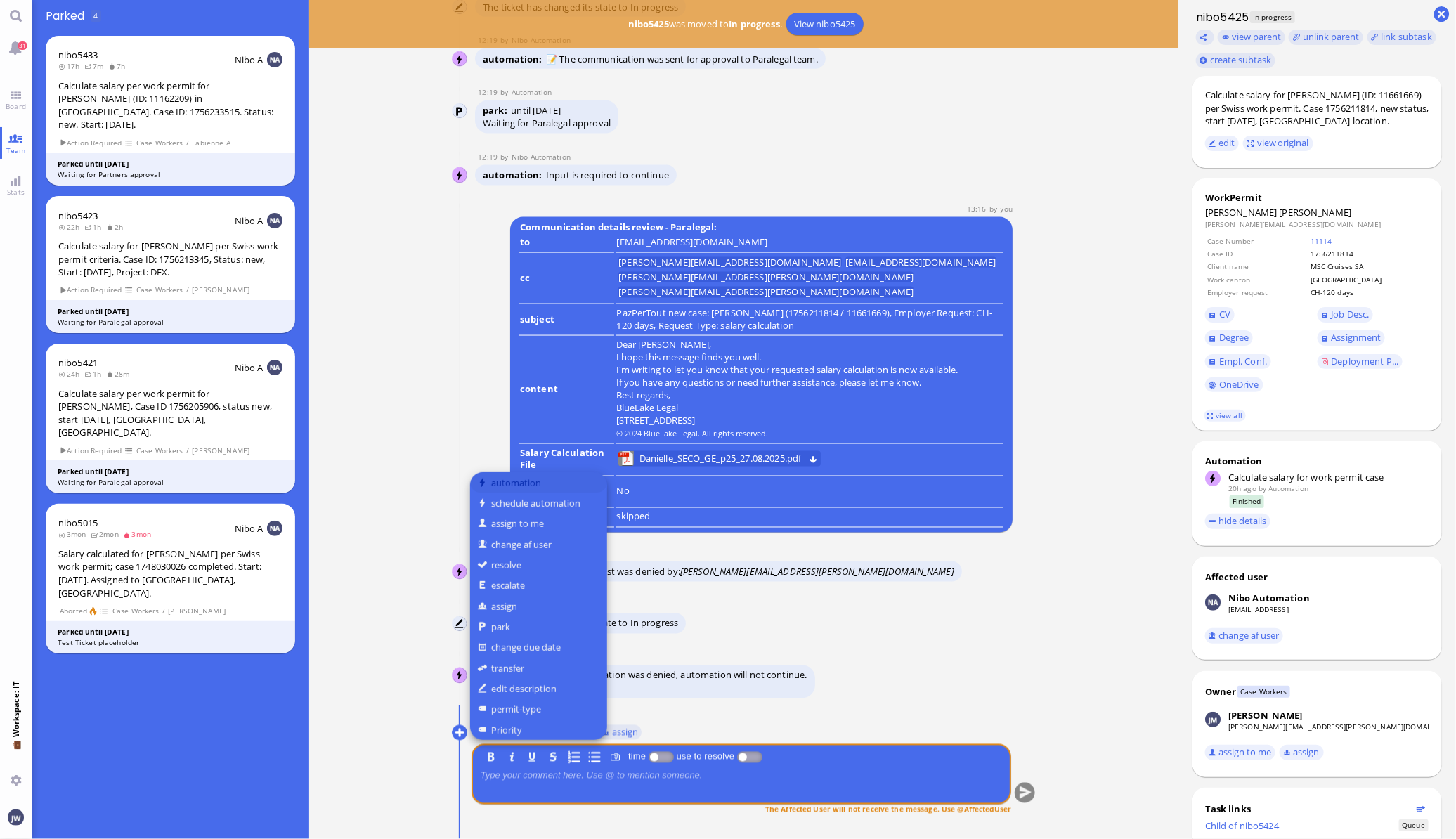
click at [513, 481] on button "automation" at bounding box center [538, 482] width 137 height 20
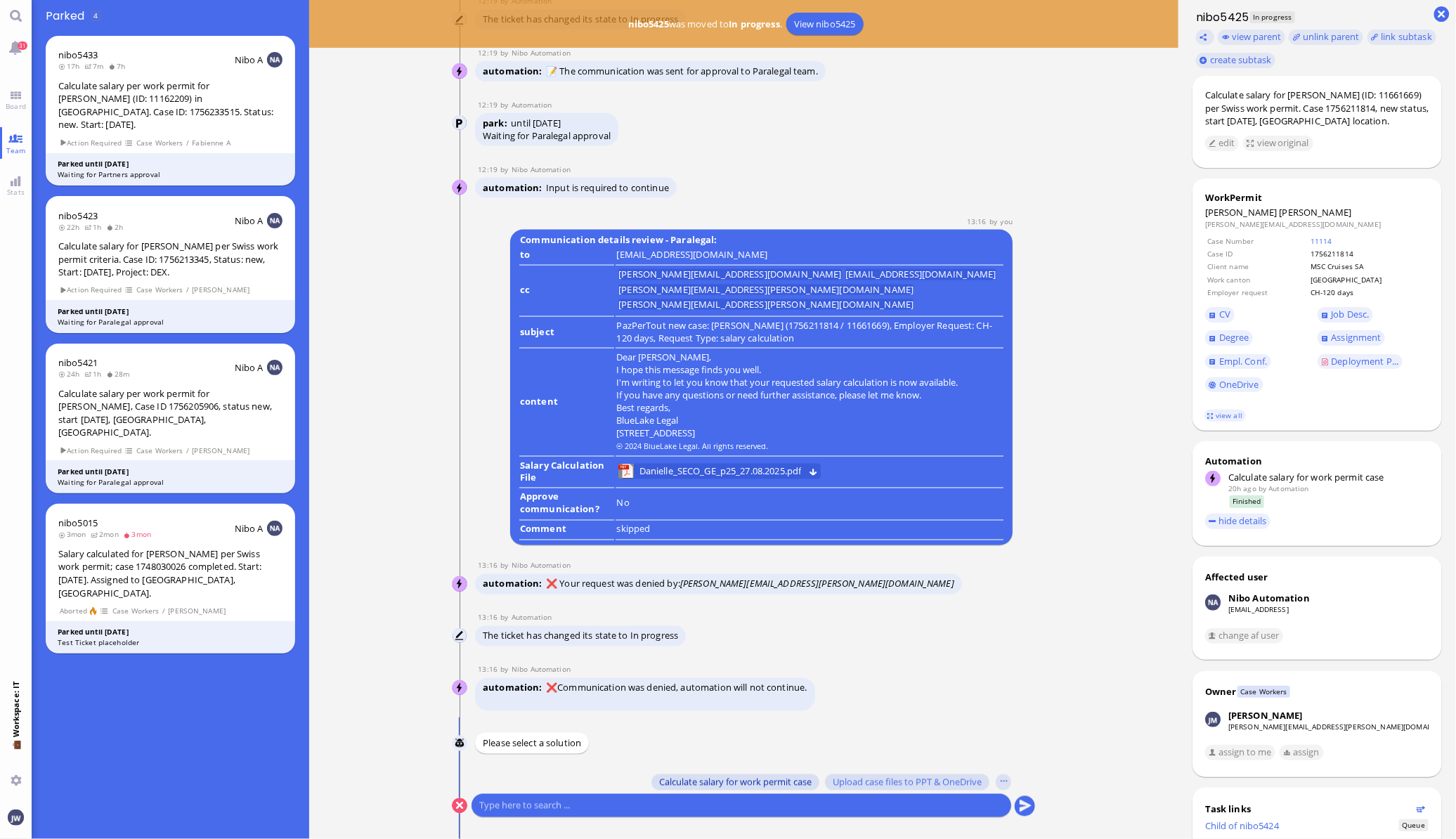
click at [697, 775] on button "Calculate salary for work permit case" at bounding box center [735, 782] width 168 height 15
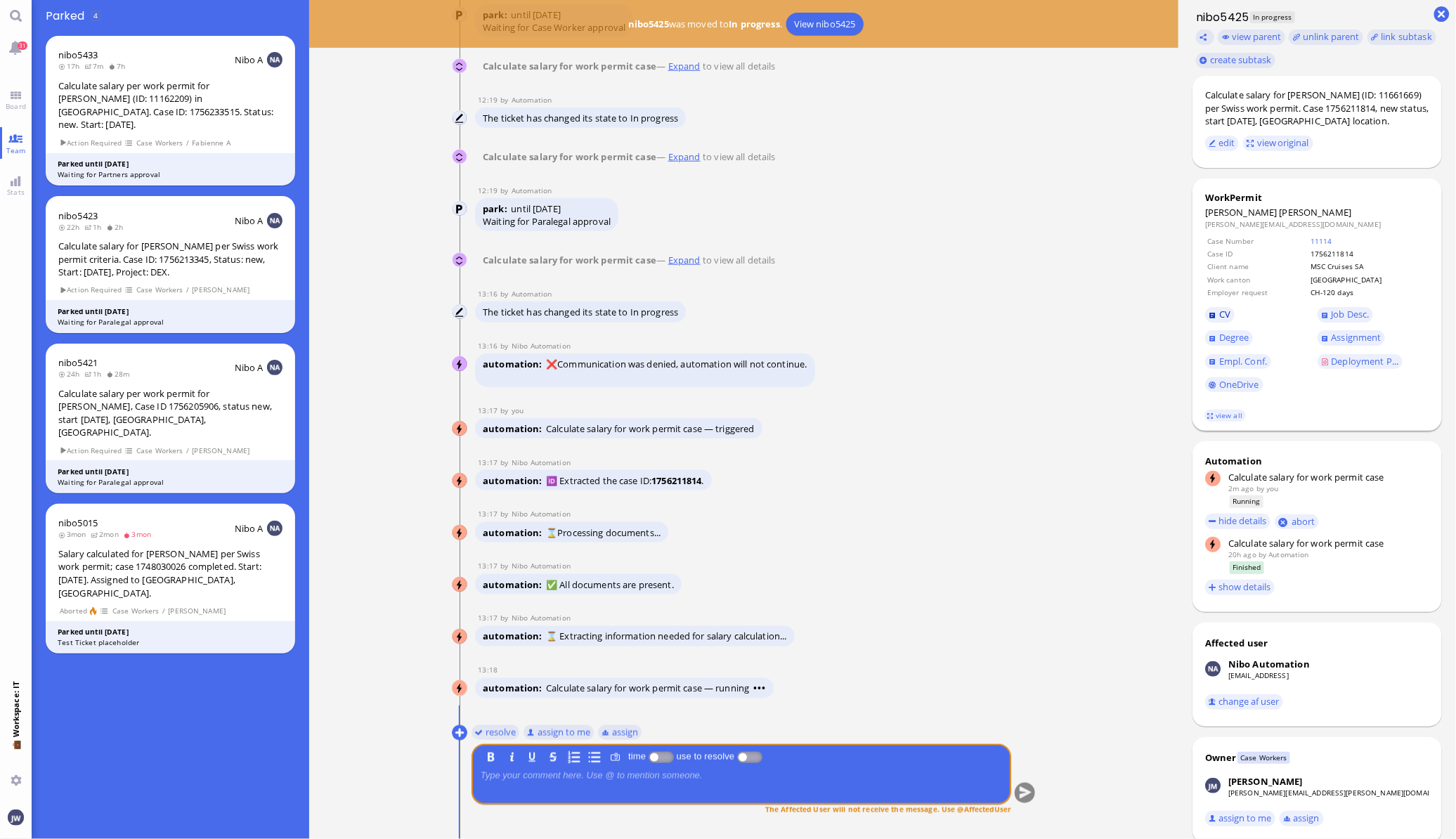
click at [1223, 316] on span "CV" at bounding box center [1224, 314] width 11 height 13
click at [1238, 356] on span "Empl. Conf." at bounding box center [1242, 361] width 48 height 13
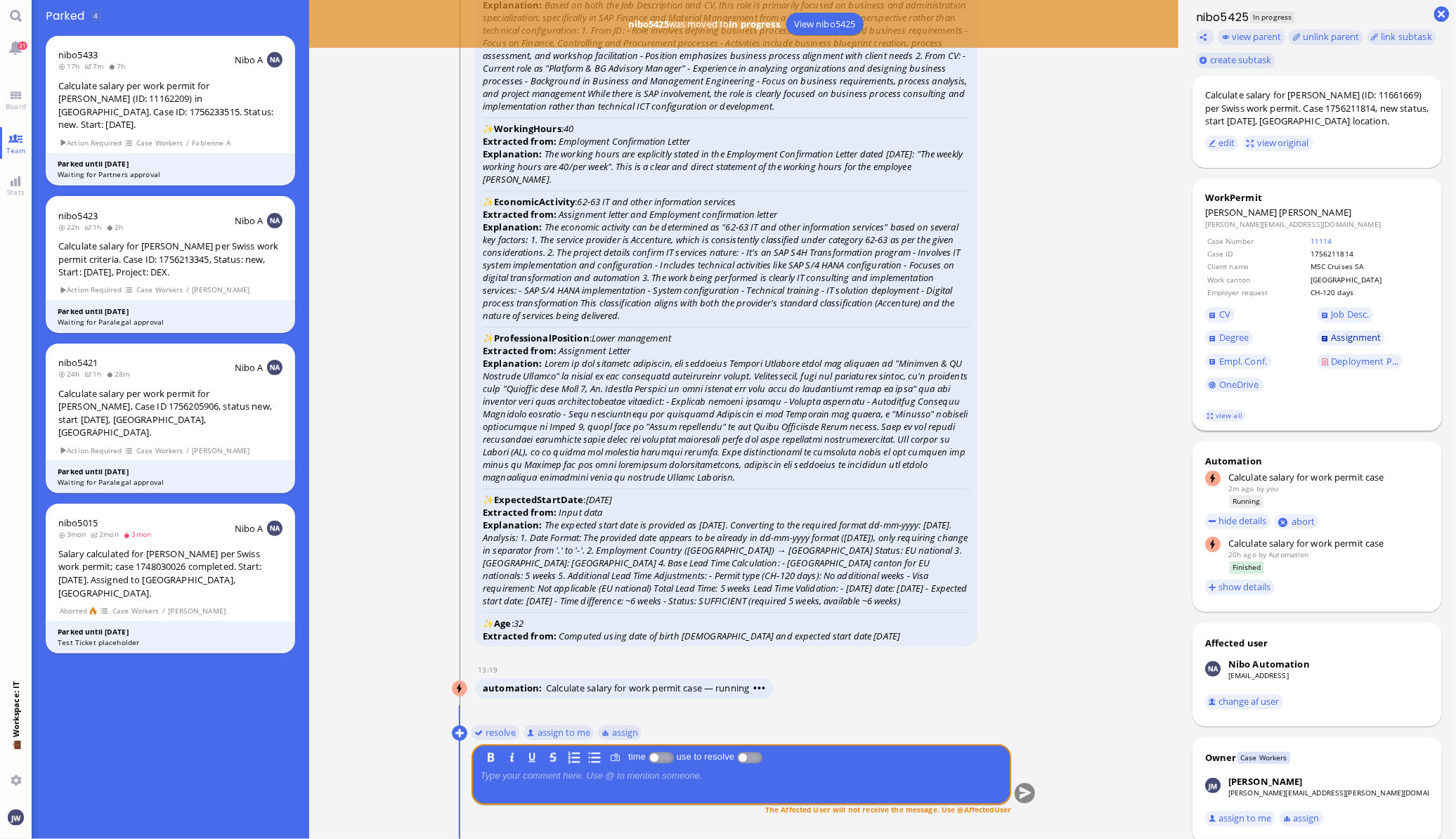
click at [1349, 340] on span "Assignment" at bounding box center [1357, 337] width 50 height 13
click at [1351, 305] on span "Job Desc." at bounding box center [1373, 315] width 112 height 23
click at [1348, 312] on span "Job Desc." at bounding box center [1351, 314] width 38 height 13
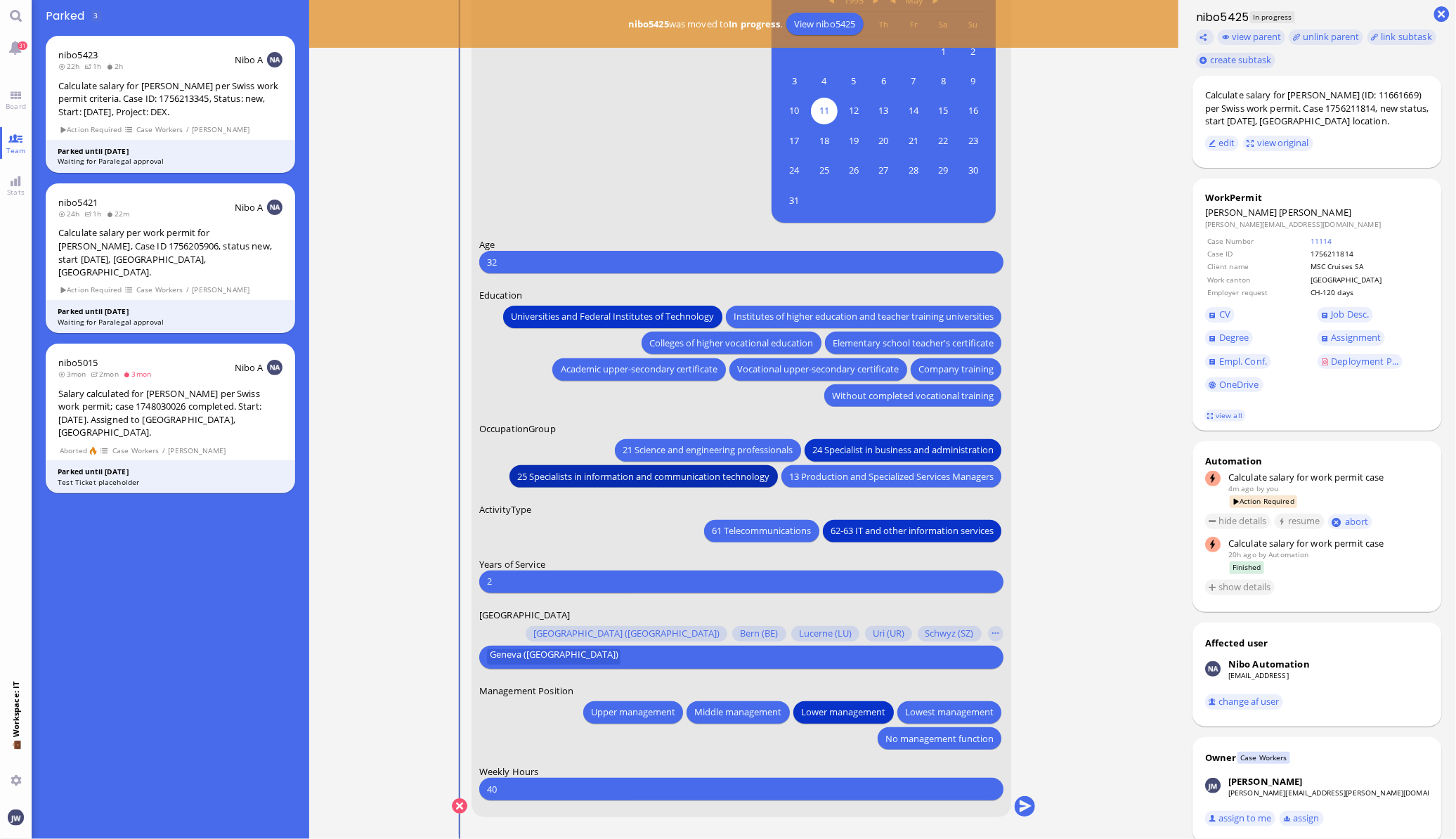
click at [687, 475] on span "25 Specialists in information and communication technology" at bounding box center [643, 475] width 252 height 14
click at [1254, 358] on span "Empl. Conf." at bounding box center [1242, 361] width 48 height 13
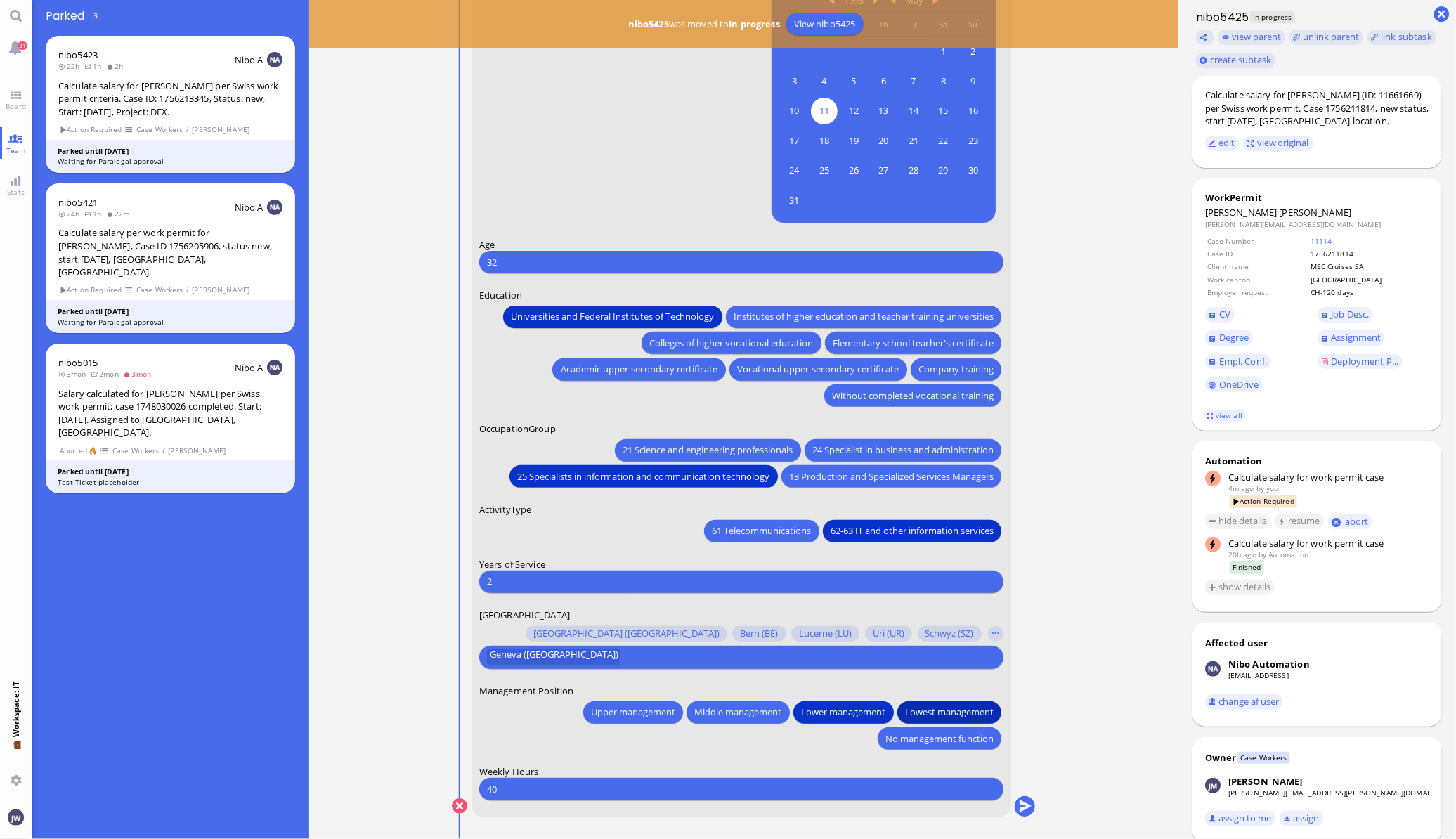
click at [952, 703] on button "Lowest management" at bounding box center [949, 712] width 104 height 23
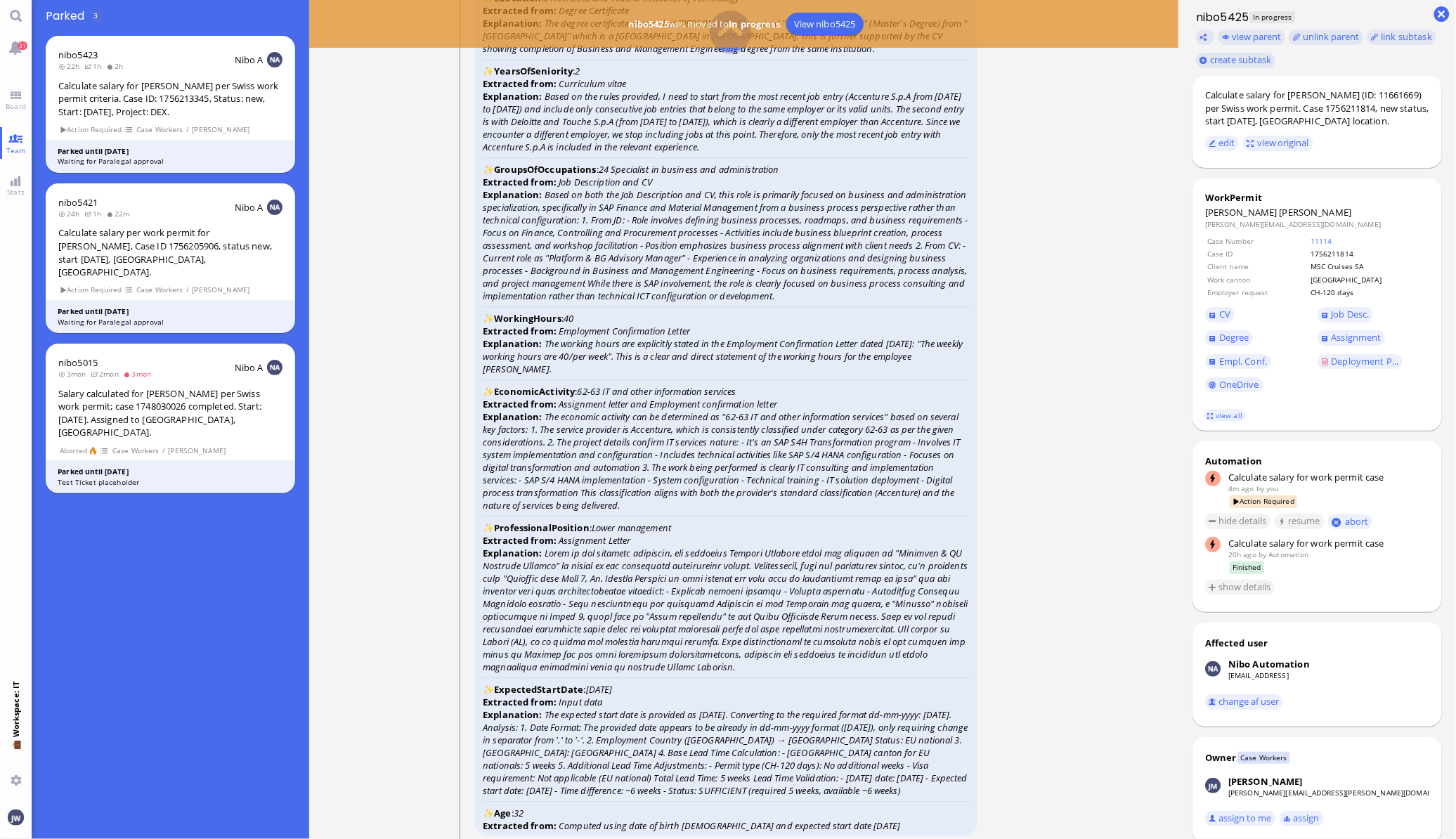
scroll to position [-1580, 0]
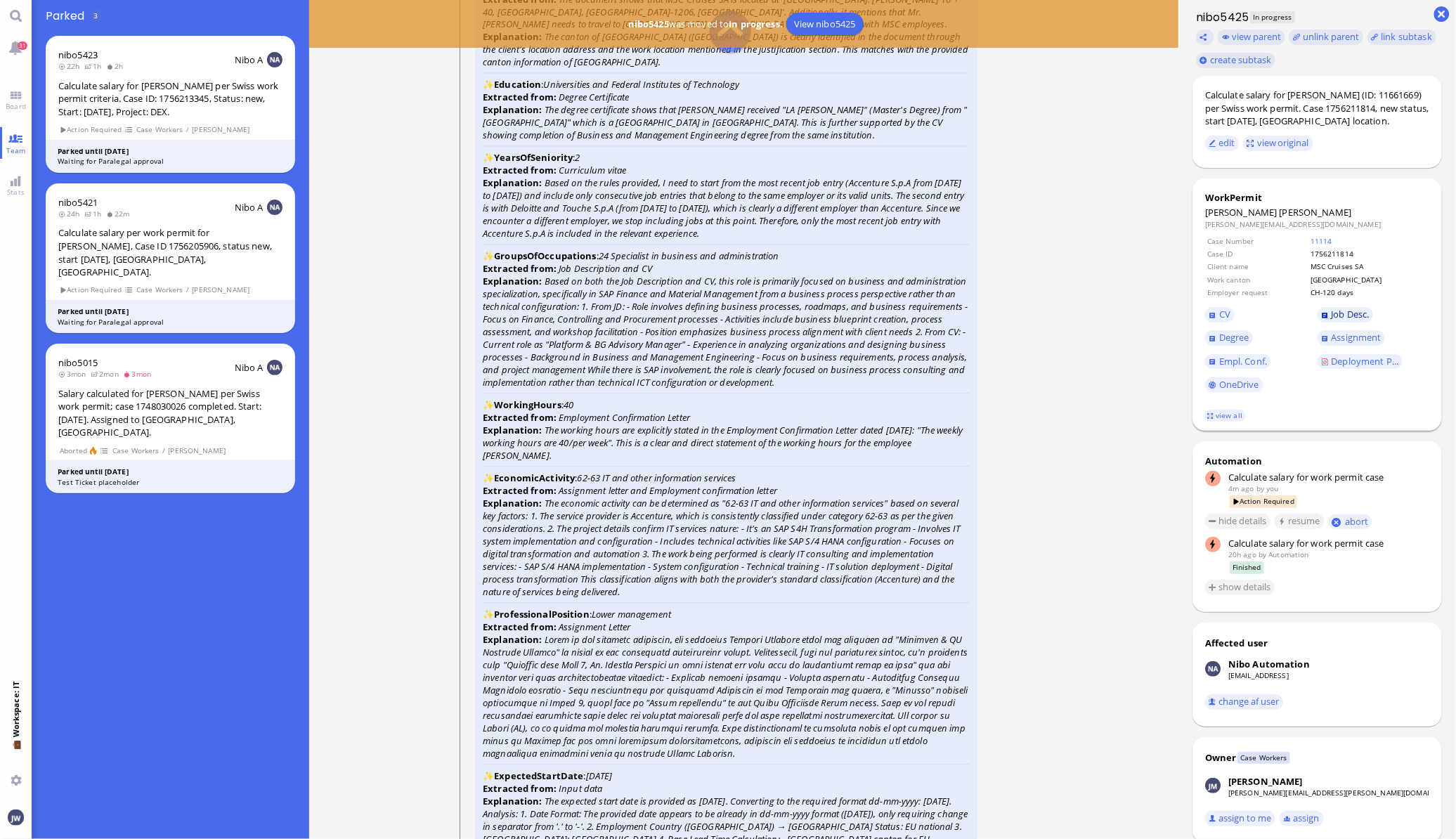
click at [1360, 314] on span "Job Desc." at bounding box center [1351, 314] width 38 height 13
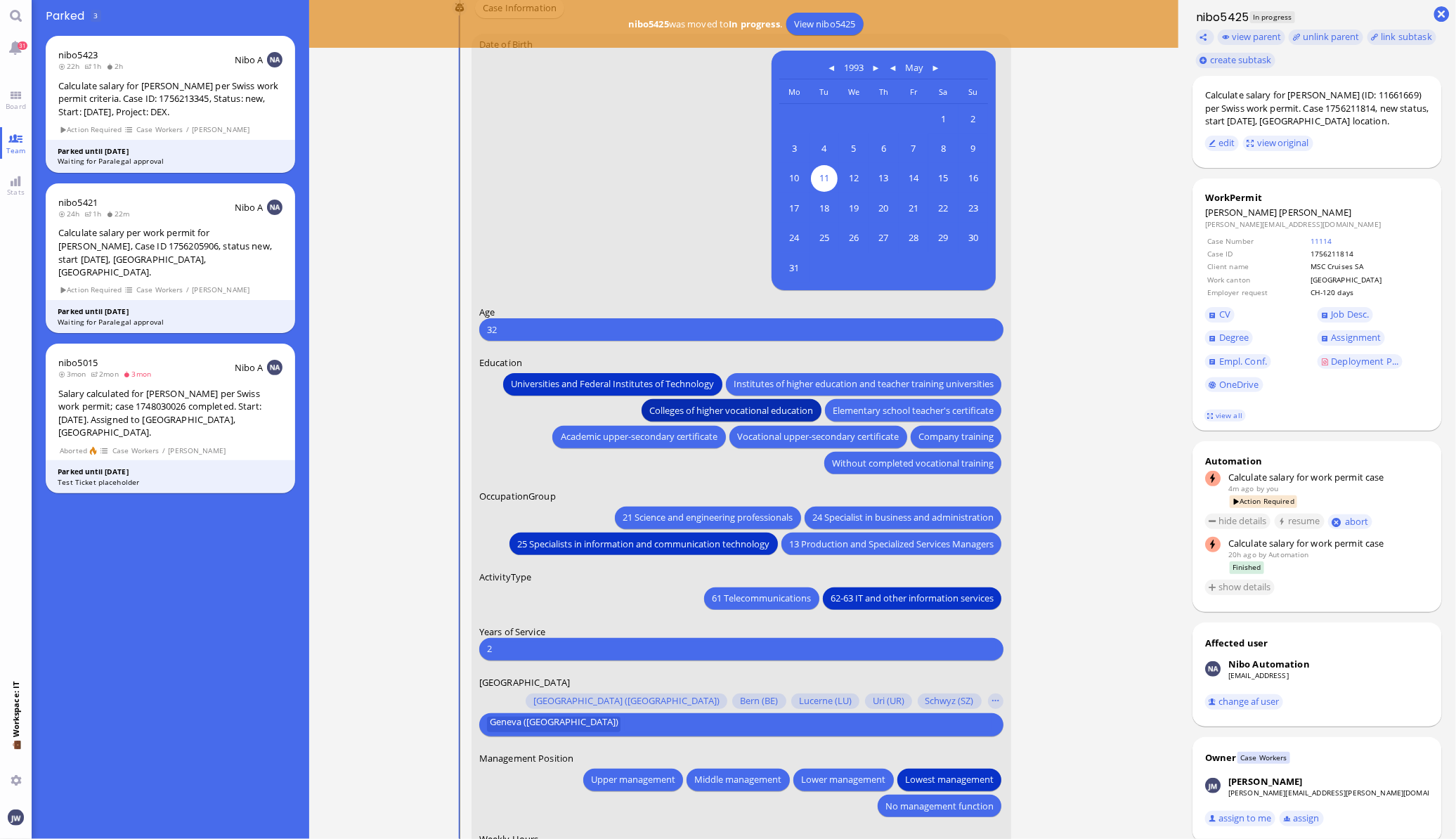
scroll to position [0, 0]
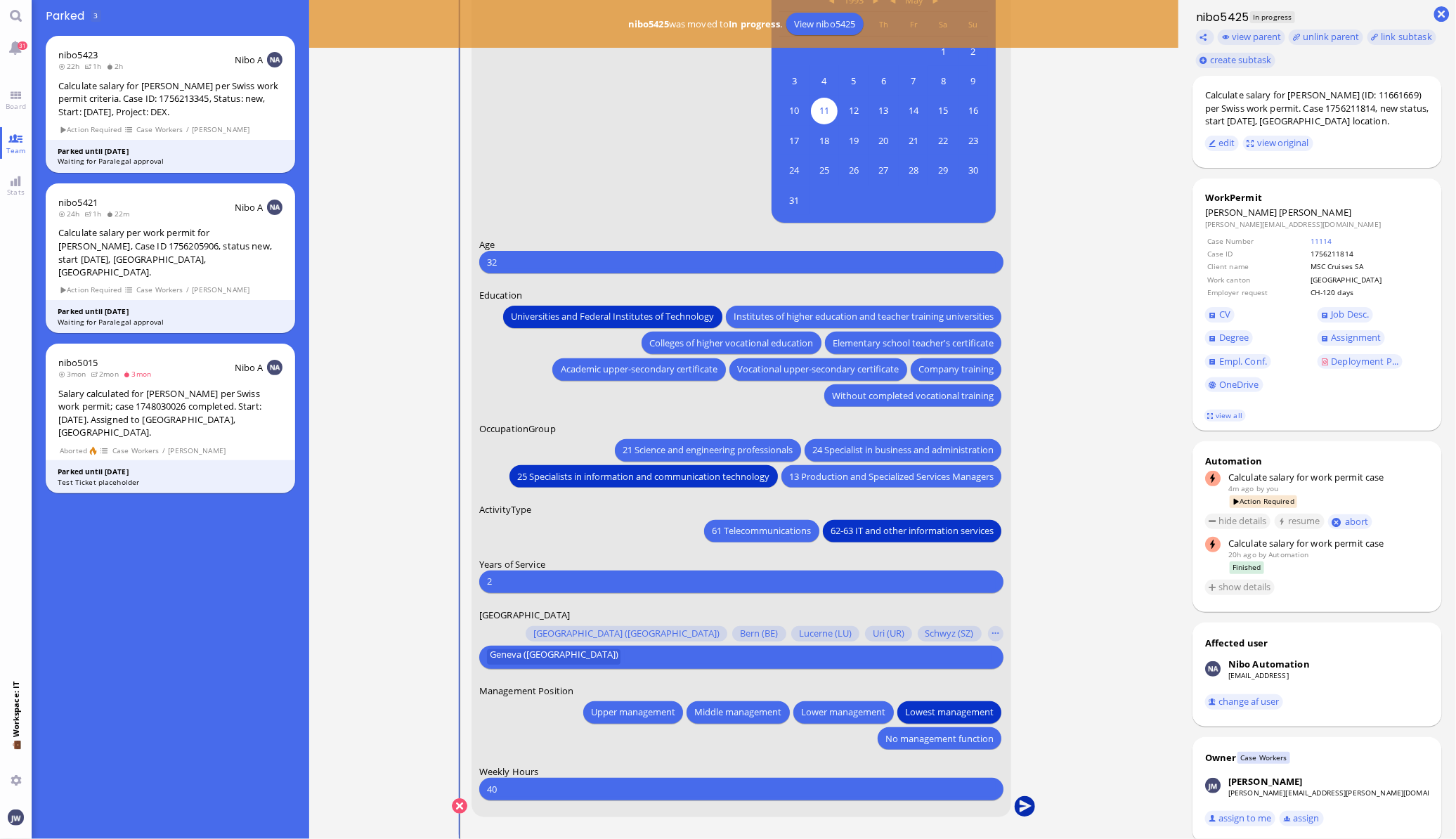
click at [1028, 802] on button "submit" at bounding box center [1025, 806] width 21 height 21
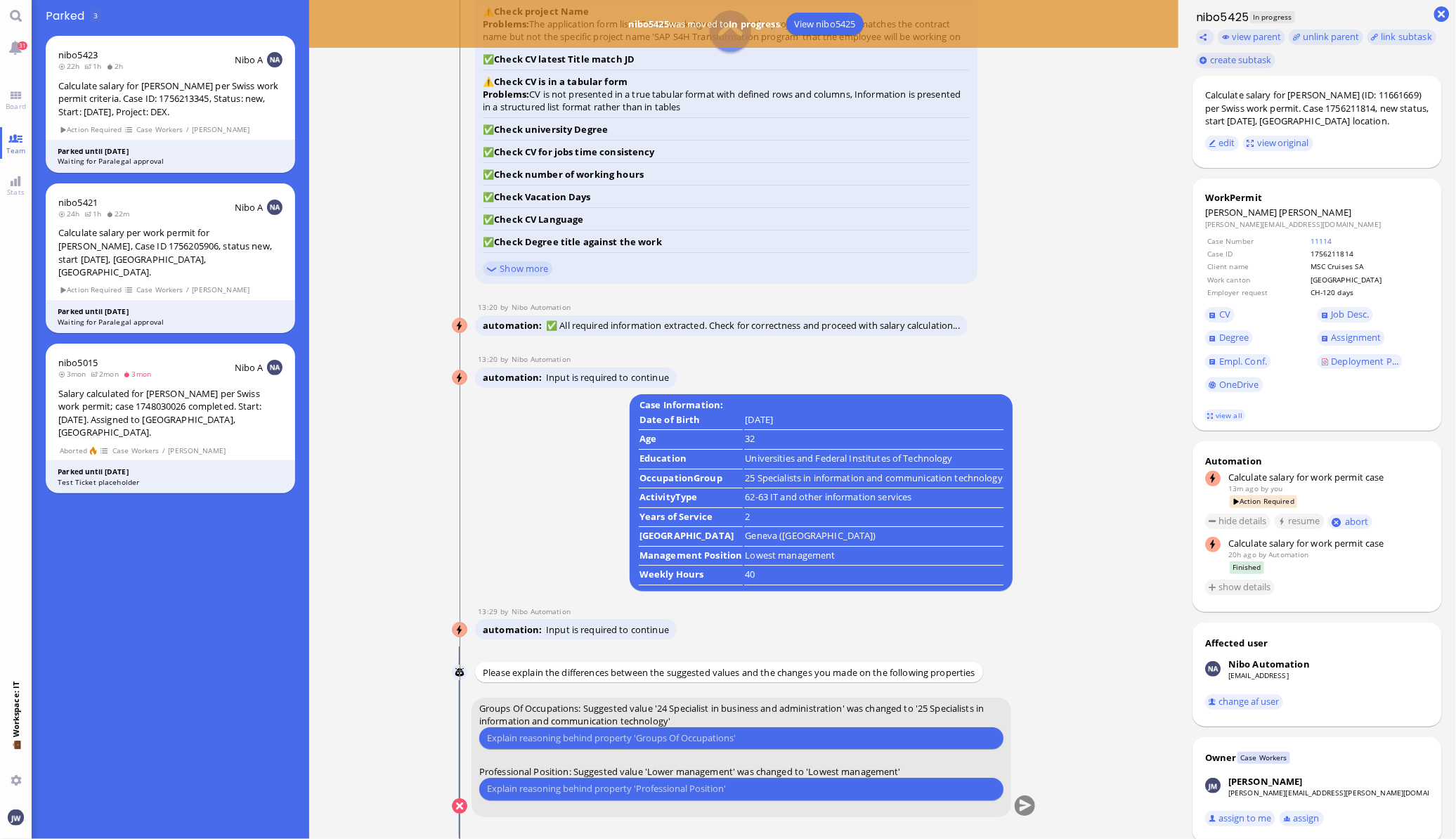
click at [654, 743] on input "text" at bounding box center [741, 737] width 509 height 14
type input "We went with 25 previously"
type input "Managers are lowest management."
click at [1031, 808] on button "submit" at bounding box center [1025, 806] width 21 height 21
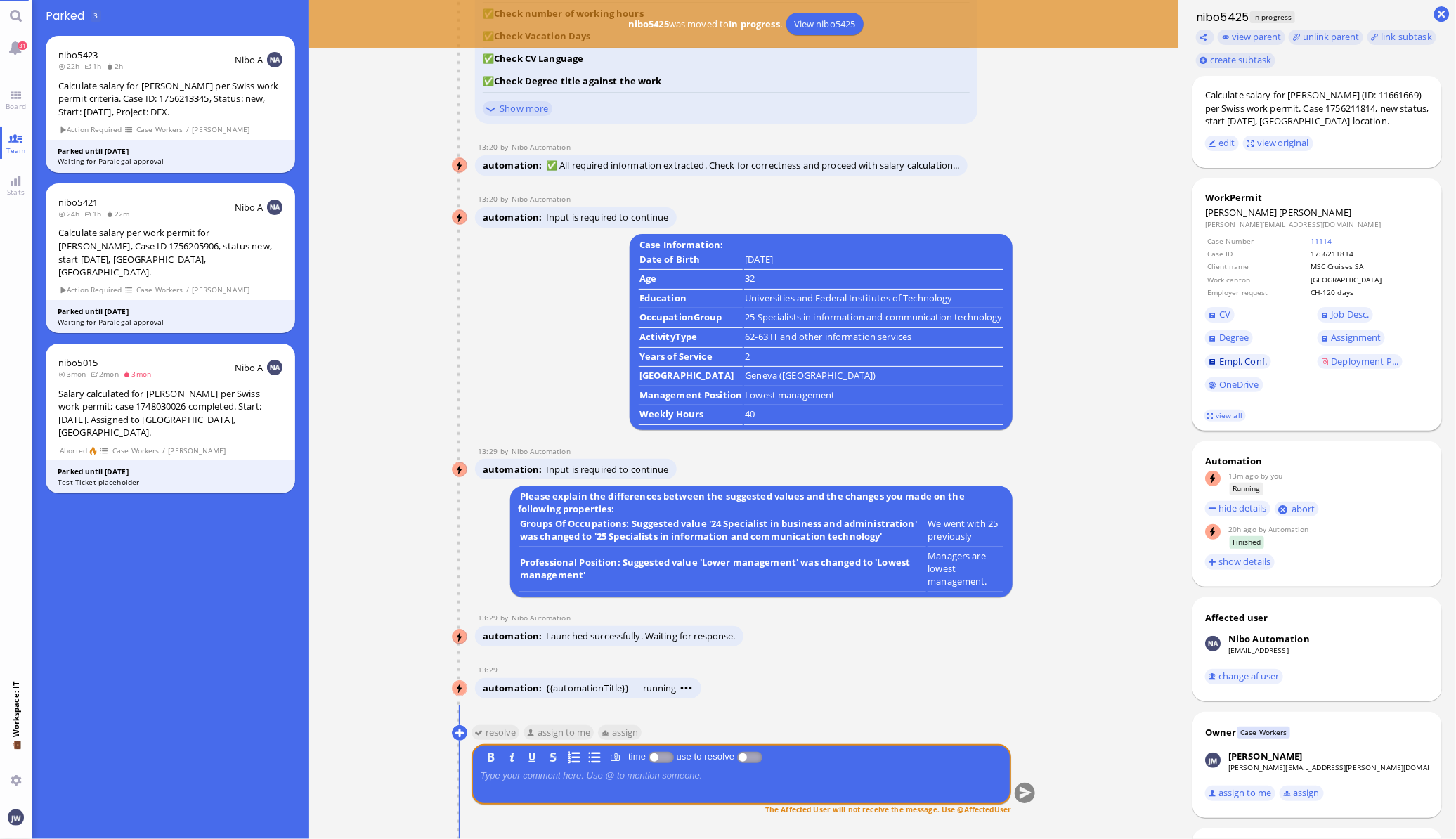
click at [1251, 362] on span "Empl. Conf." at bounding box center [1242, 361] width 48 height 13
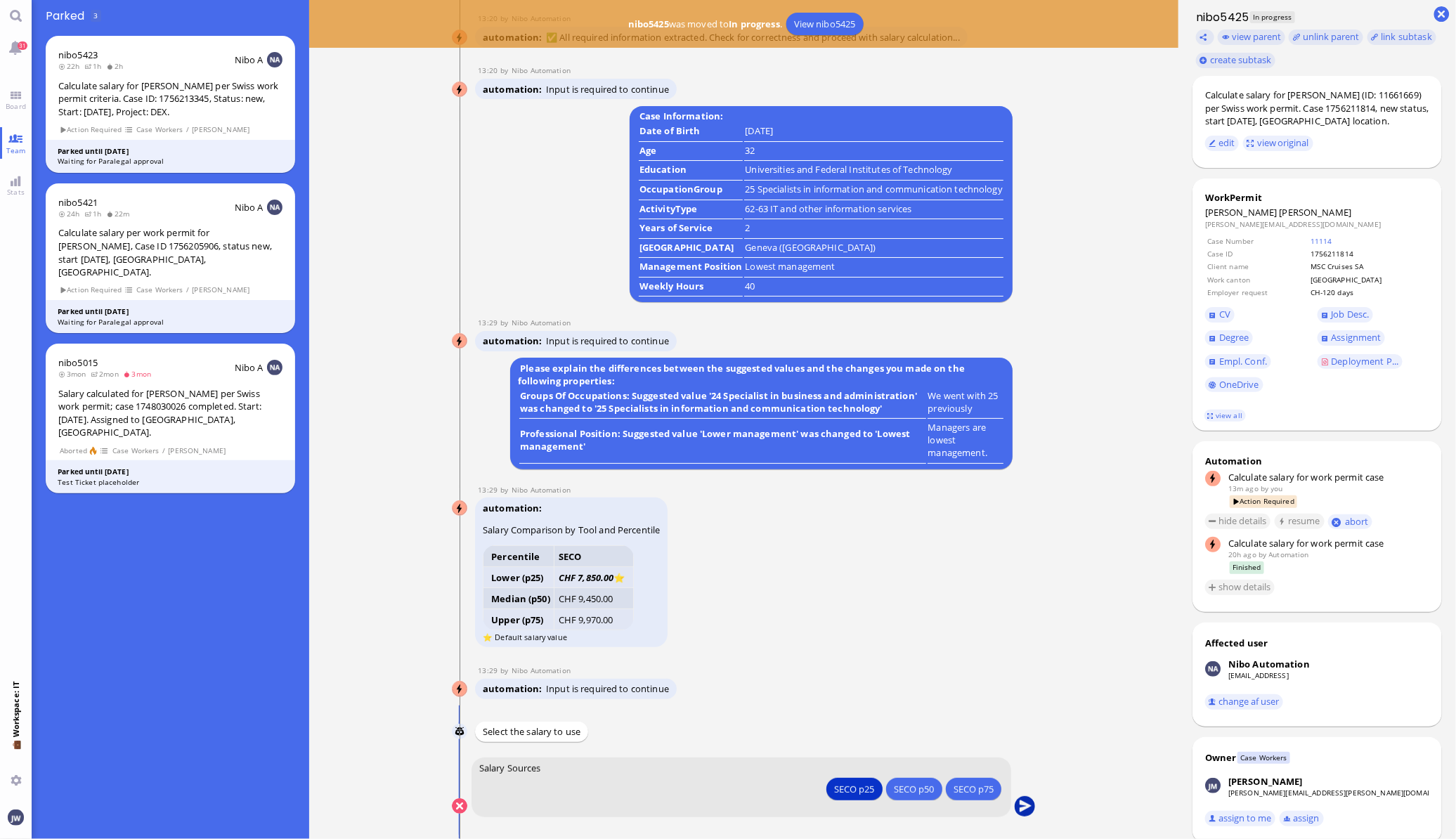
click at [1019, 799] on button "submit" at bounding box center [1025, 806] width 21 height 21
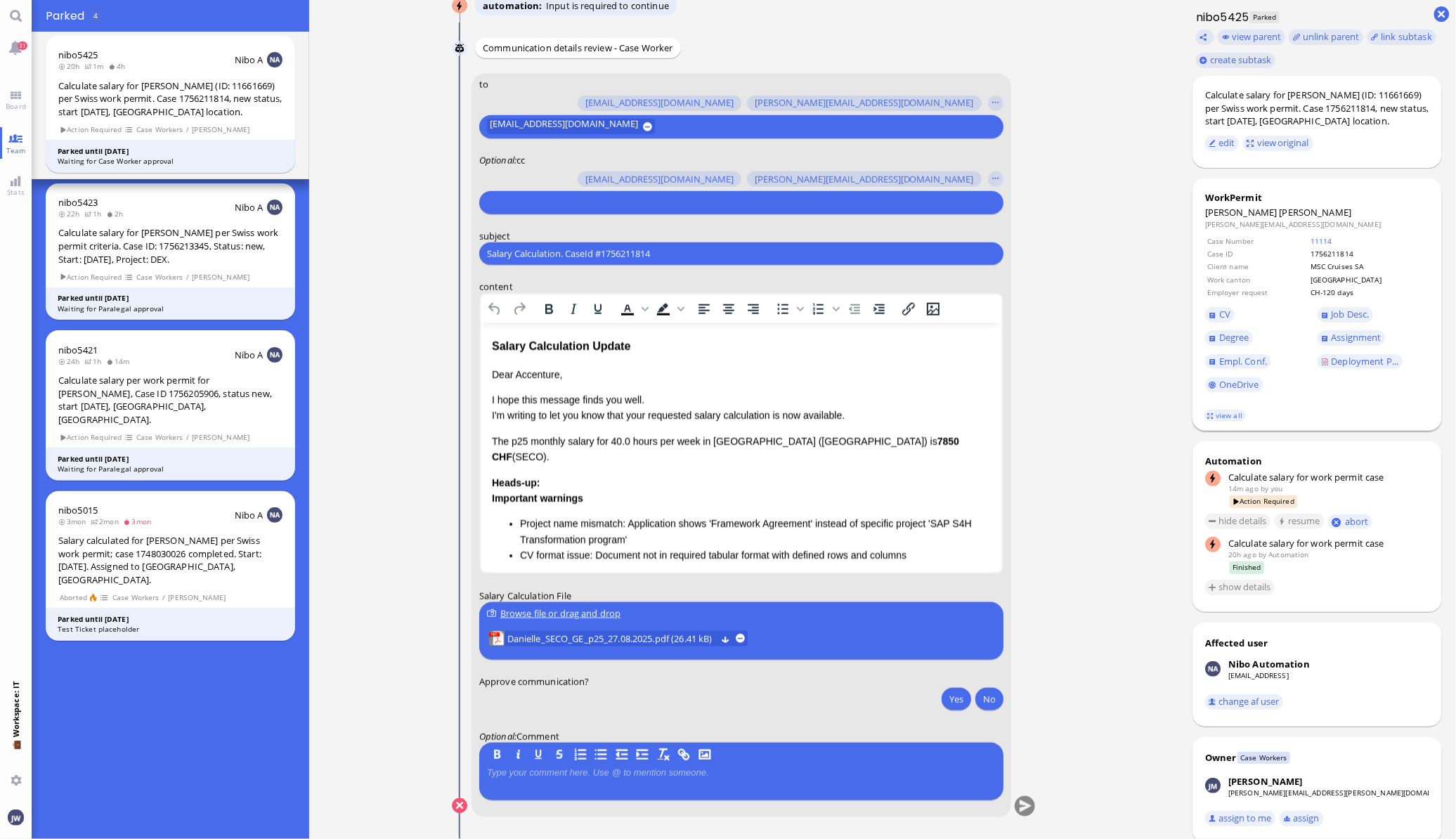
click at [1279, 208] on span "[PERSON_NAME]" at bounding box center [1315, 212] width 72 height 13
copy span "[PERSON_NAME]"
click at [611, 255] on input "Salary Calculation. CaseId #1756211814" at bounding box center [741, 253] width 509 height 14
paste input "PazPerTout new case: [PERSON_NAME] (1756211814 / 11661669), Employer Request: C…"
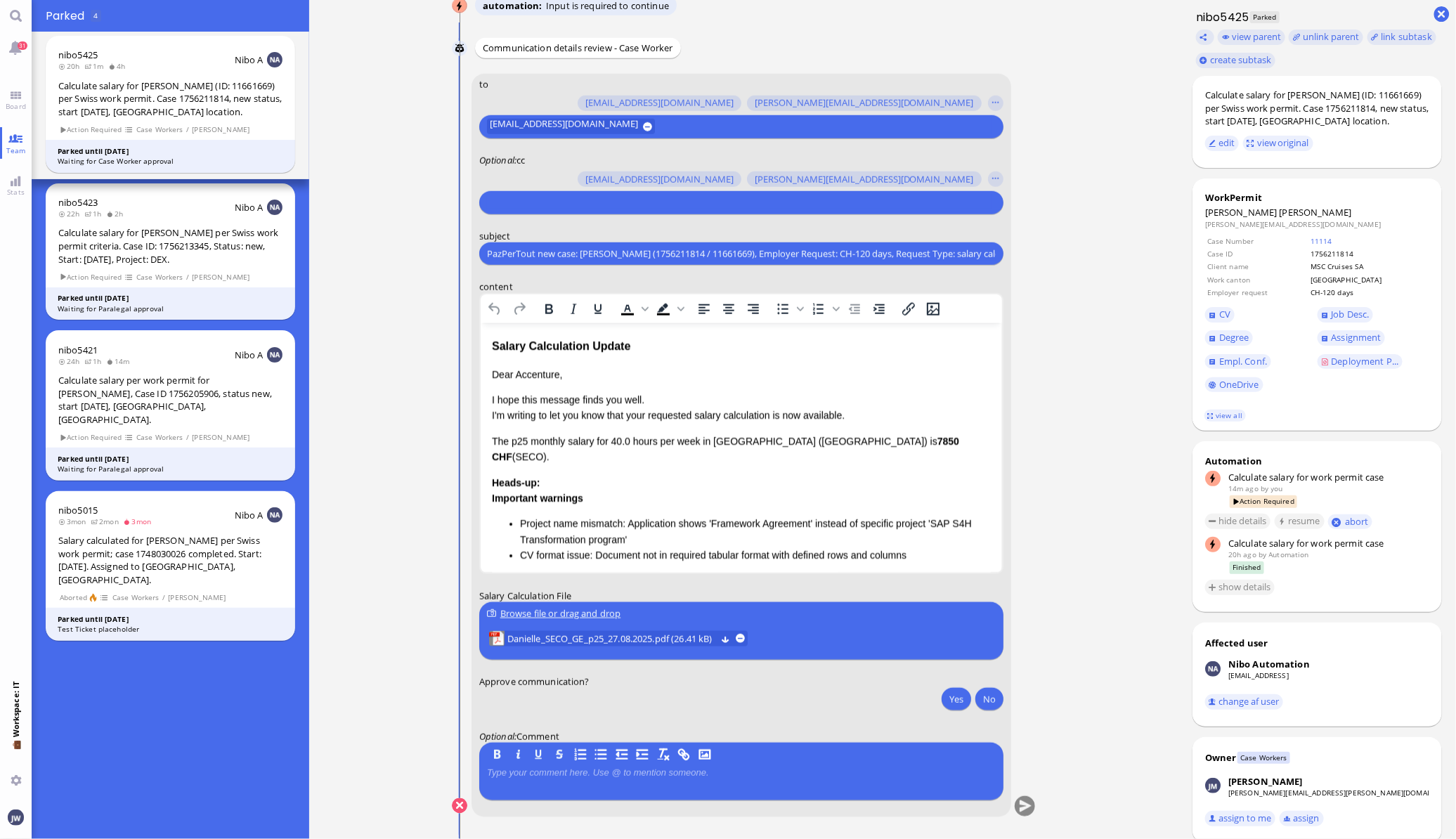
scroll to position [0, 45]
type input "PazPerTout new case: [PERSON_NAME] (1756211814 / 11661669), Employer Request: C…"
click at [534, 198] on input "text" at bounding box center [739, 202] width 505 height 14
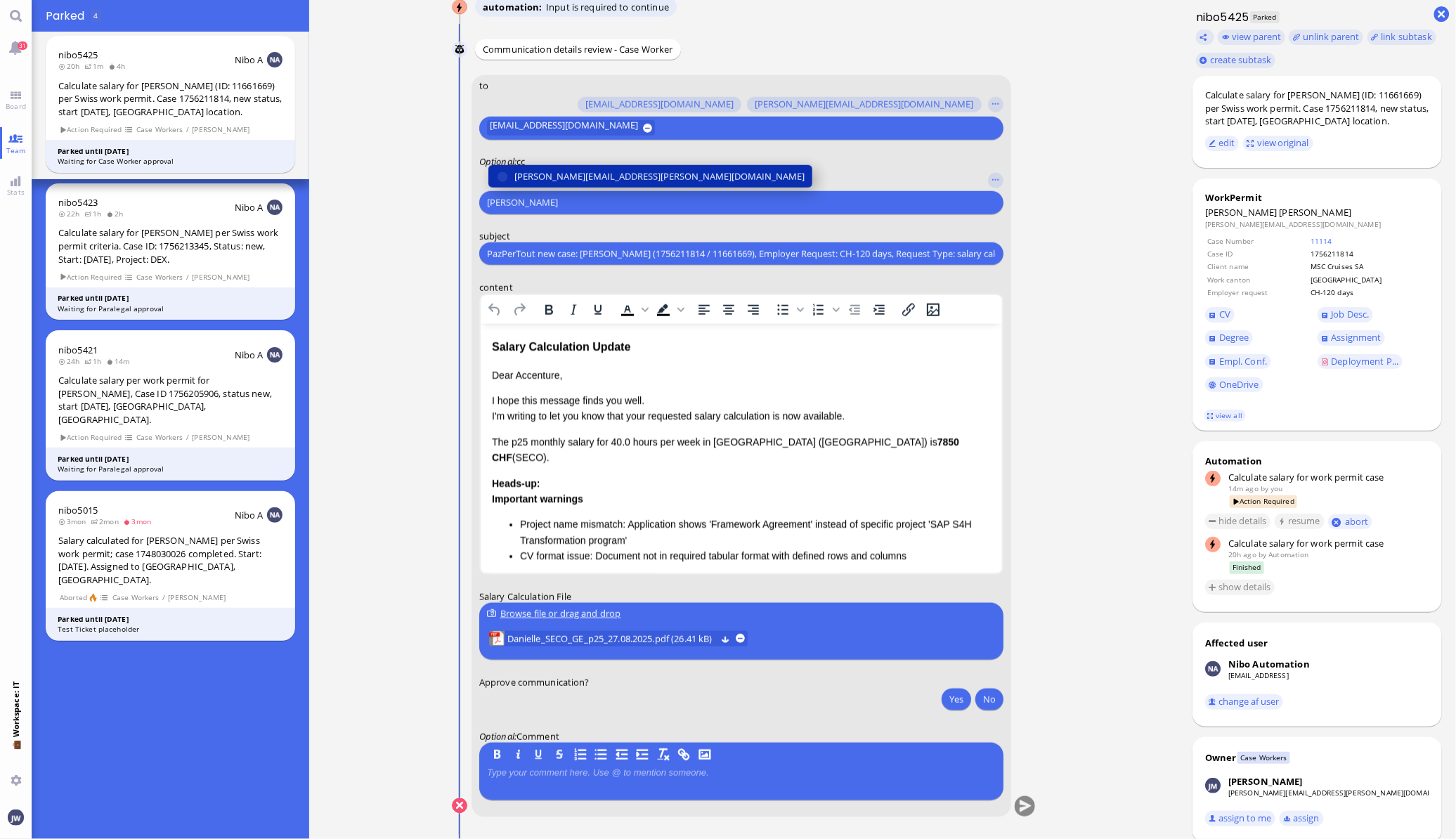
type input "[PERSON_NAME]"
click at [555, 180] on span "[PERSON_NAME][EMAIL_ADDRESS][PERSON_NAME][DOMAIN_NAME]" at bounding box center [659, 176] width 290 height 14
type input "anu"
click at [559, 180] on span "[PERSON_NAME][EMAIL_ADDRESS][DOMAIN_NAME]" at bounding box center [624, 176] width 219 height 14
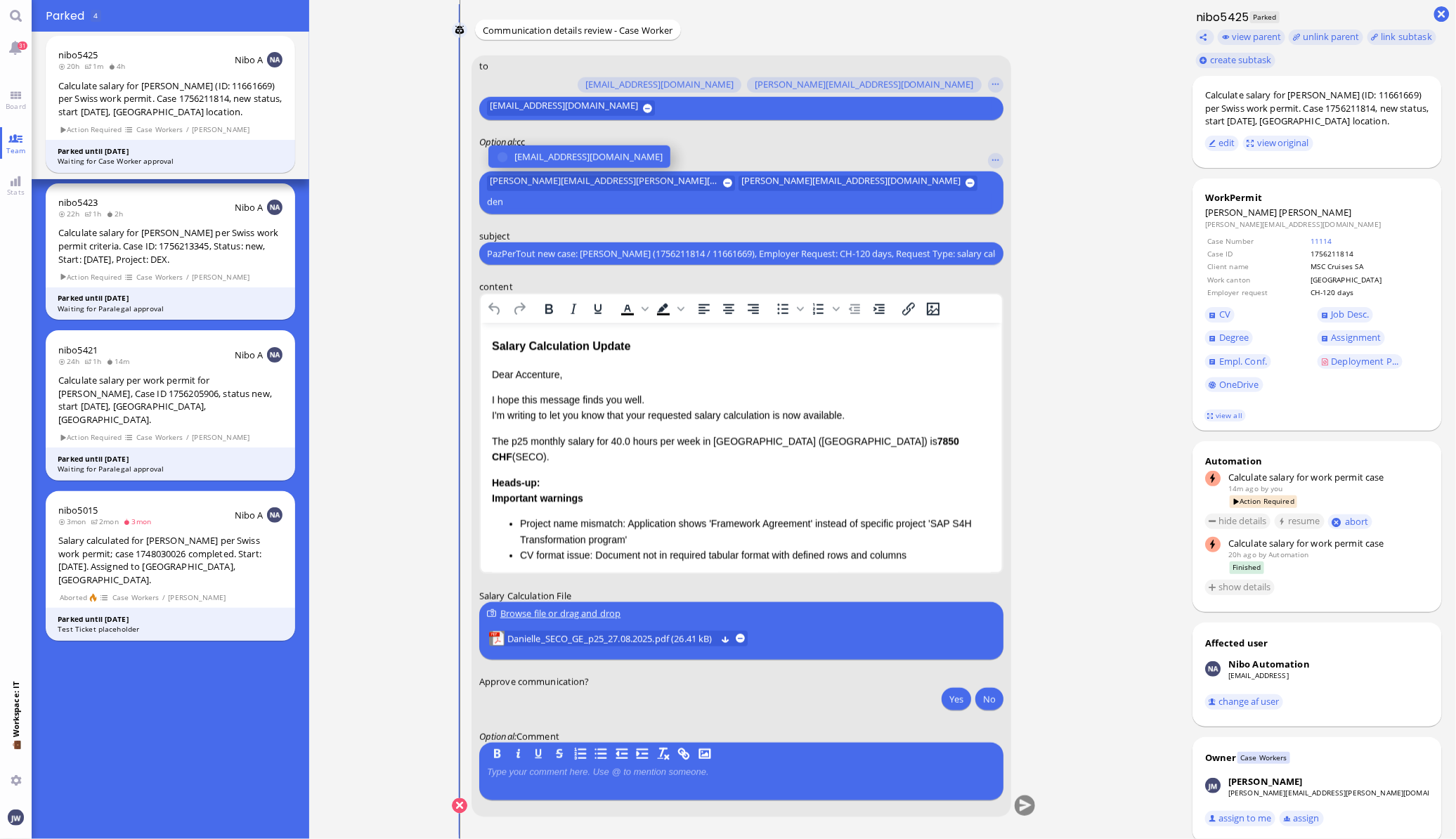
type input "den"
click at [559, 164] on span "[EMAIL_ADDRESS][DOMAIN_NAME]" at bounding box center [589, 156] width 149 height 14
type input "fab"
click at [572, 161] on span "[EMAIL_ADDRESS][DOMAIN_NAME]" at bounding box center [589, 156] width 149 height 14
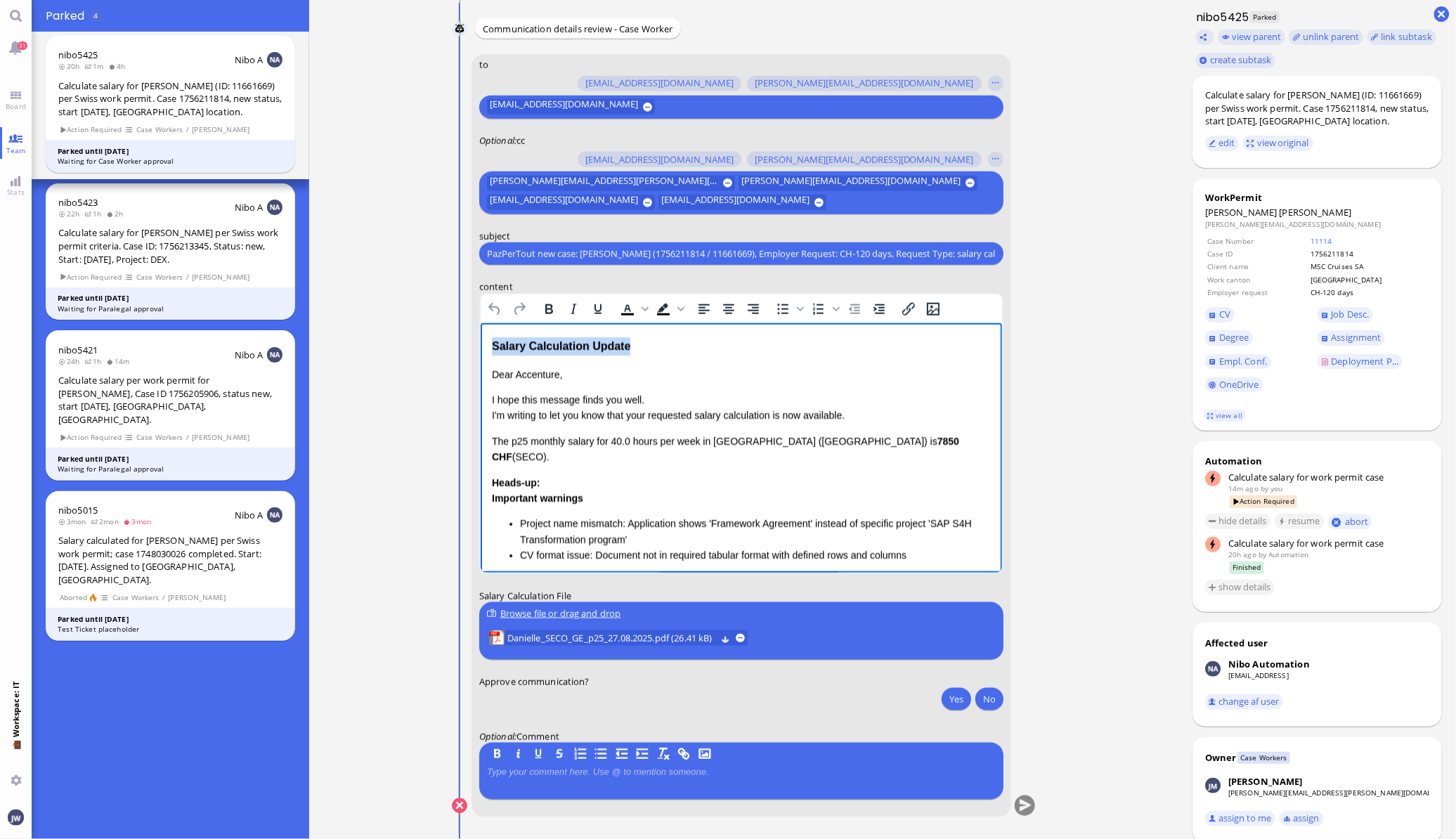
drag, startPoint x: 658, startPoint y: 349, endPoint x: 938, endPoint y: 655, distance: 414.8
click at [480, 341] on html "Salary Calculation Update Dear Accenture, I hope this message finds you well. I…" at bounding box center [741, 506] width 521 height 366
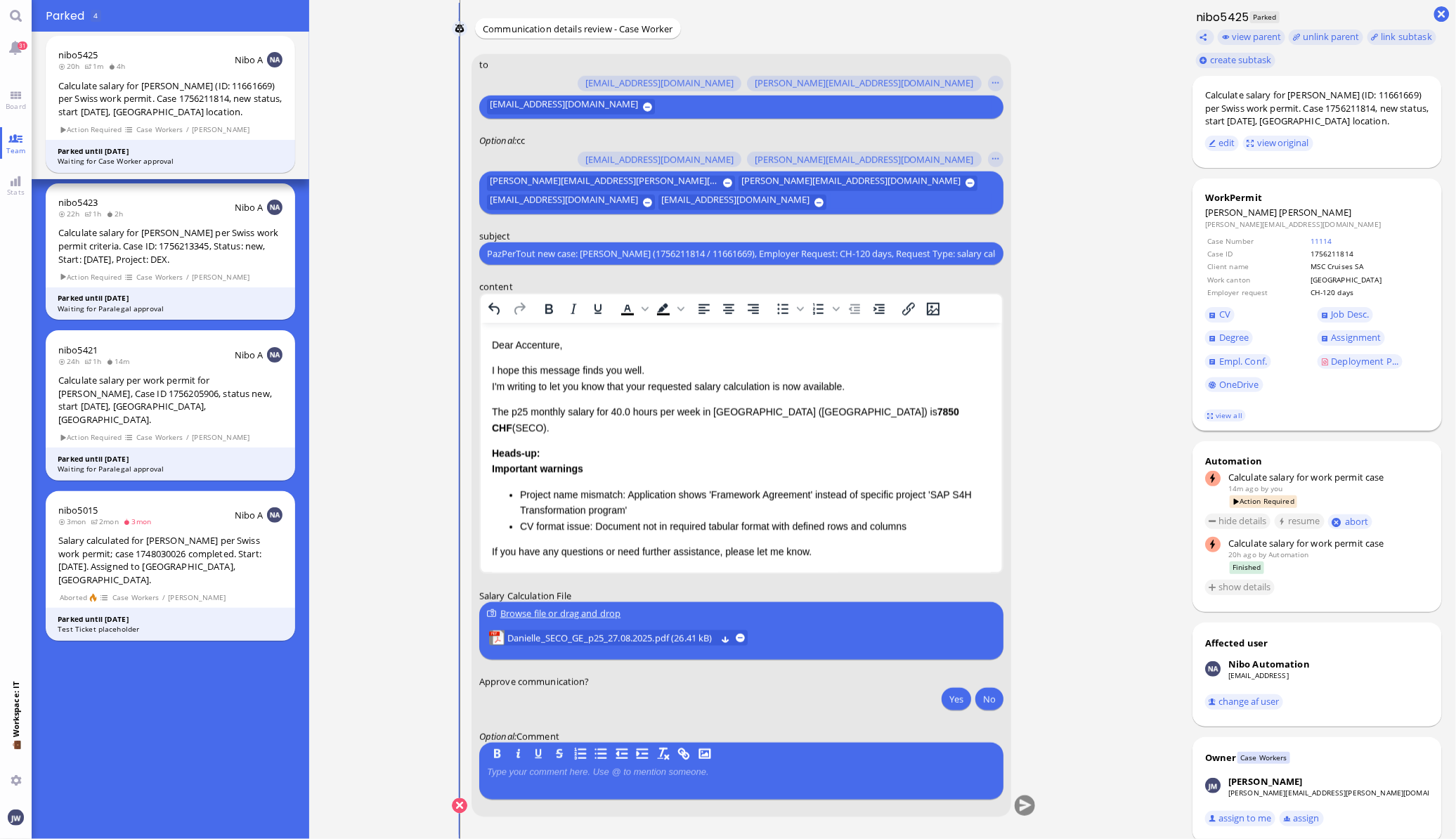
click at [1225, 404] on footer "view all" at bounding box center [1317, 415] width 250 height 31
click at [1221, 408] on footer "view all" at bounding box center [1317, 415] width 250 height 31
click at [1213, 411] on link "view all" at bounding box center [1225, 415] width 41 height 12
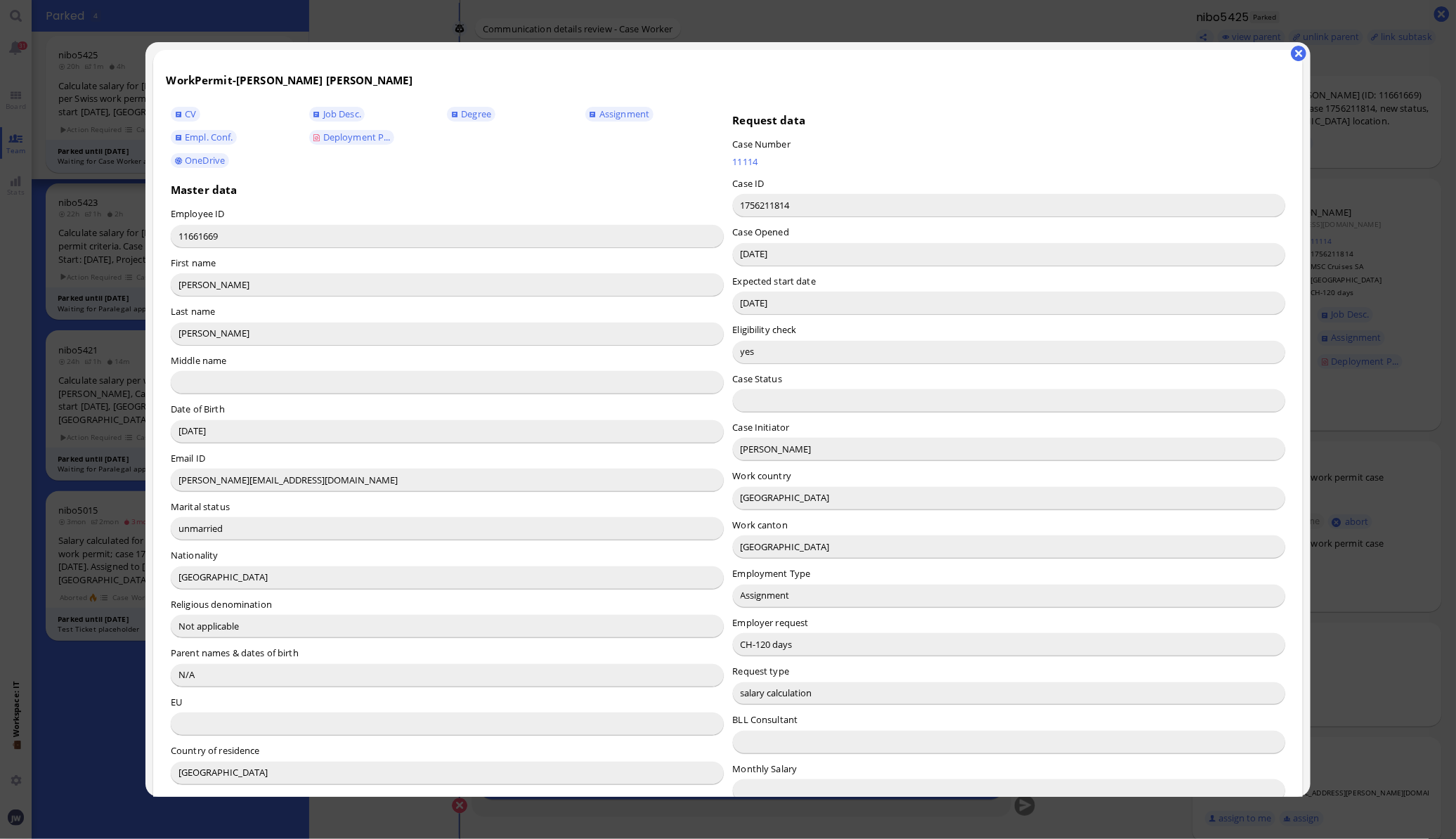
click at [752, 453] on input "[PERSON_NAME]" at bounding box center [1009, 449] width 553 height 23
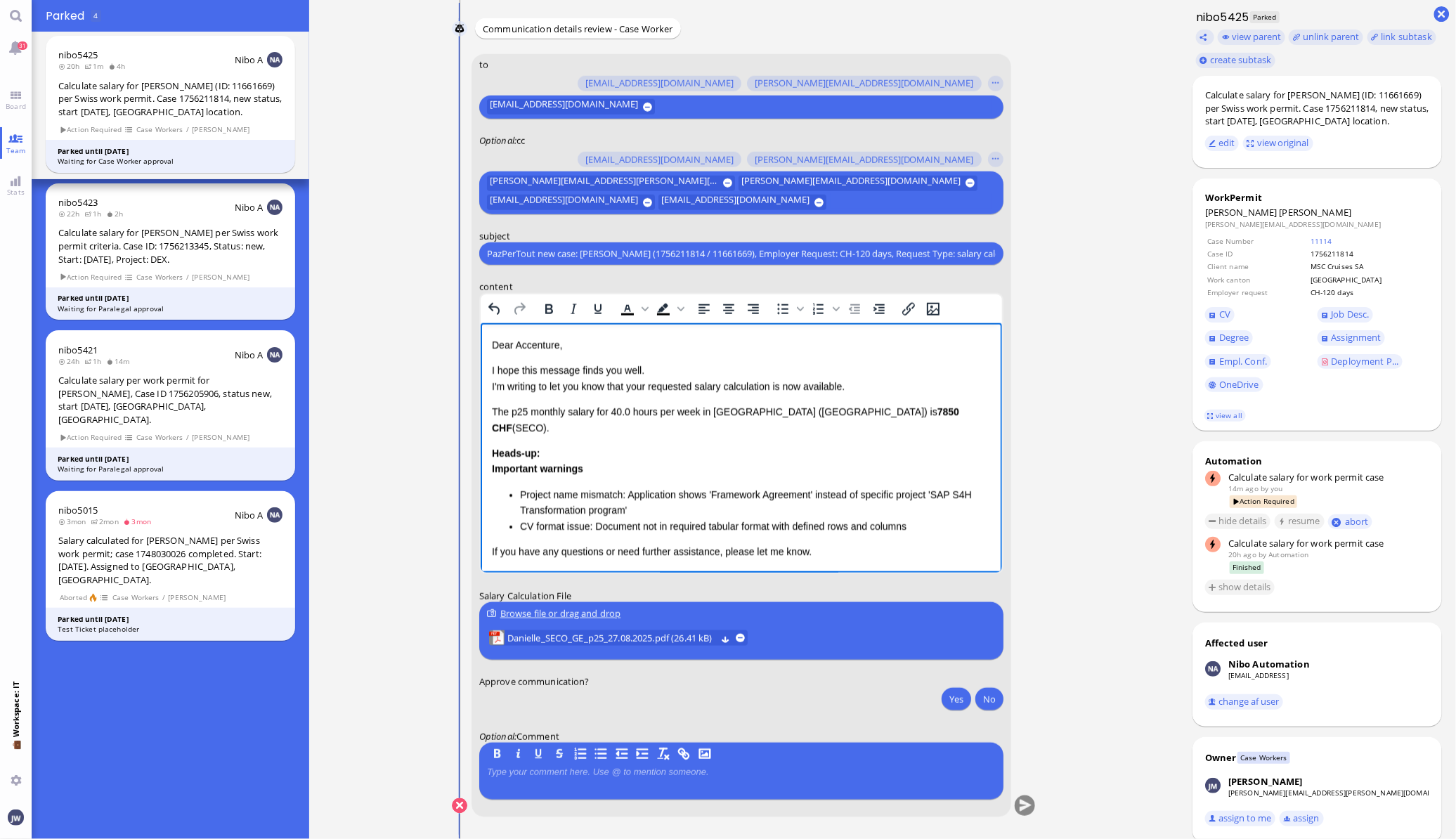
click at [543, 344] on p "Dear Accenture," at bounding box center [741, 345] width 499 height 15
click at [634, 386] on p "I hope this message finds you well. I'm writing to let you know that your reque…" at bounding box center [741, 378] width 499 height 32
click at [771, 387] on p "I hope this message finds you well. I'm writing to let you know that the reques…" at bounding box center [741, 378] width 499 height 32
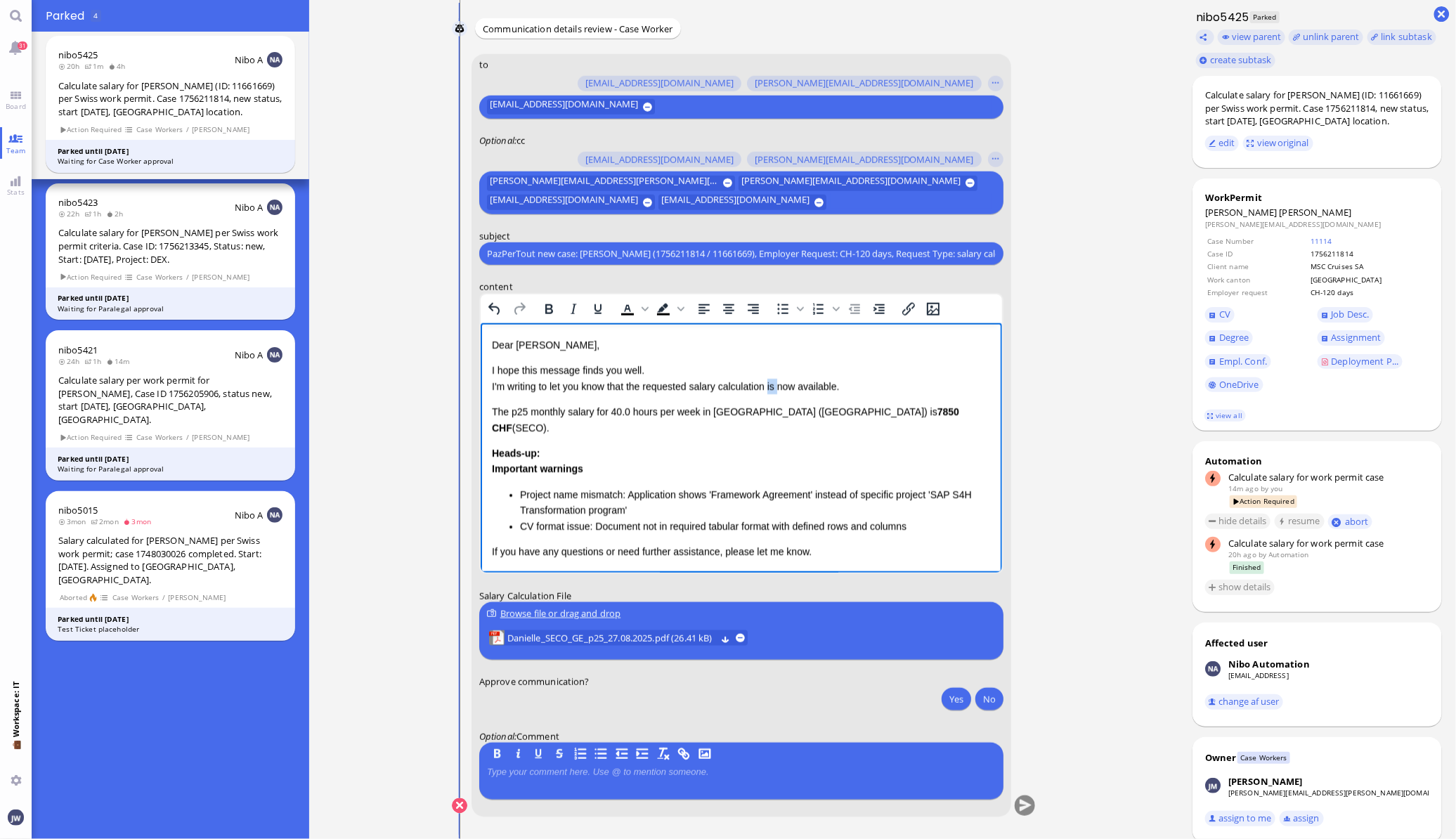
click at [771, 387] on p "I hope this message finds you well. I'm writing to let you know that the reques…" at bounding box center [741, 378] width 499 height 32
click at [816, 383] on p "I hope this message finds you well. I'm writing to let you know that the reques…" at bounding box center [741, 378] width 499 height 32
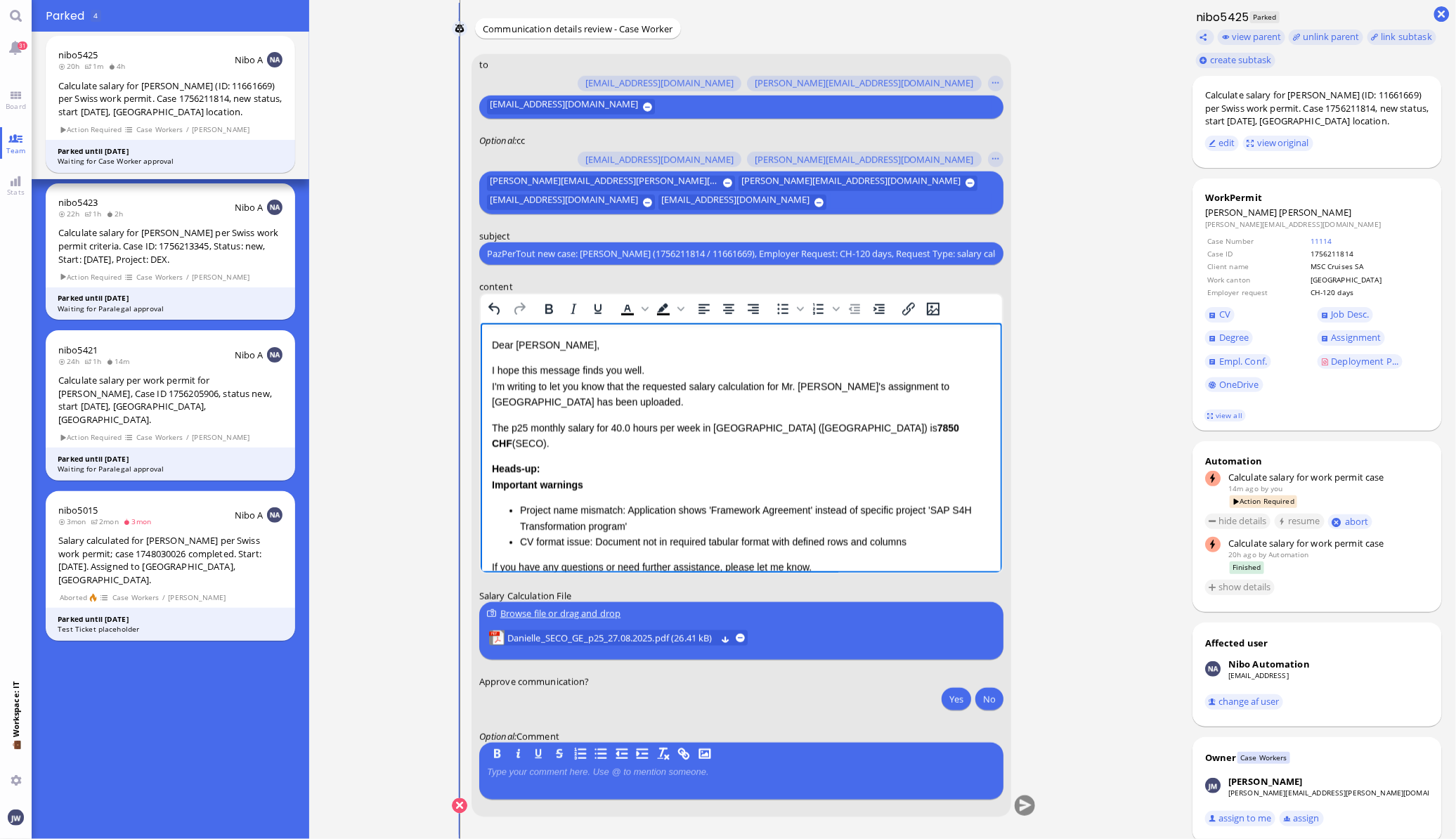
click at [493, 426] on p "The p25 monthly salary for 40.0 hours per week in [GEOGRAPHIC_DATA] ([GEOGRAPHI…" at bounding box center [741, 436] width 499 height 32
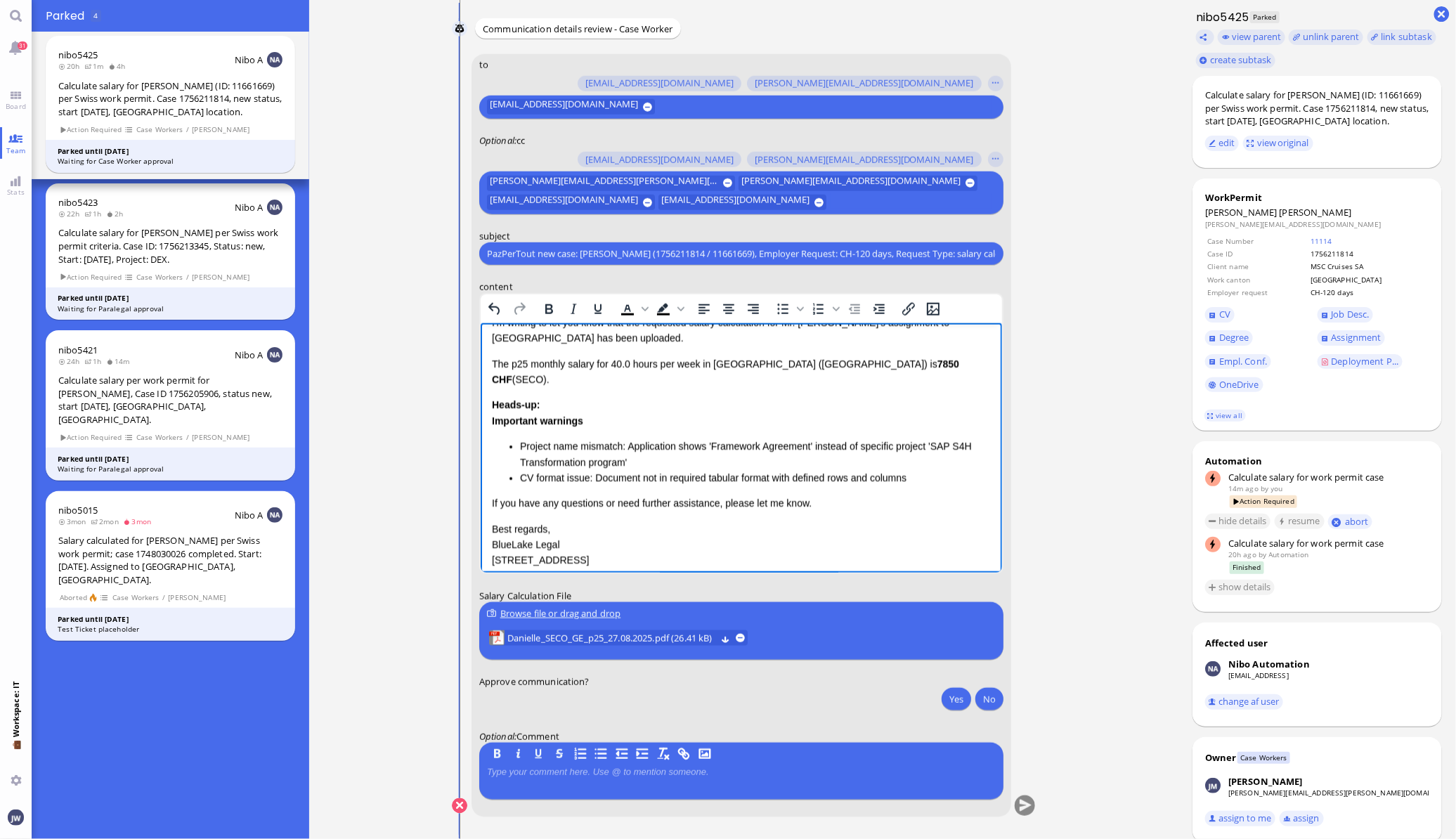
scroll to position [86, 0]
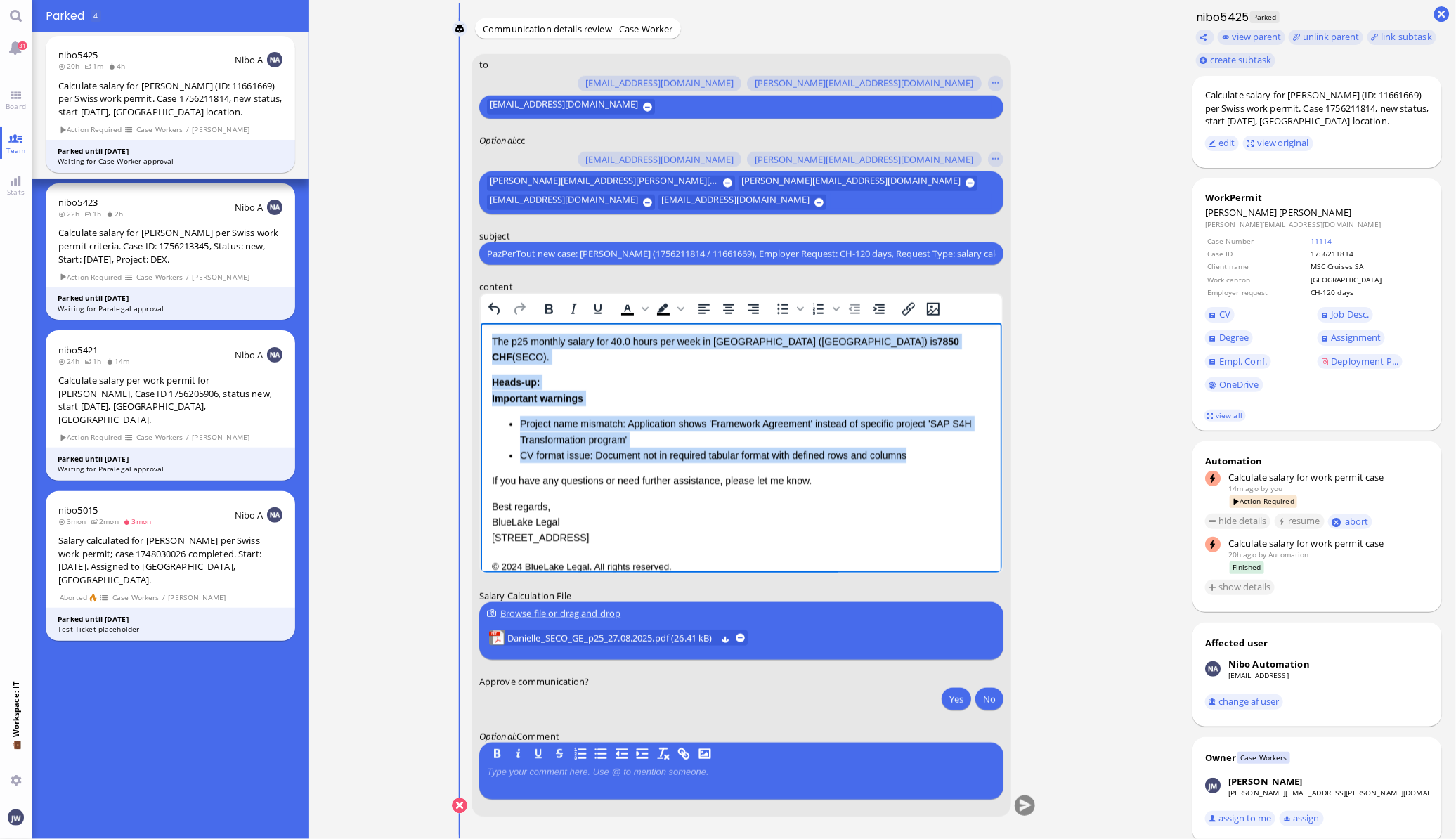
click at [908, 447] on li "CV format issue: Document not in required tabular format with defined rows and …" at bounding box center [754, 455] width 471 height 15
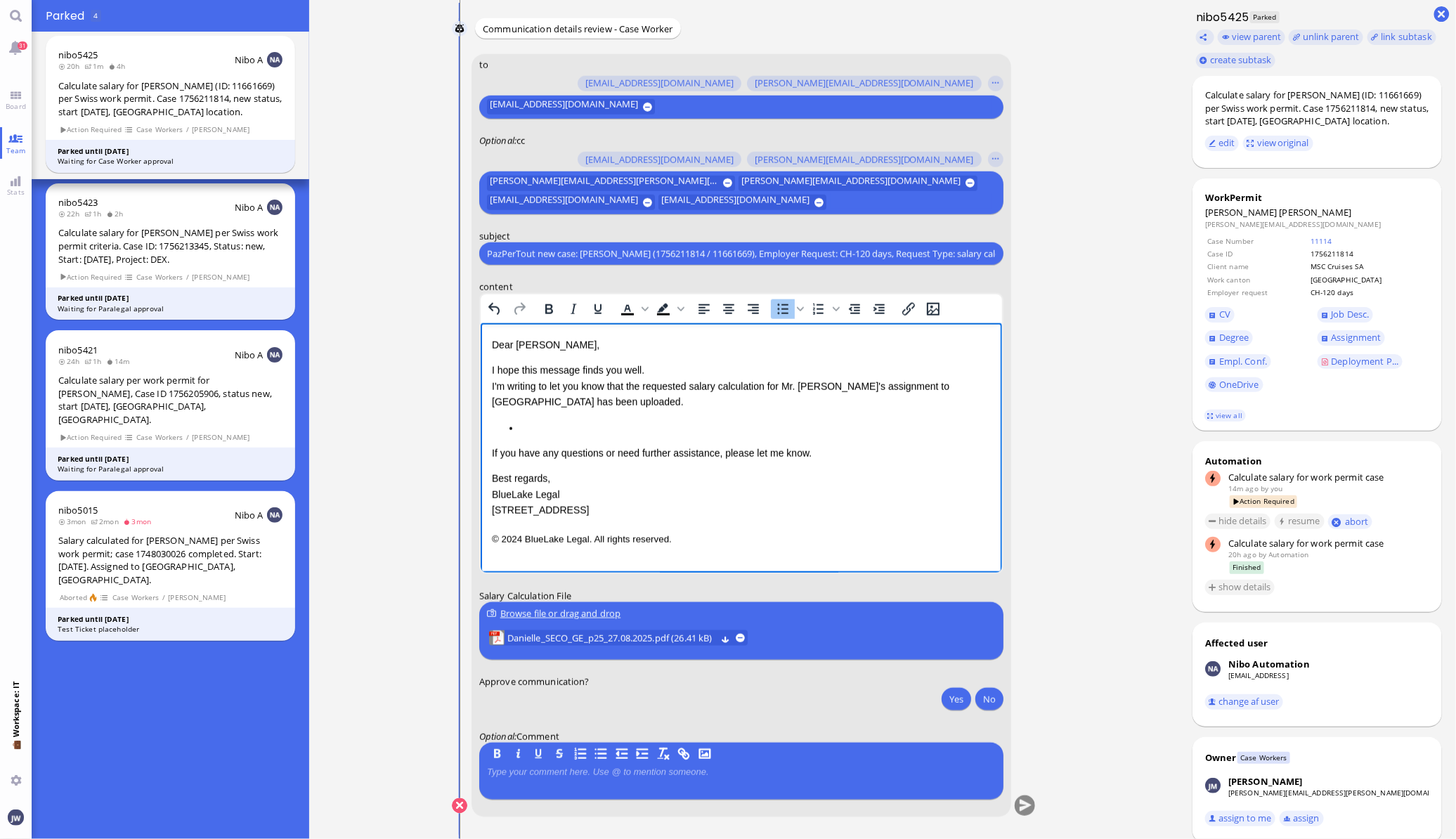
scroll to position [0, 0]
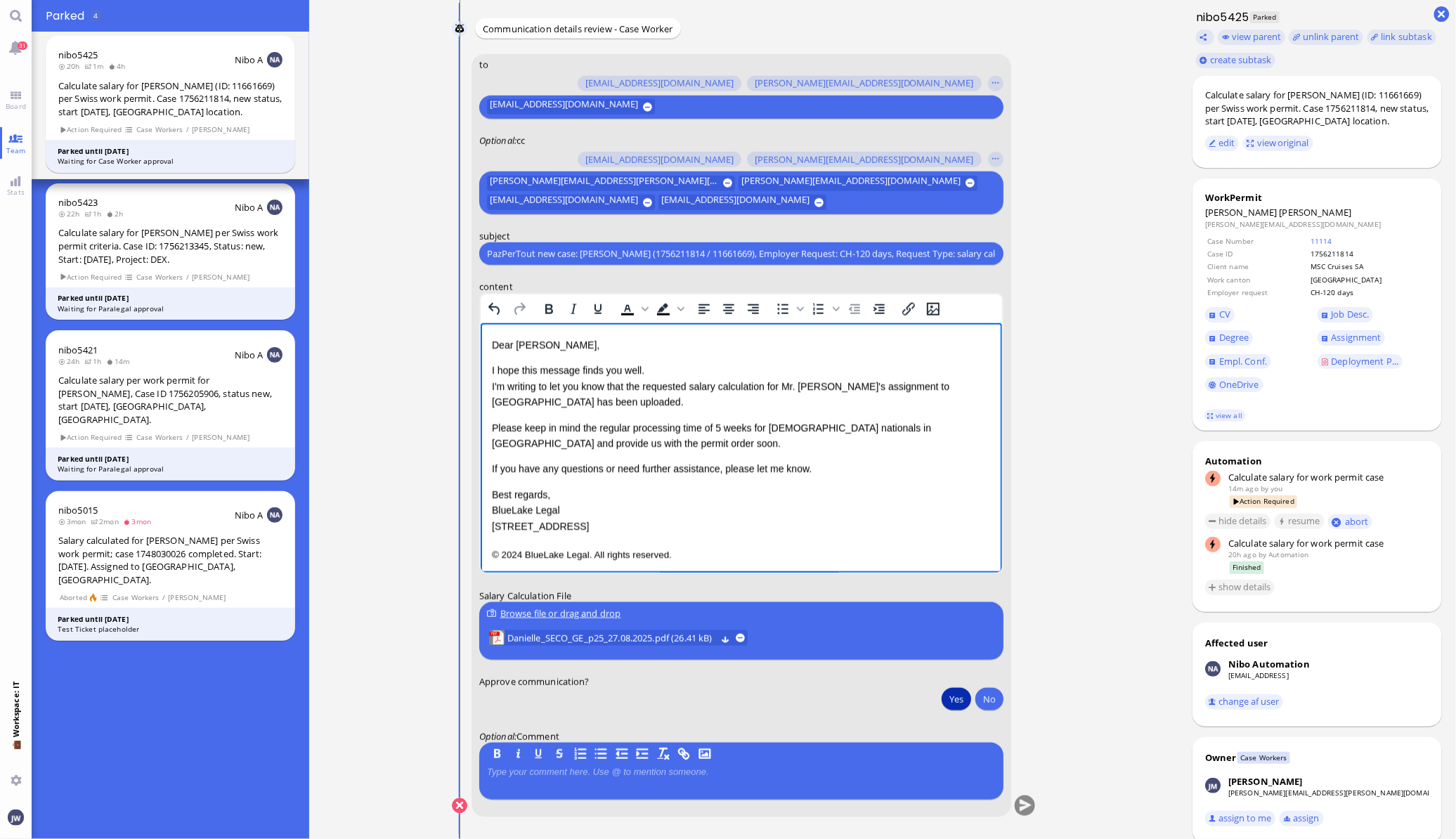
click at [950, 696] on button "Yes" at bounding box center [956, 699] width 30 height 23
click at [662, 542] on div "Dear [PERSON_NAME], I hope this message finds you well. I'm writing to let you …" at bounding box center [741, 450] width 499 height 226
click at [674, 552] on p "© 2024 BlueLake Legal. All rights reserved." at bounding box center [741, 554] width 499 height 18
click at [493, 479] on div "Dear [PERSON_NAME], I hope this message finds you well. I'm writing to let you …" at bounding box center [741, 436] width 499 height 197
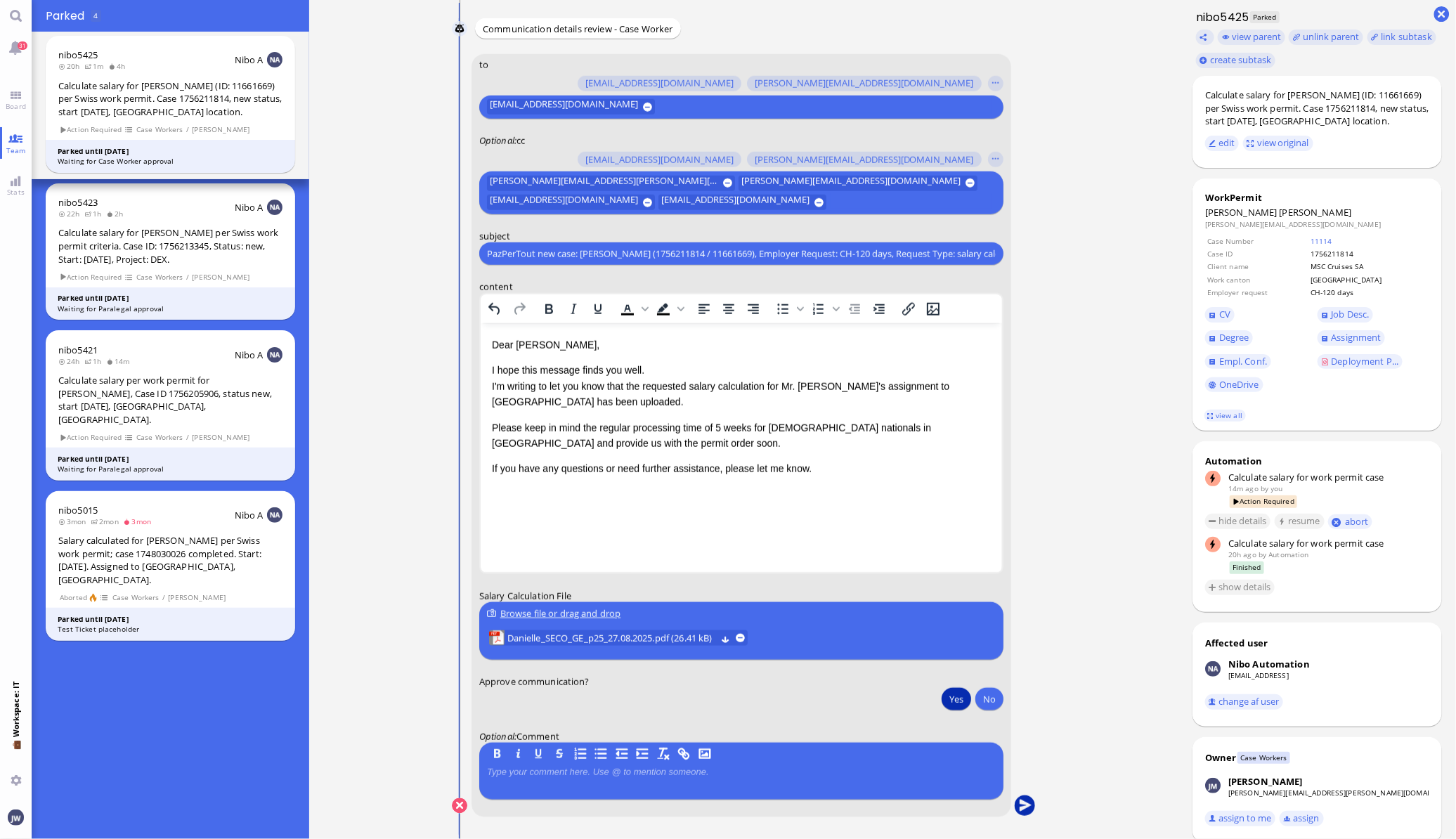
click at [1034, 811] on button "submit" at bounding box center [1025, 806] width 21 height 21
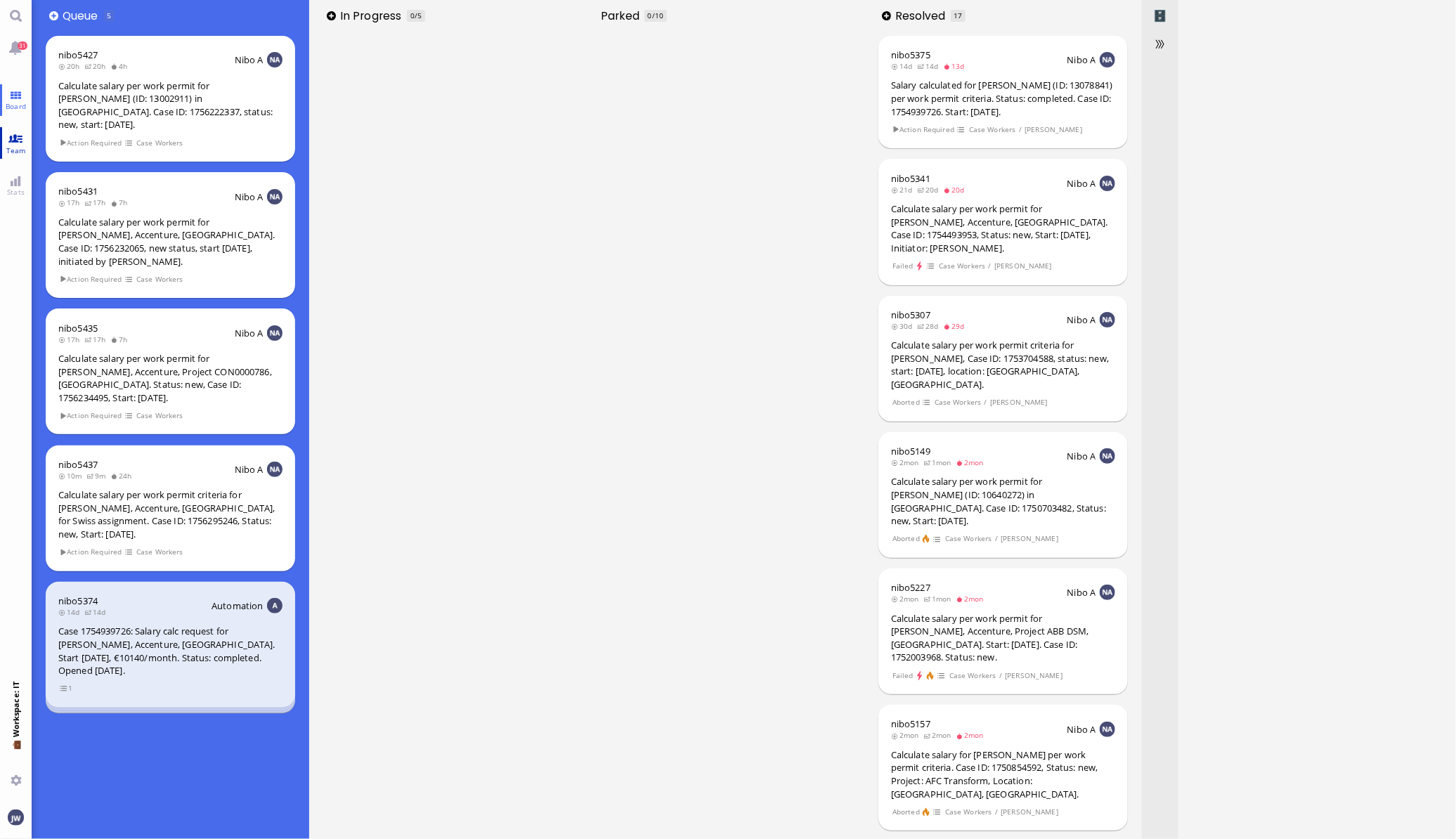
click at [17, 139] on link "Team" at bounding box center [16, 143] width 32 height 32
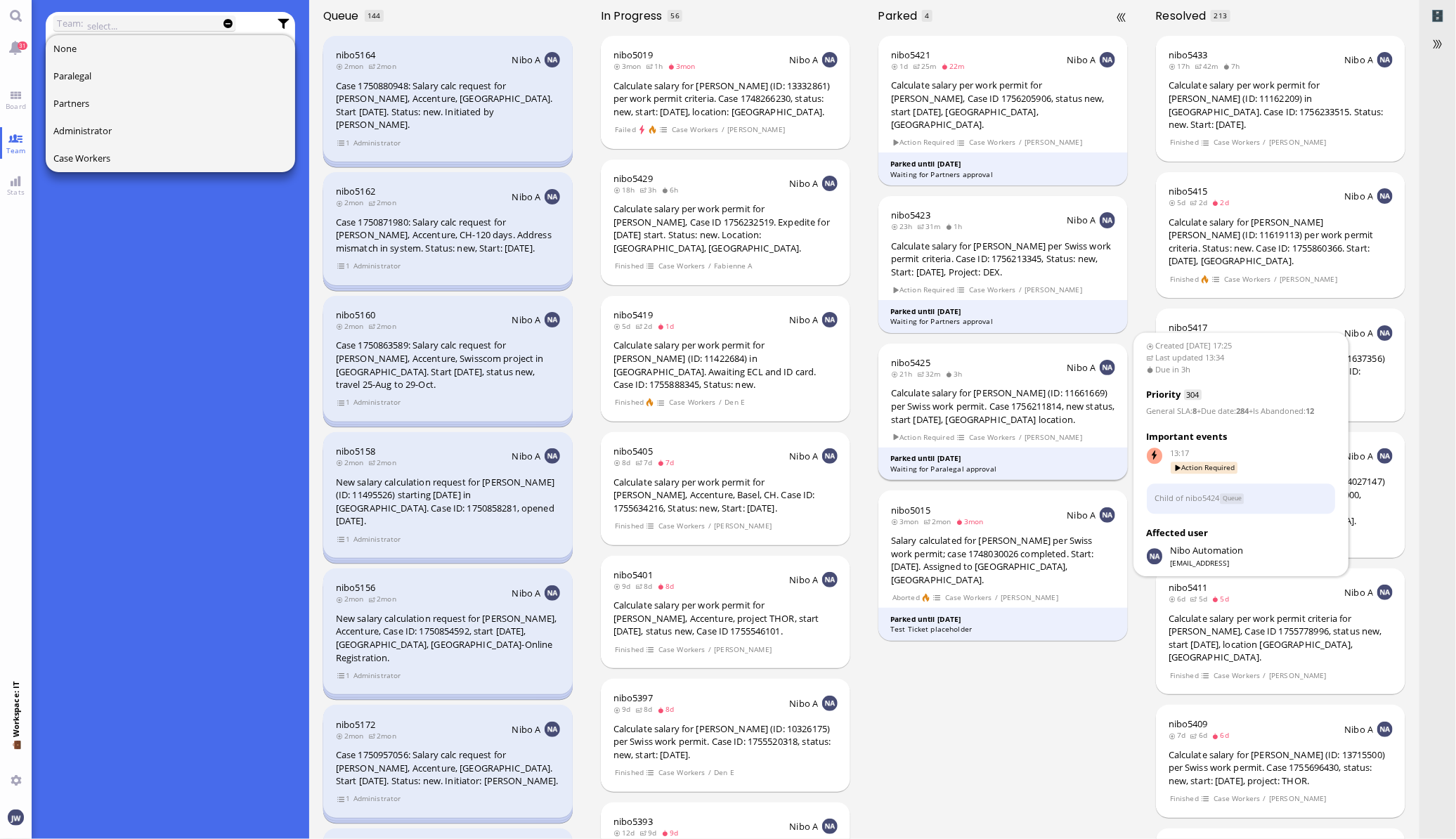
click at [982, 464] on div "Waiting for Paralegal approval" at bounding box center [1003, 469] width 226 height 11
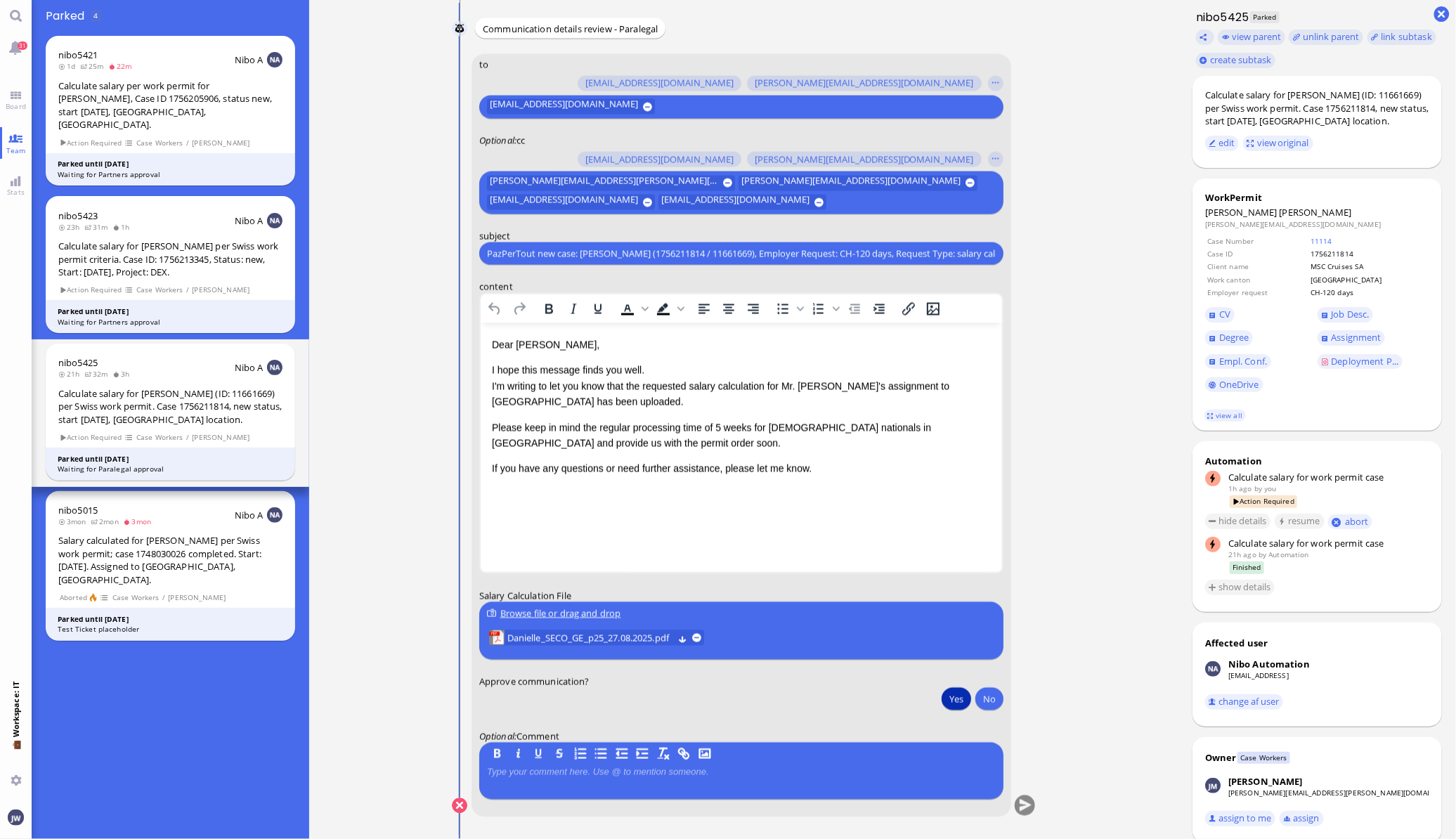
click at [959, 697] on button "Yes" at bounding box center [956, 699] width 30 height 23
click at [1022, 805] on button "submit" at bounding box center [1025, 806] width 21 height 21
